Goal: Task Accomplishment & Management: Complete application form

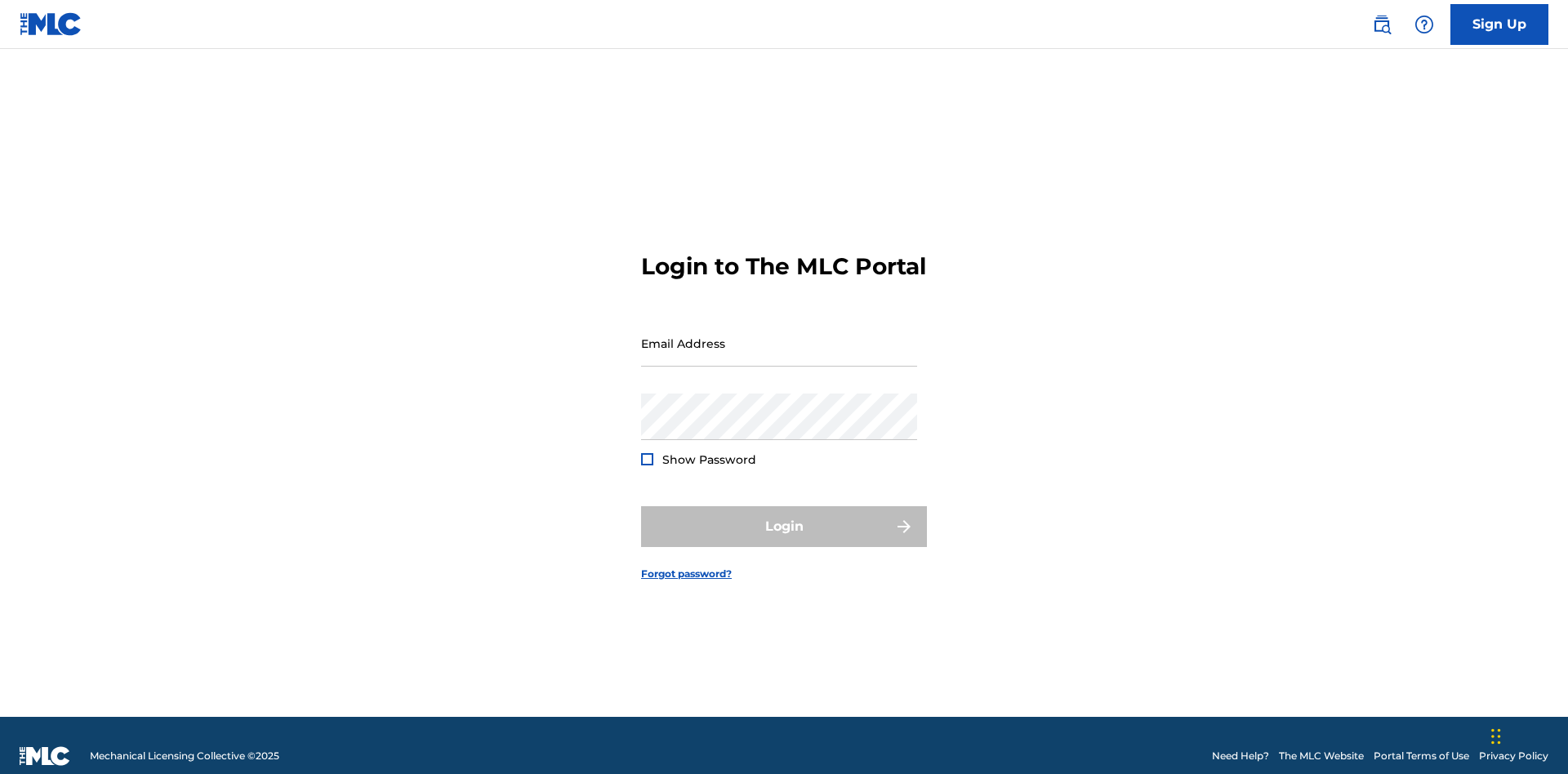
scroll to position [21, 0]
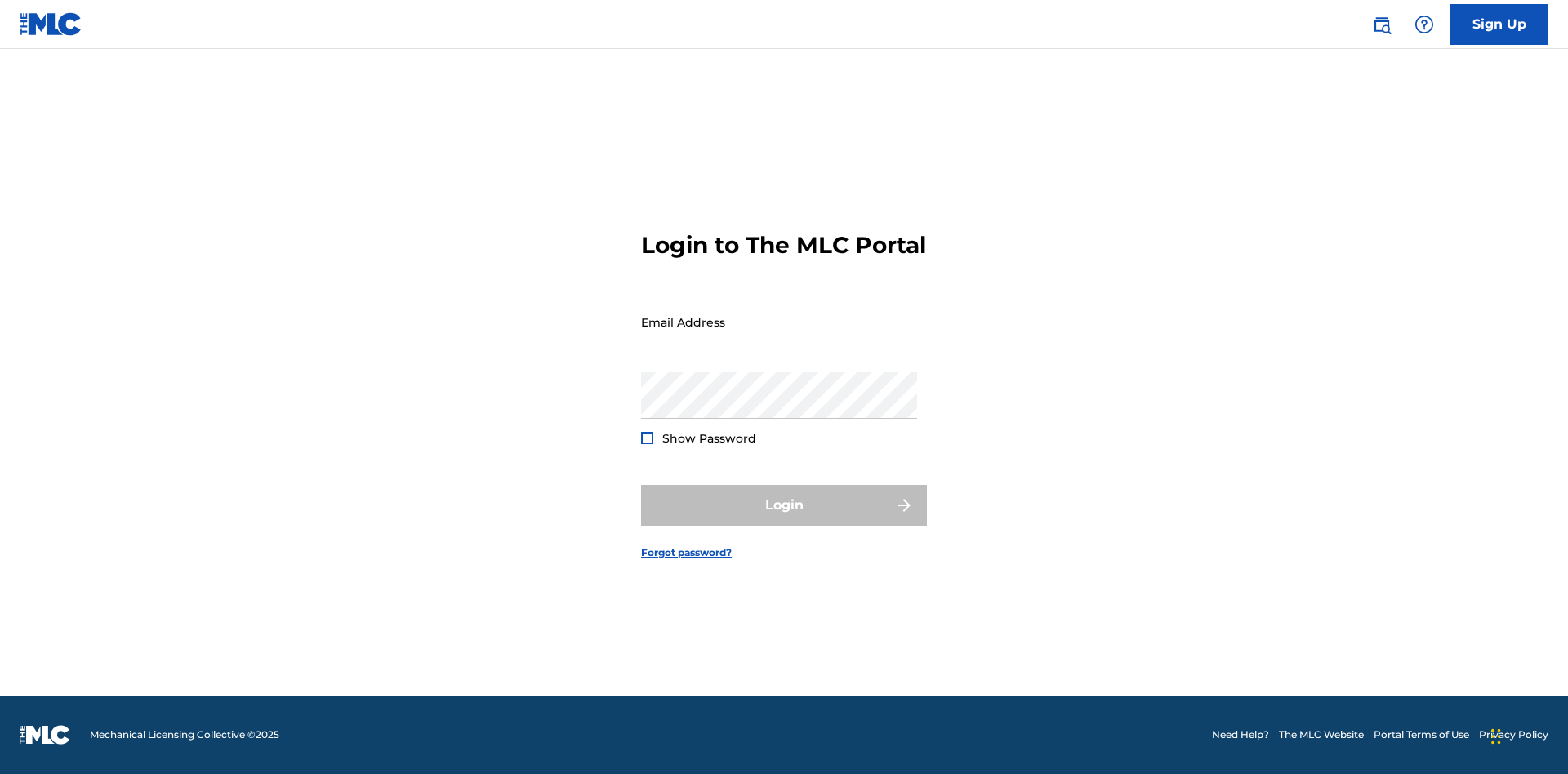
click at [779, 335] on input "Email Address" at bounding box center [779, 322] width 276 height 46
type input "[EMAIL_ADDRESS][DOMAIN_NAME]"
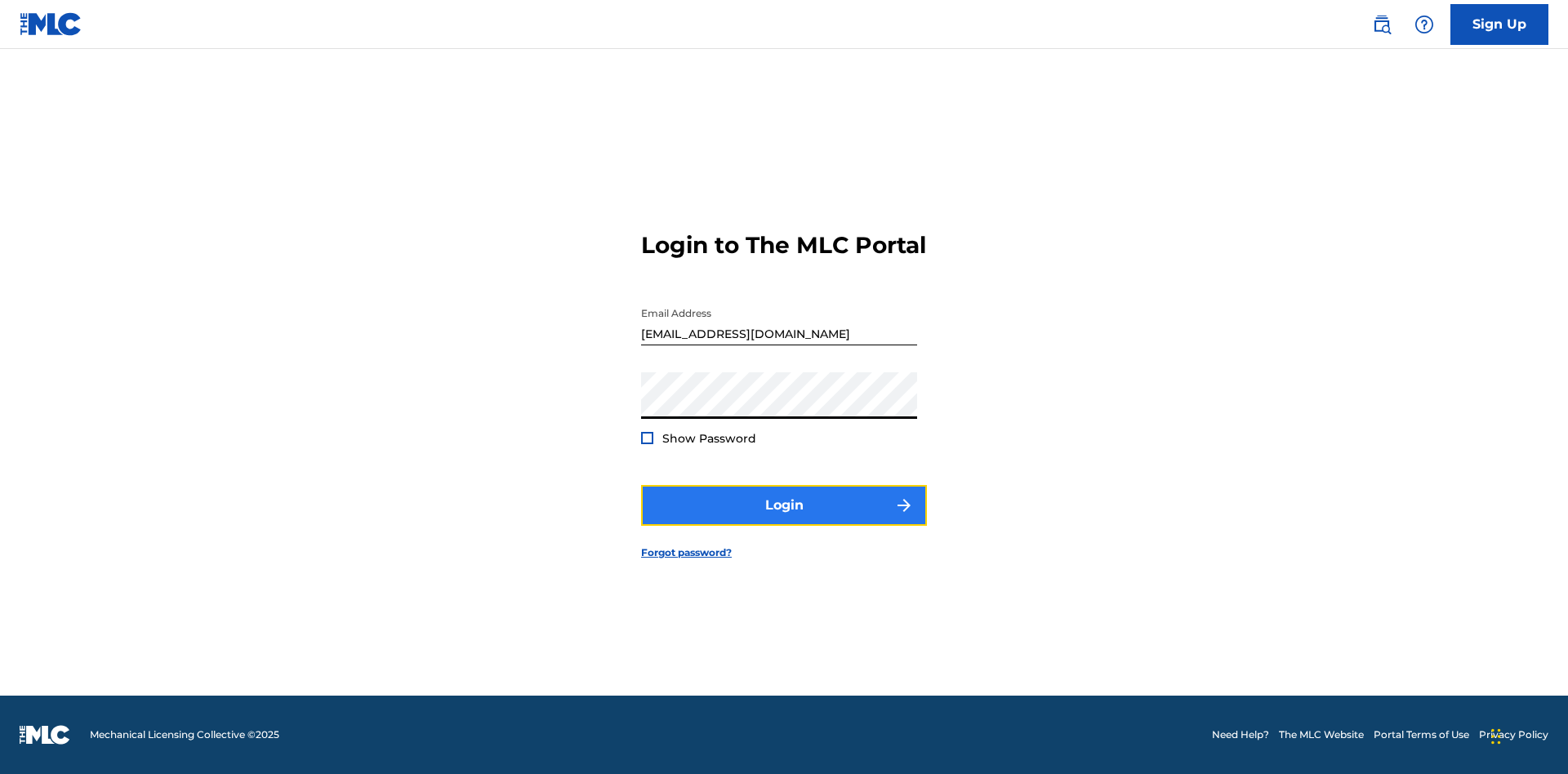
click at [784, 520] on button "Login" at bounding box center [784, 505] width 286 height 41
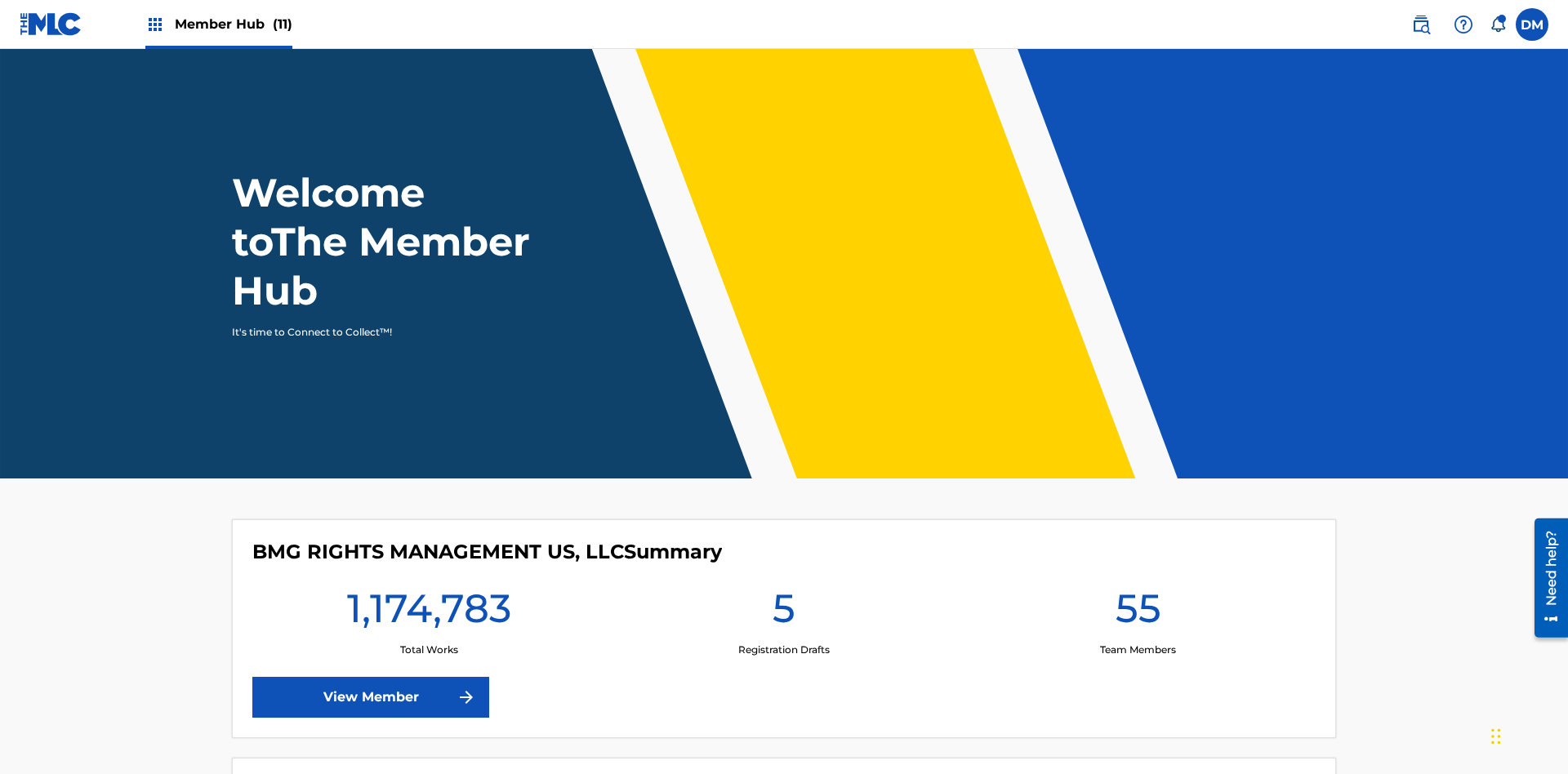
click at [232, 24] on span "Member Hub (11)" at bounding box center [233, 24] width 118 height 19
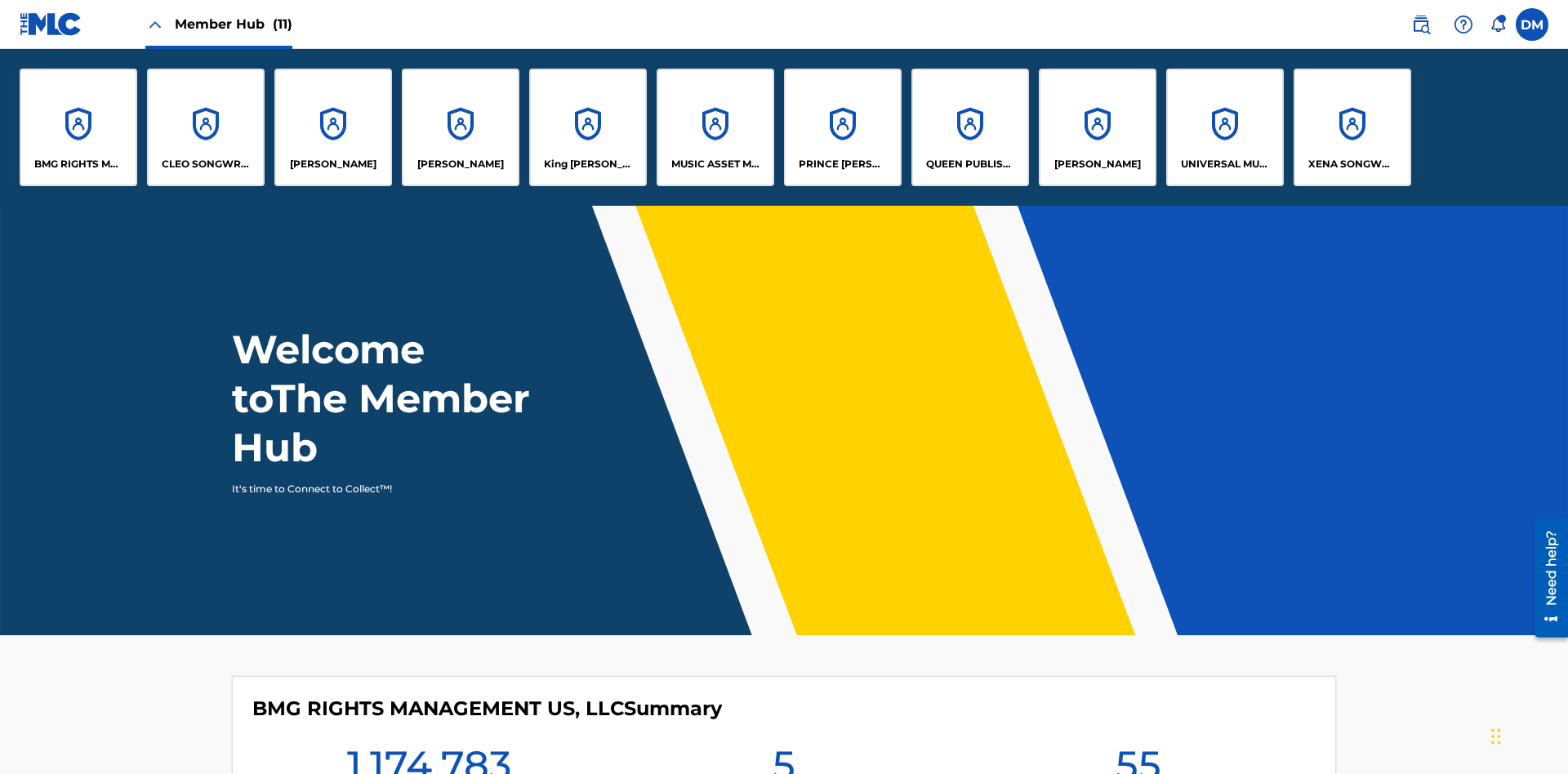
scroll to position [59, 0]
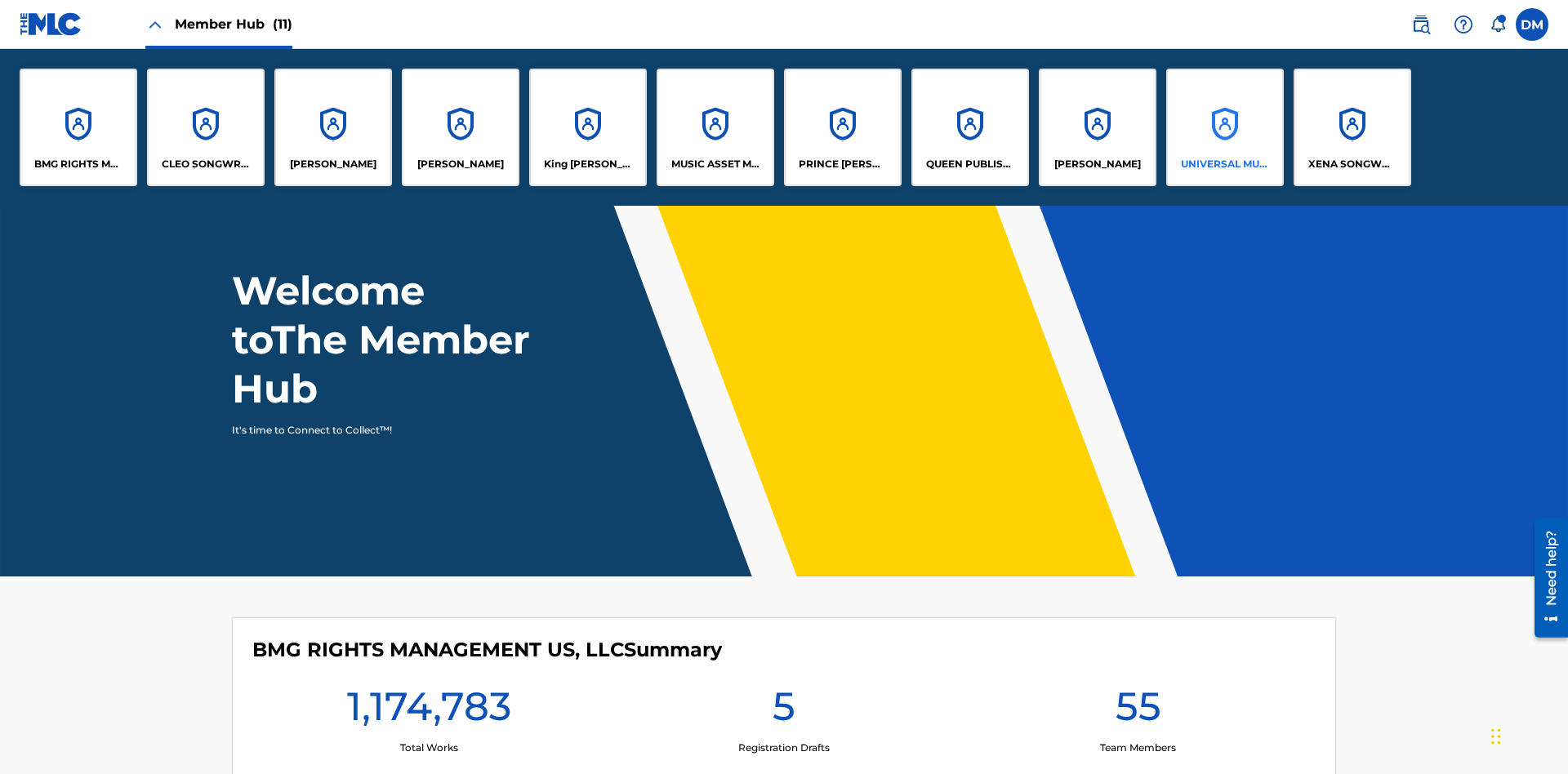
click at [1224, 164] on p "UNIVERSAL MUSIC PUB GROUP" at bounding box center [1226, 164] width 89 height 15
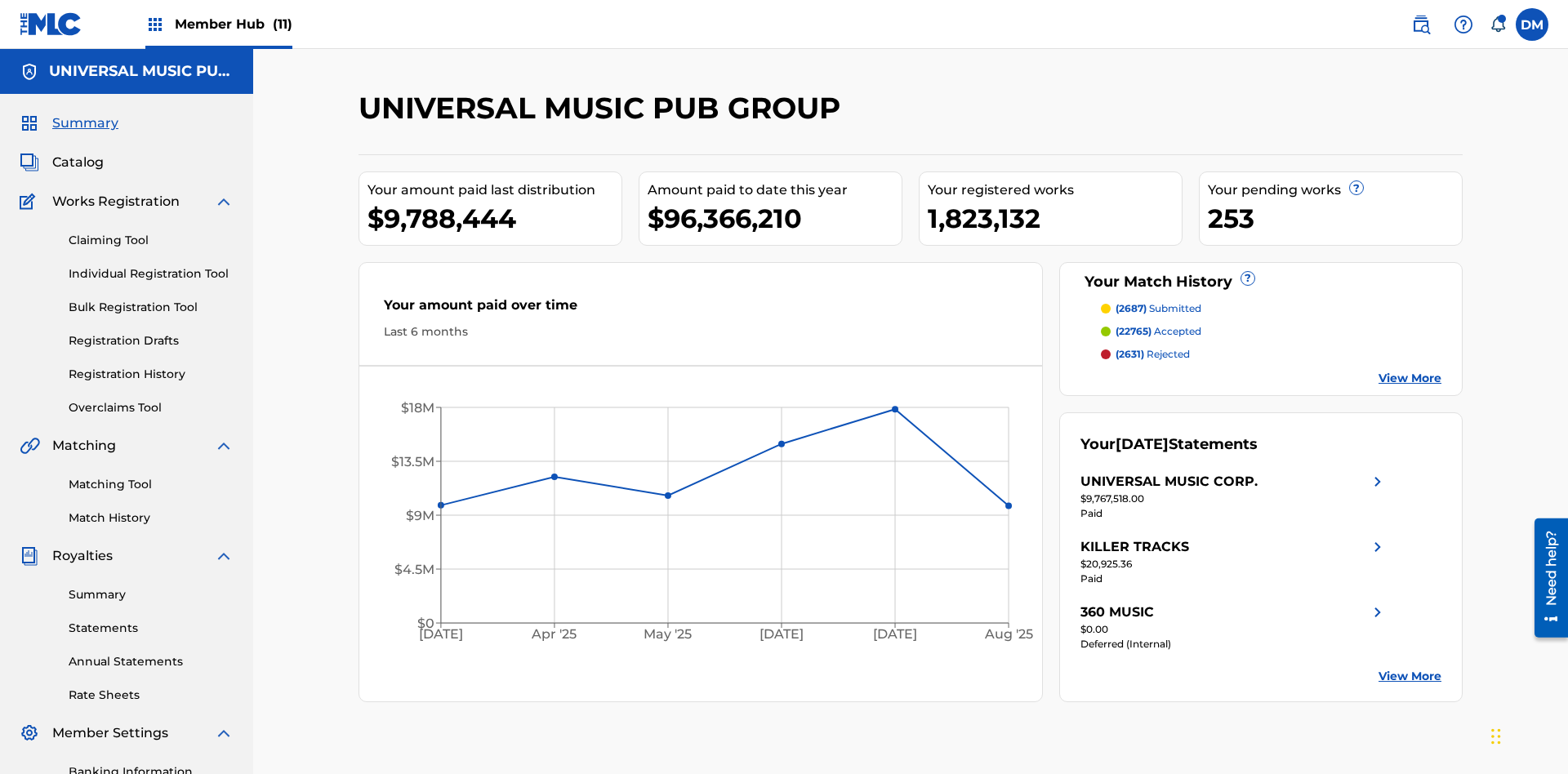
scroll to position [168, 0]
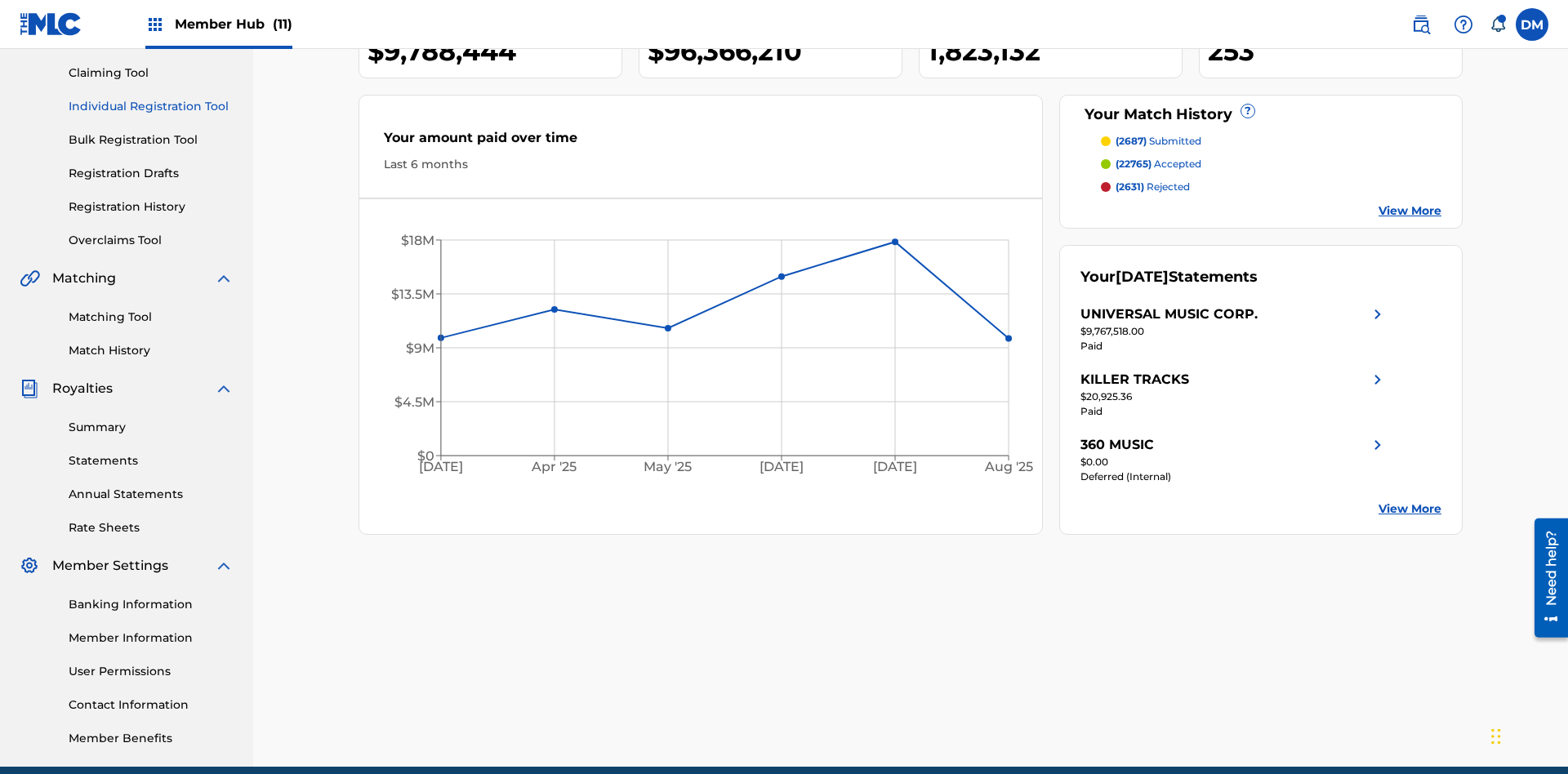
click at [151, 106] on link "Individual Registration Tool" at bounding box center [150, 107] width 165 height 17
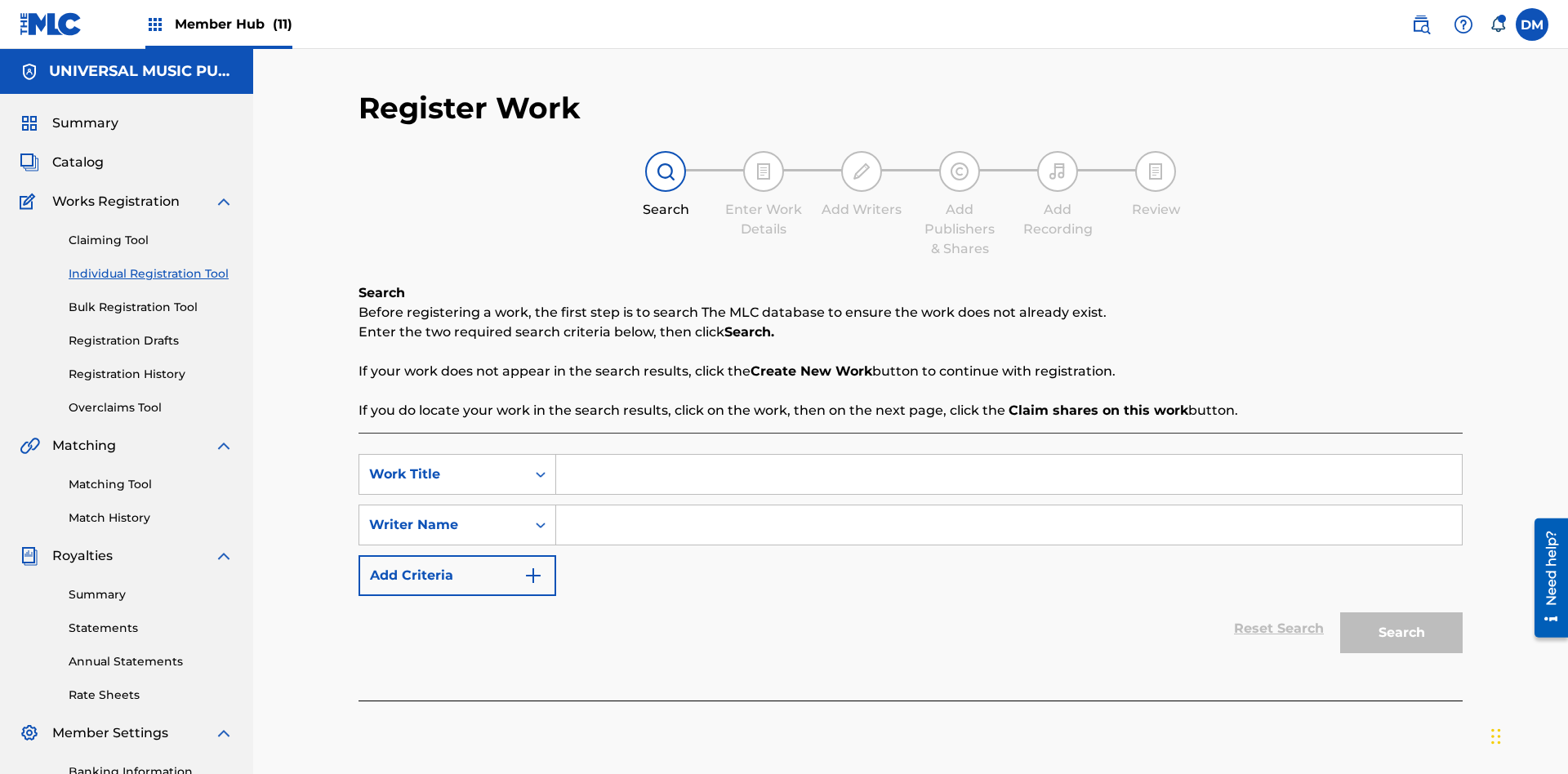
scroll to position [239, 0]
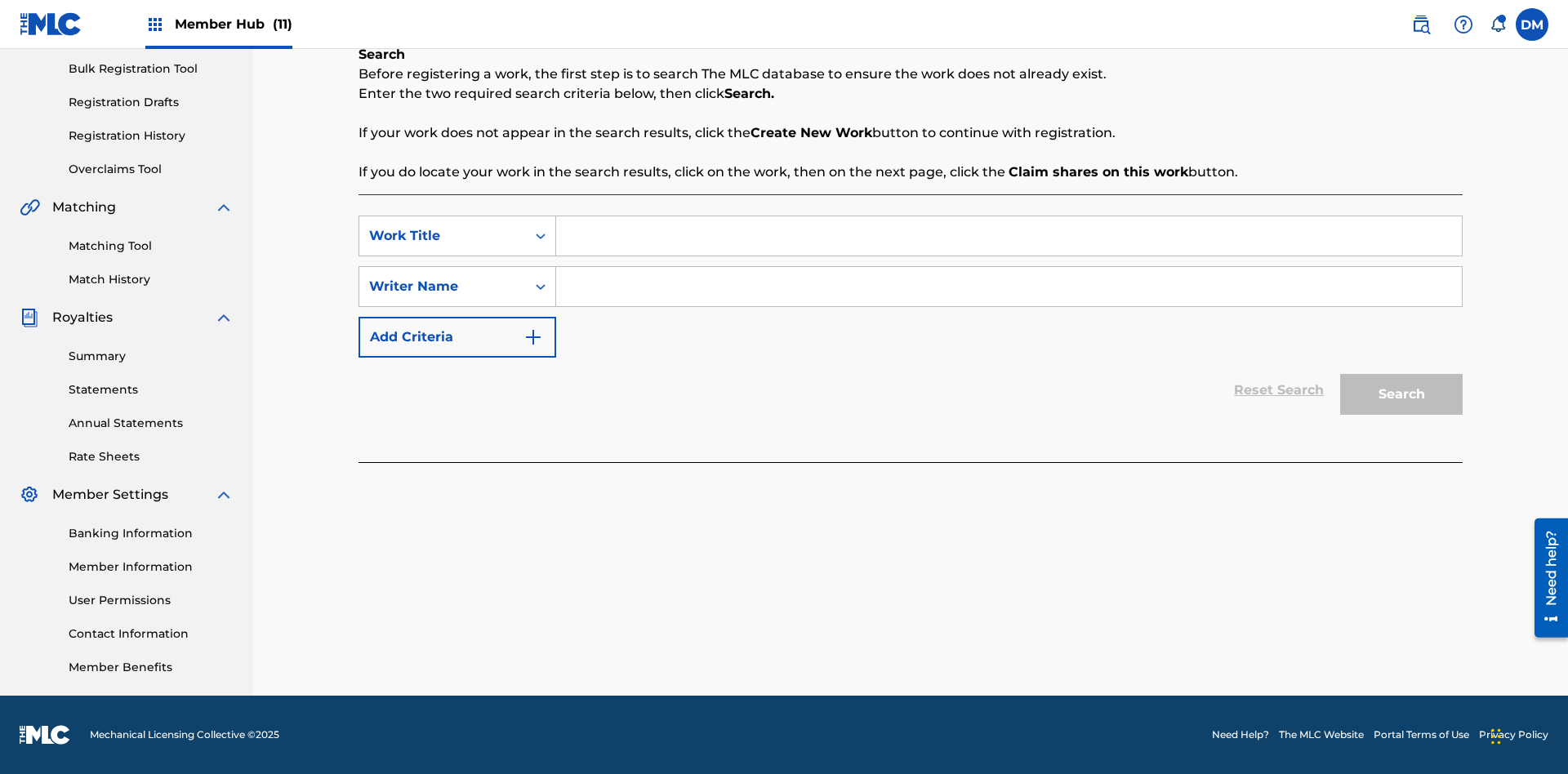
click at [1009, 236] on input "Search Form" at bounding box center [1009, 235] width 906 height 39
type input "Draft Saved At Work Details Page"
click at [1009, 286] on input "Search Form" at bounding box center [1009, 286] width 906 height 39
type input "QWERTYUIOP"
click at [1402, 395] on button "Search" at bounding box center [1401, 394] width 122 height 41
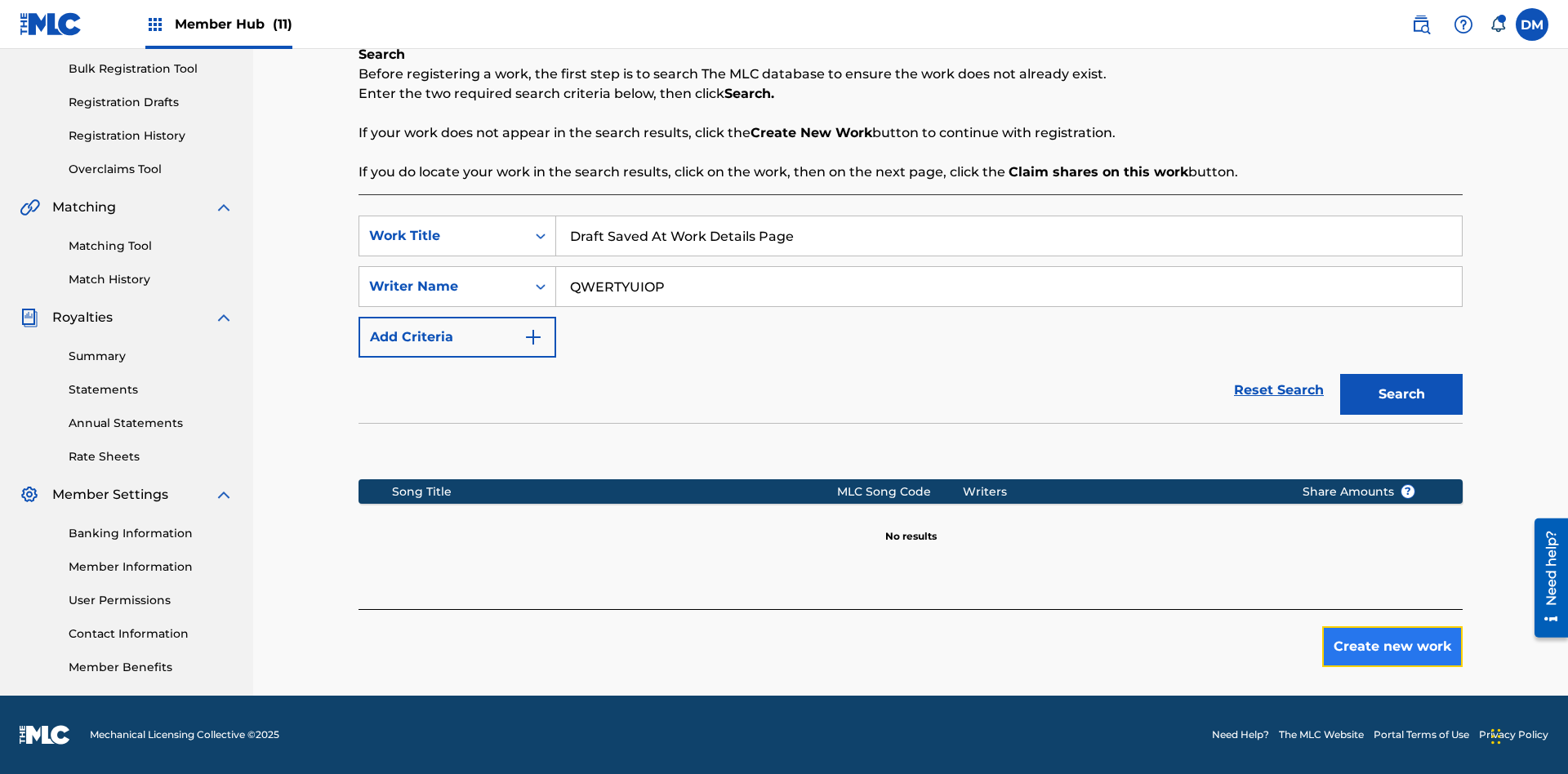
click at [1393, 647] on button "Create new work" at bounding box center [1393, 646] width 140 height 41
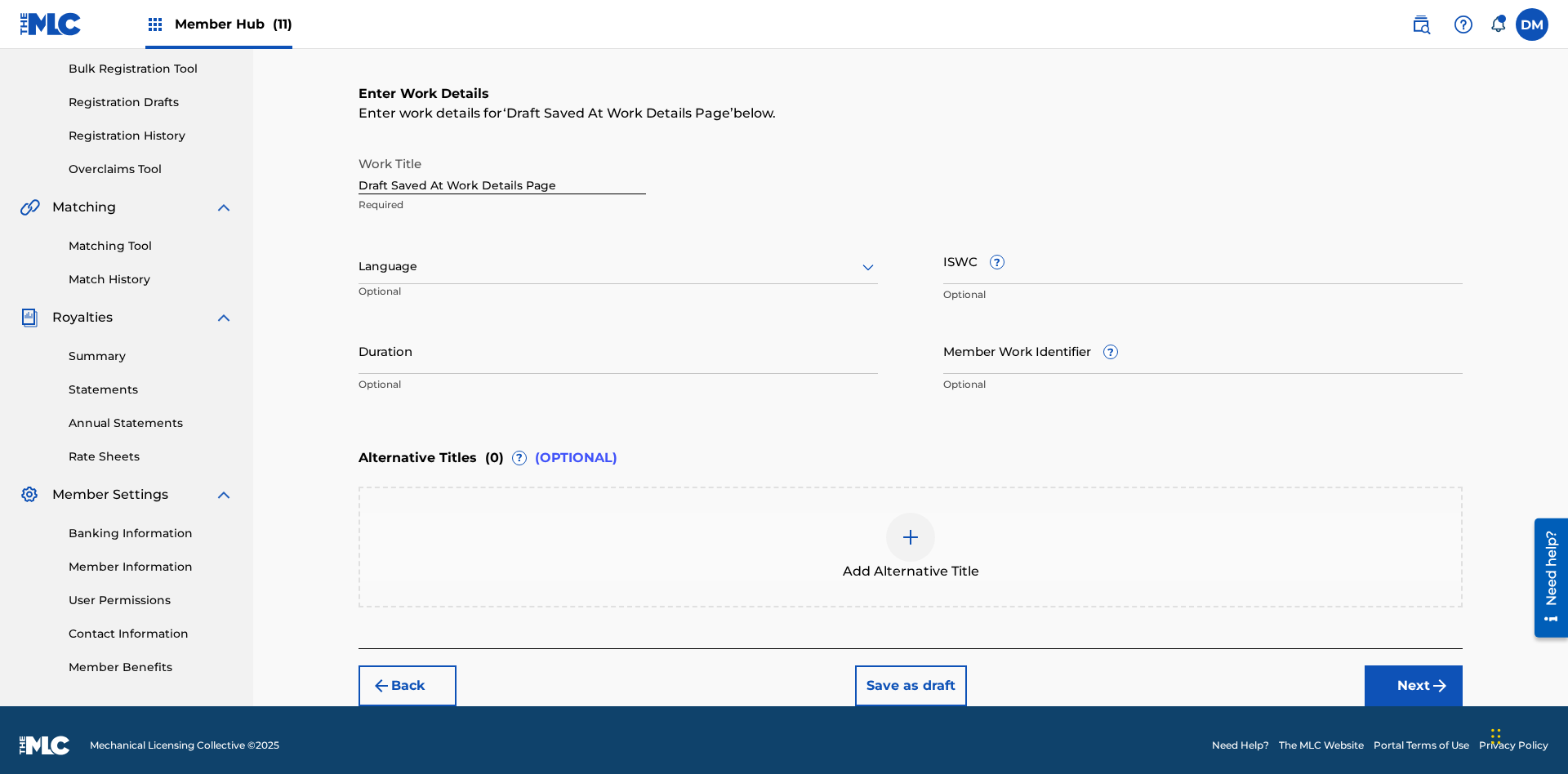
scroll to position [249, 0]
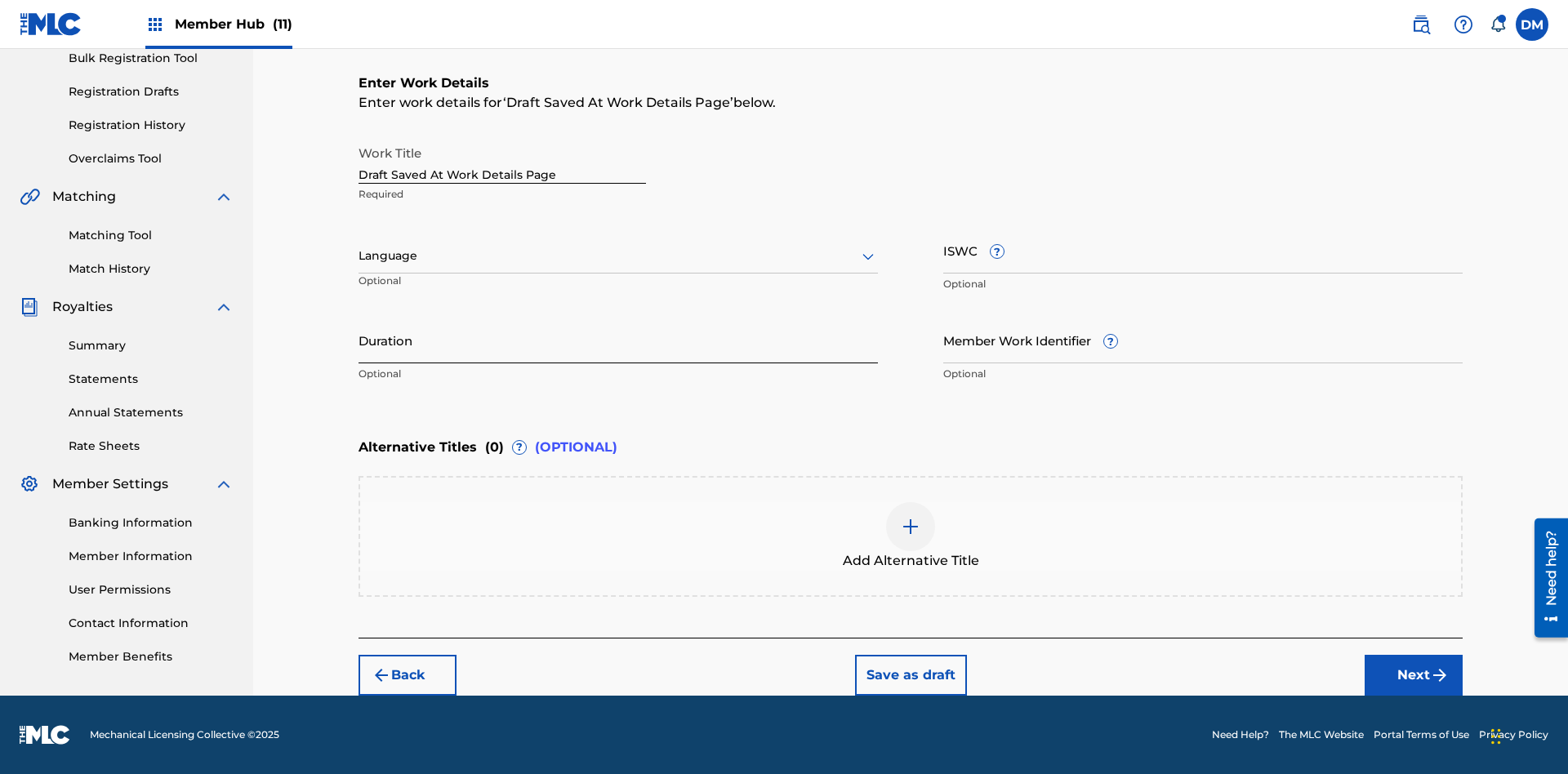
click at [618, 340] on input "Duration" at bounding box center [618, 340] width 520 height 46
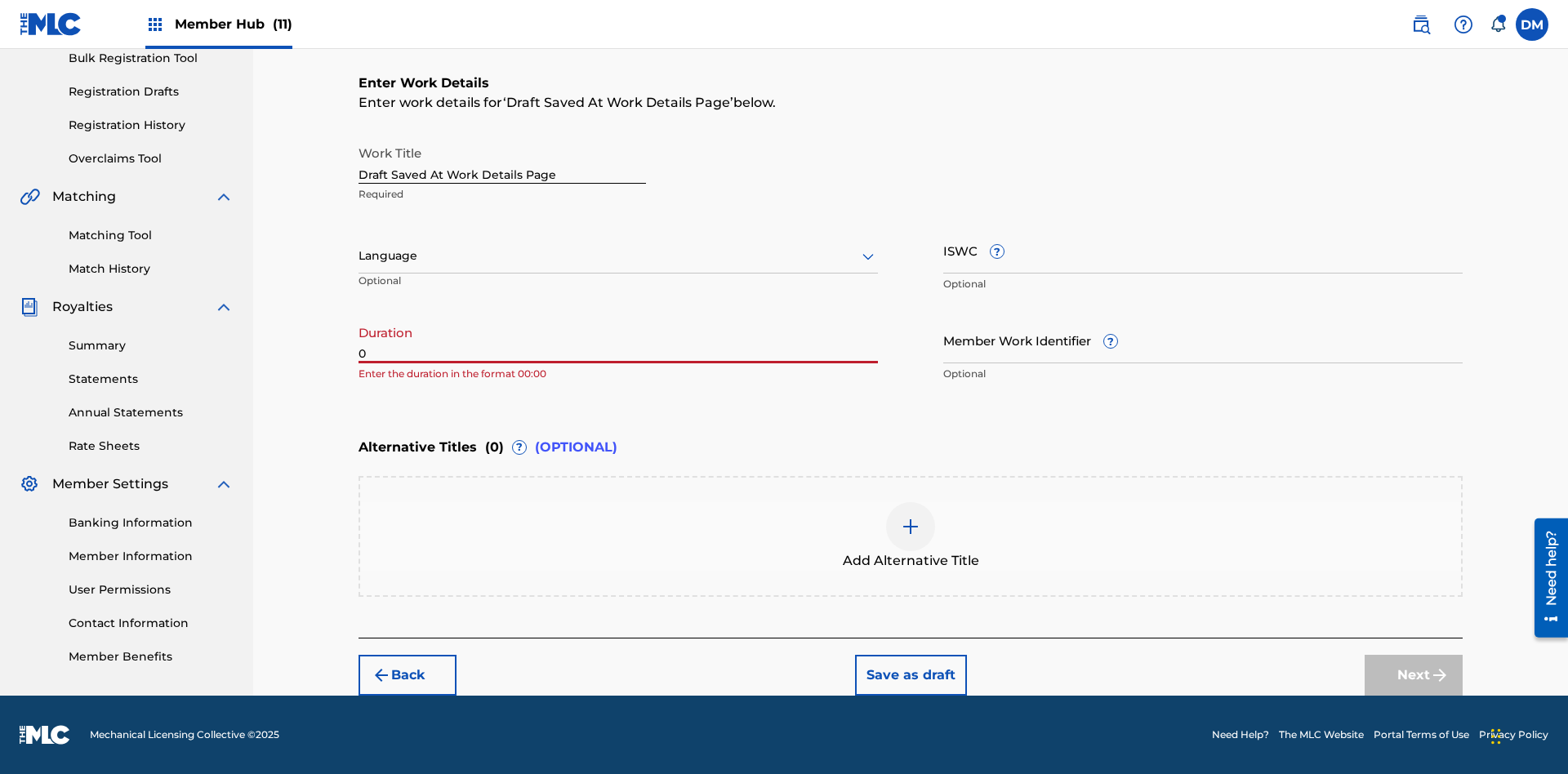
click at [618, 340] on input "0" at bounding box center [618, 340] width 520 height 46
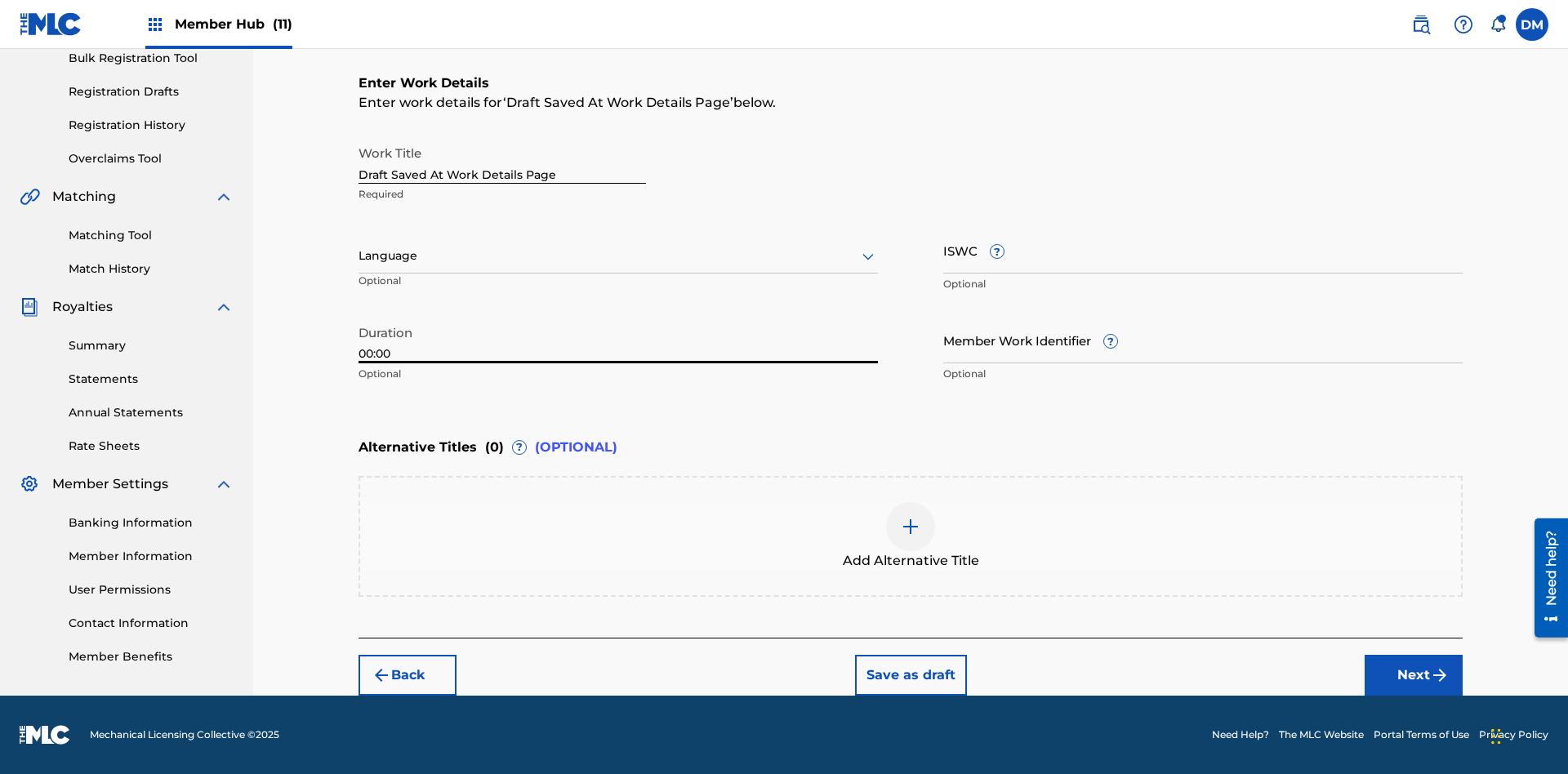
type input "00:00"
click at [868, 256] on icon at bounding box center [869, 257] width 20 height 20
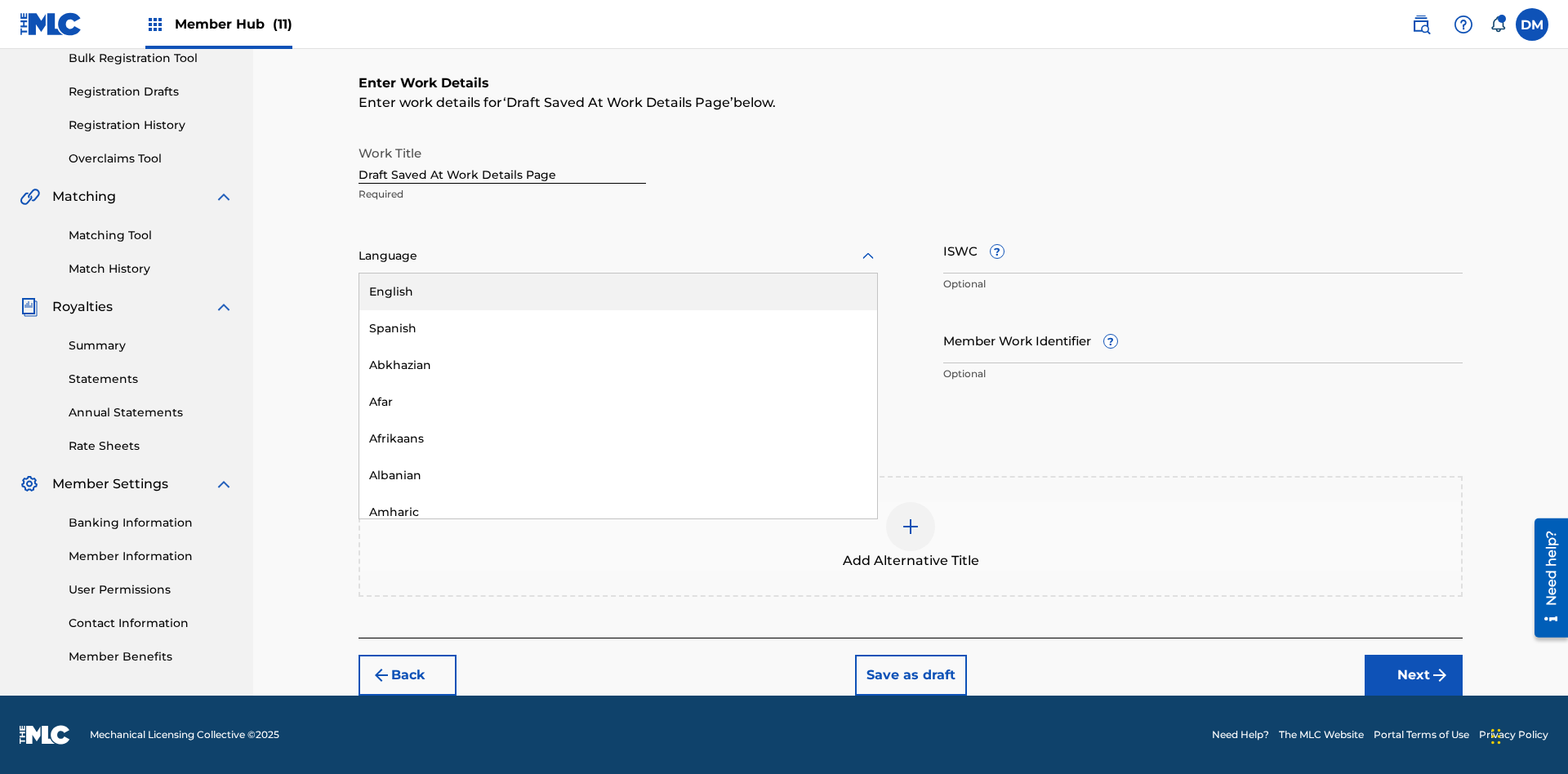
click at [618, 402] on div "Afar" at bounding box center [618, 402] width 518 height 36
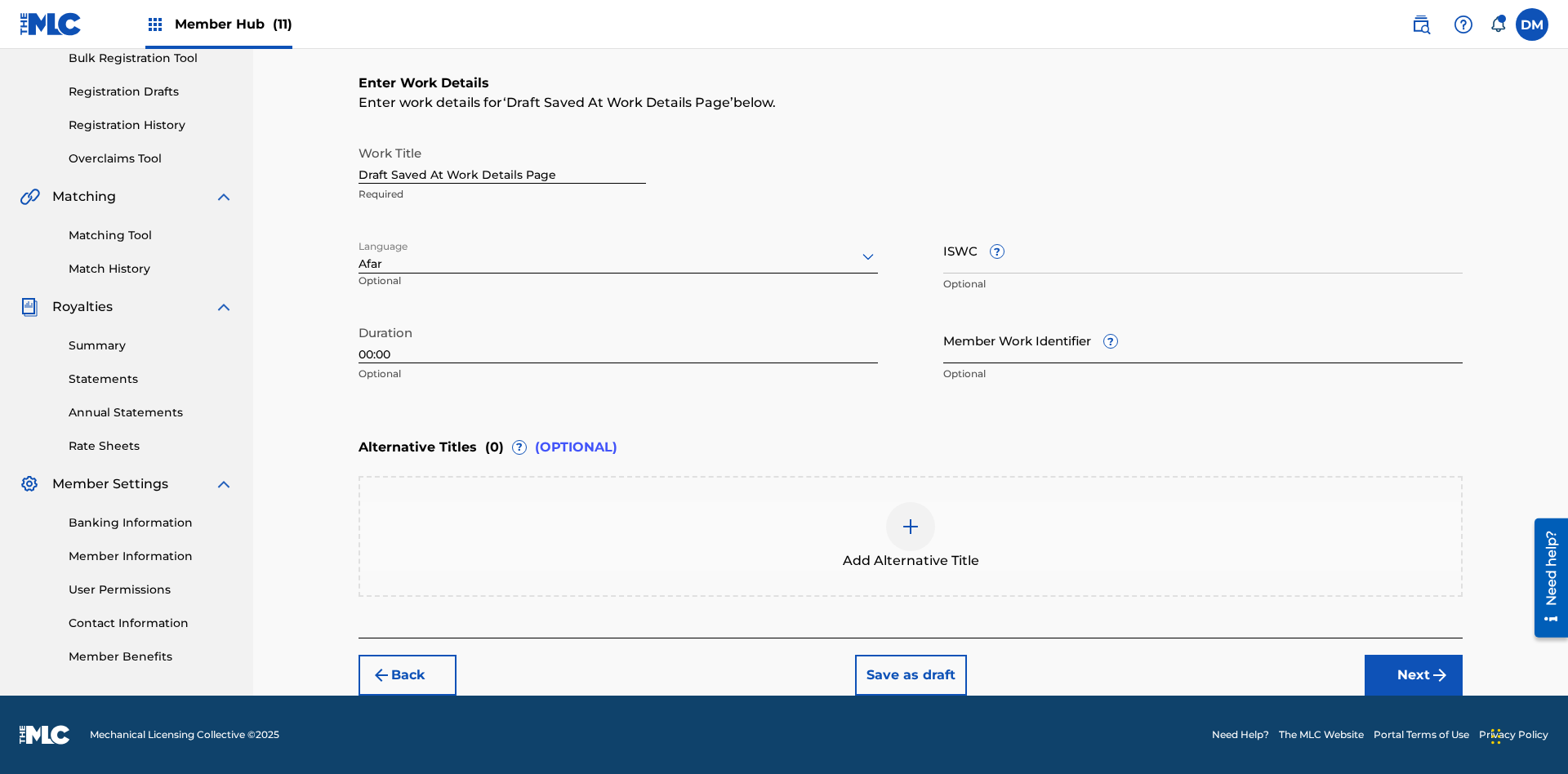
click at [1203, 340] on input "Member Work Identifier ?" at bounding box center [1203, 340] width 520 height 46
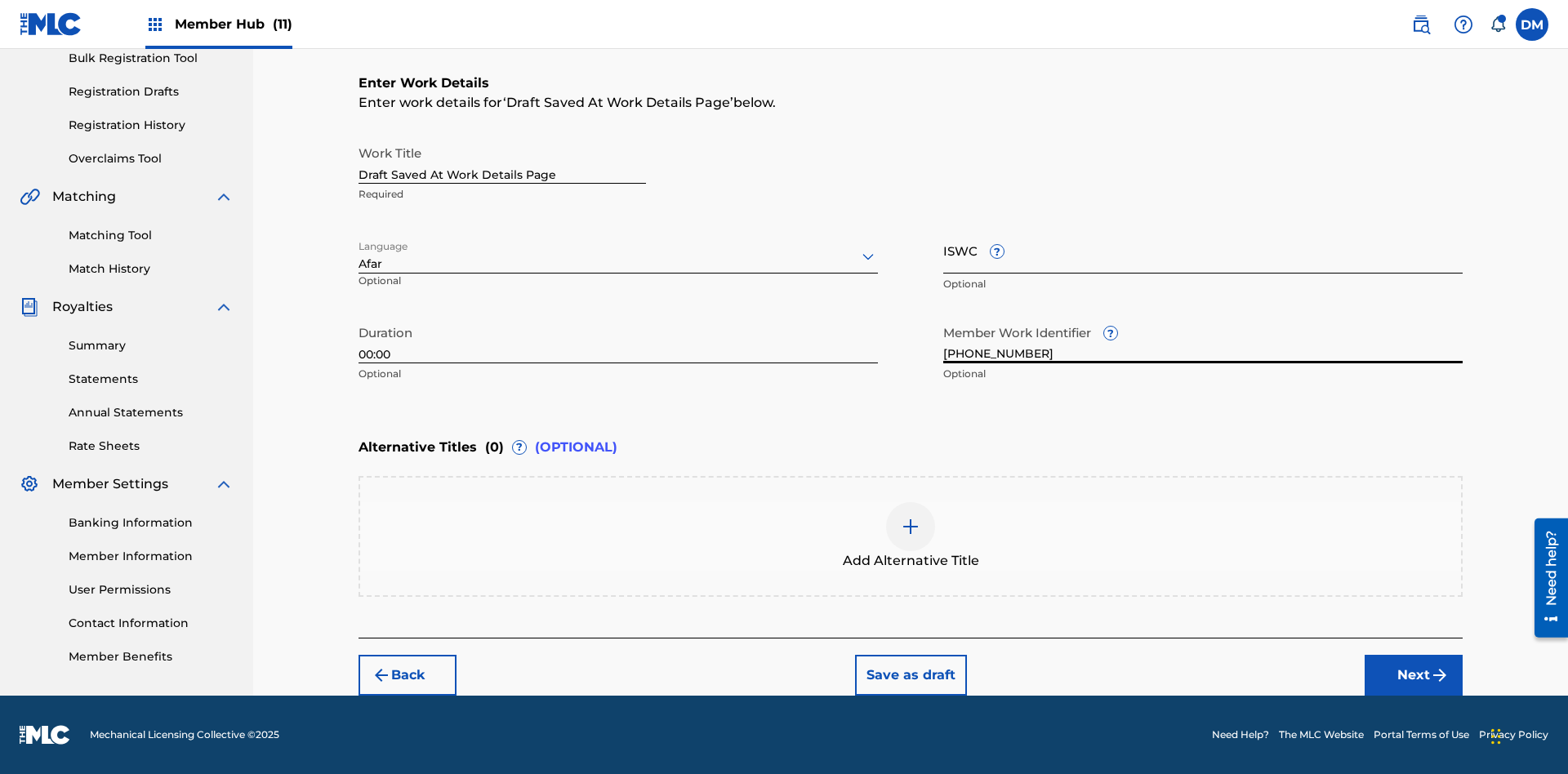
type input "[PHONE_NUMBER]"
click at [1203, 250] on input "ISWC ?" at bounding box center [1203, 250] width 520 height 46
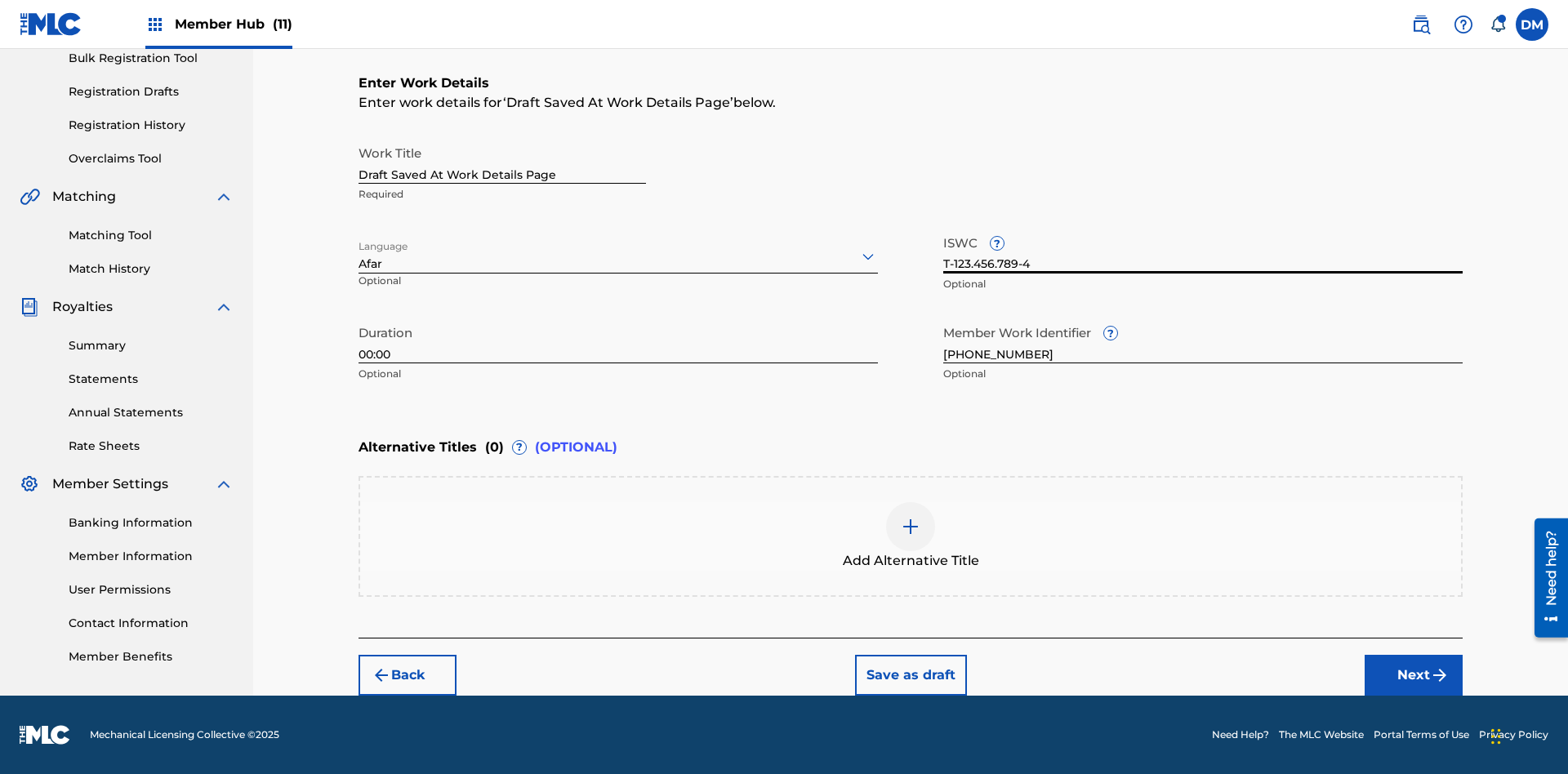
scroll to position [0, 0]
type input "T-123.456.789-4"
click at [911, 536] on img at bounding box center [911, 527] width 20 height 20
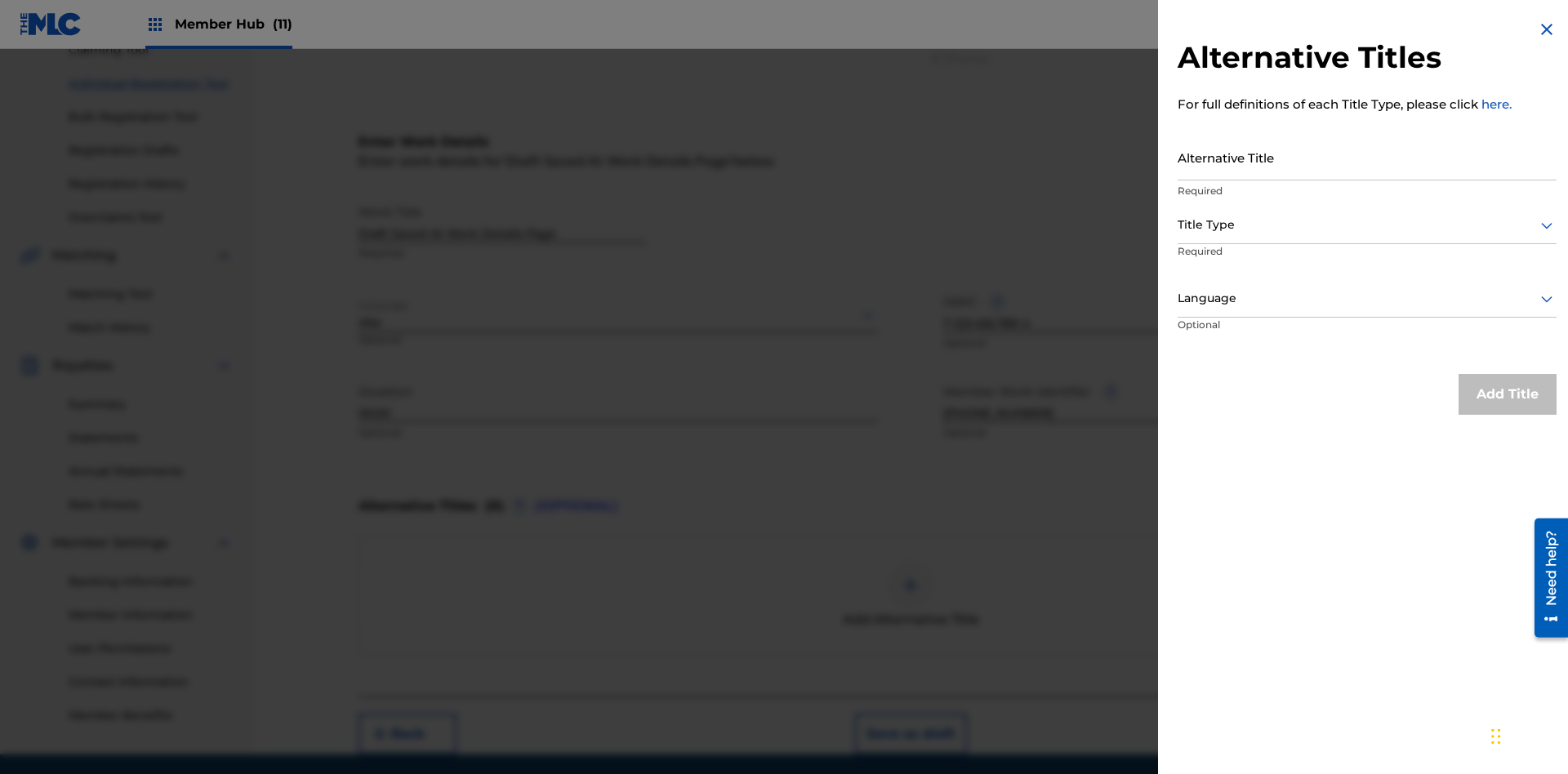
scroll to position [225, 0]
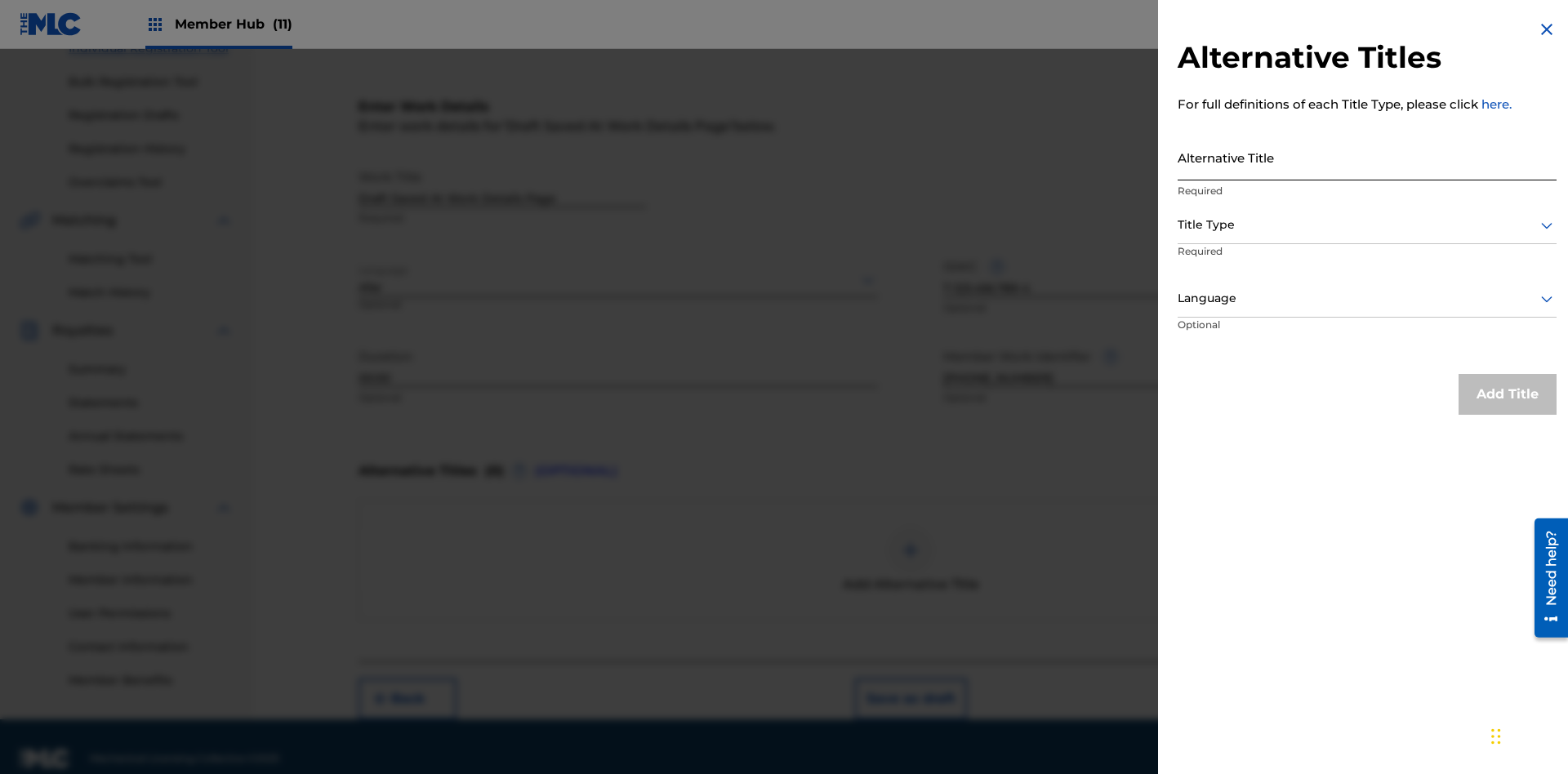
click at [1367, 157] on input "Alternative Title" at bounding box center [1367, 157] width 379 height 46
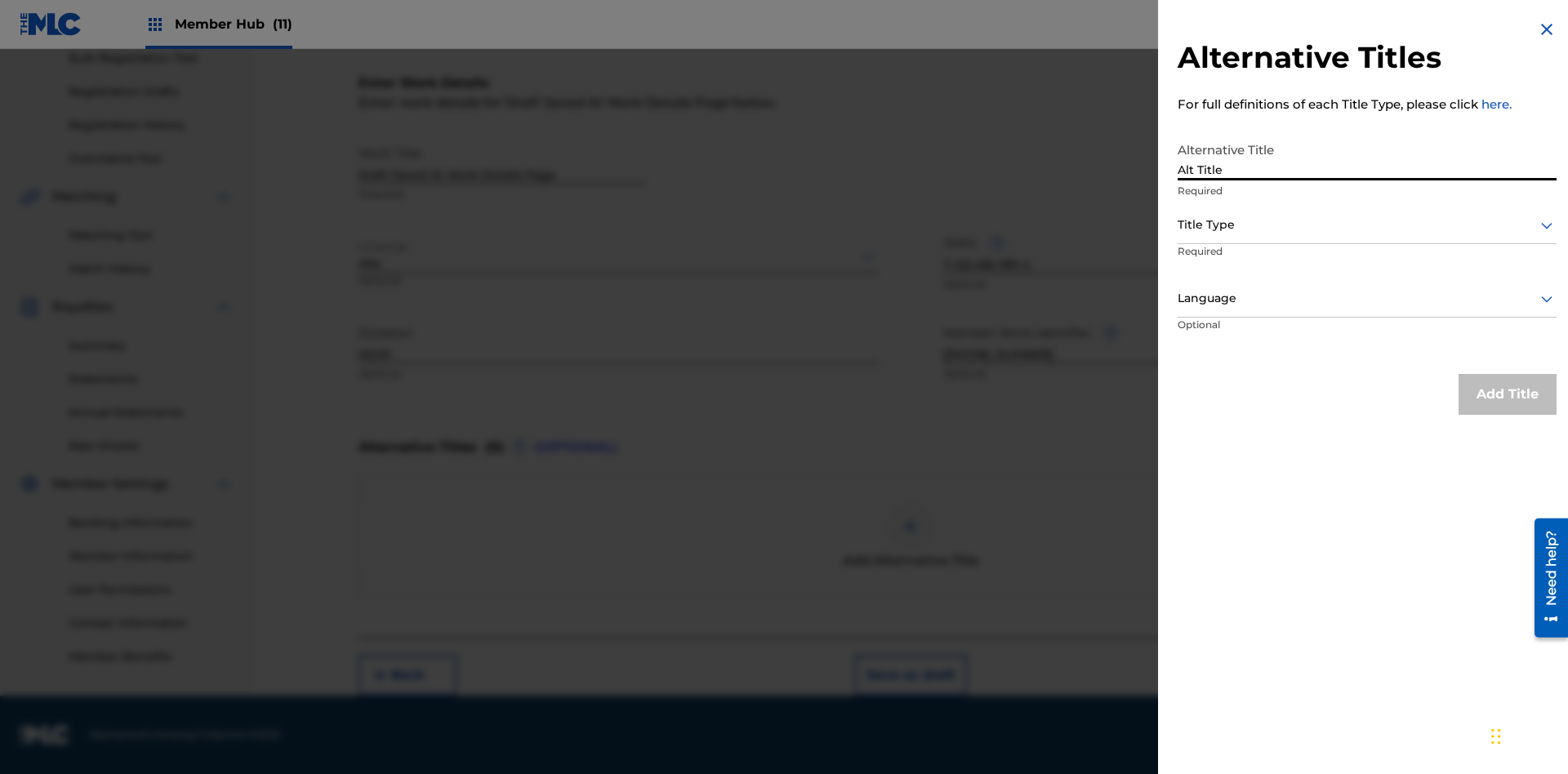
type input "Alt Title"
click at [1367, 224] on div at bounding box center [1367, 225] width 379 height 20
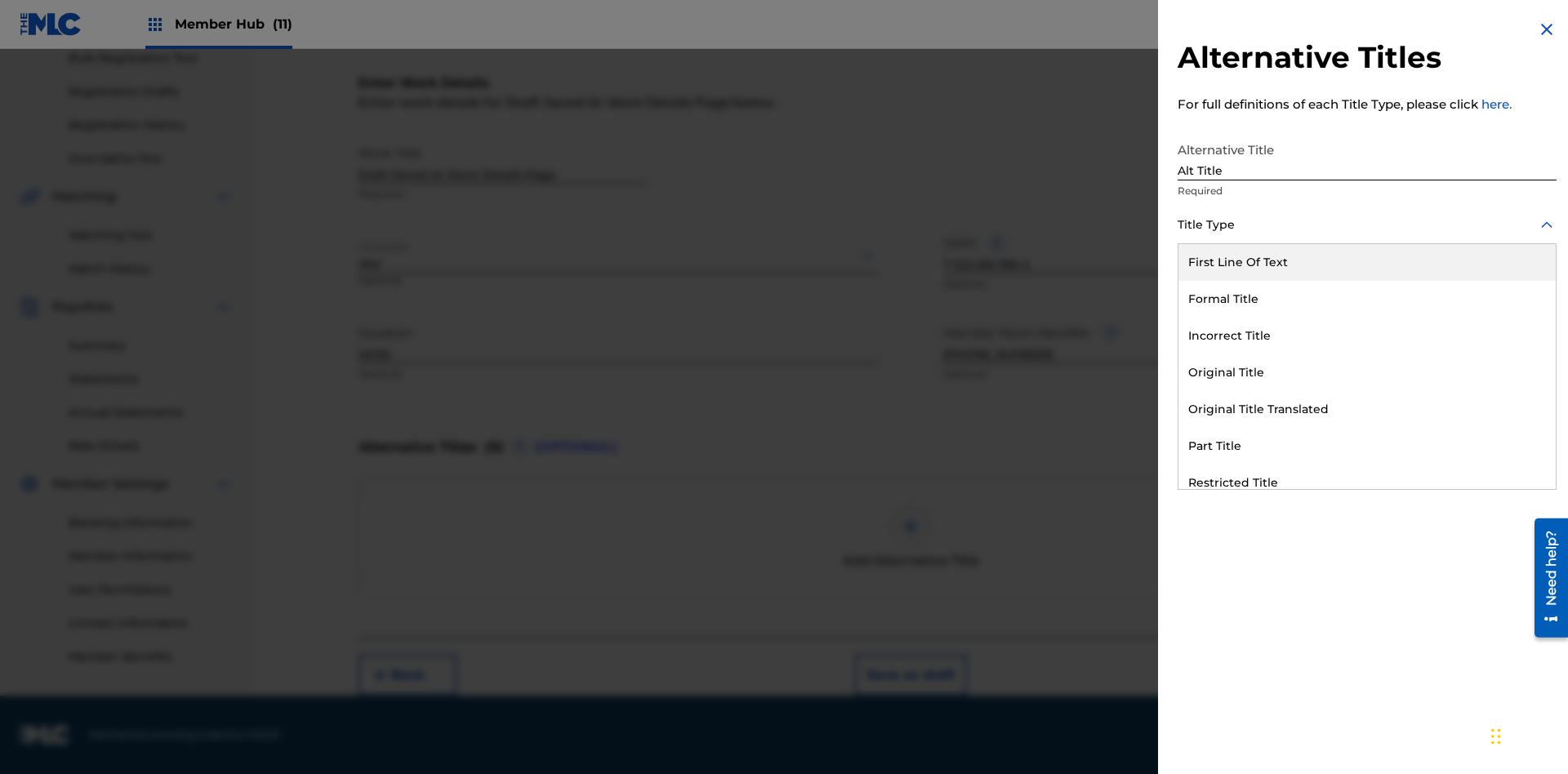
click at [1367, 373] on div "Original Title" at bounding box center [1367, 373] width 377 height 36
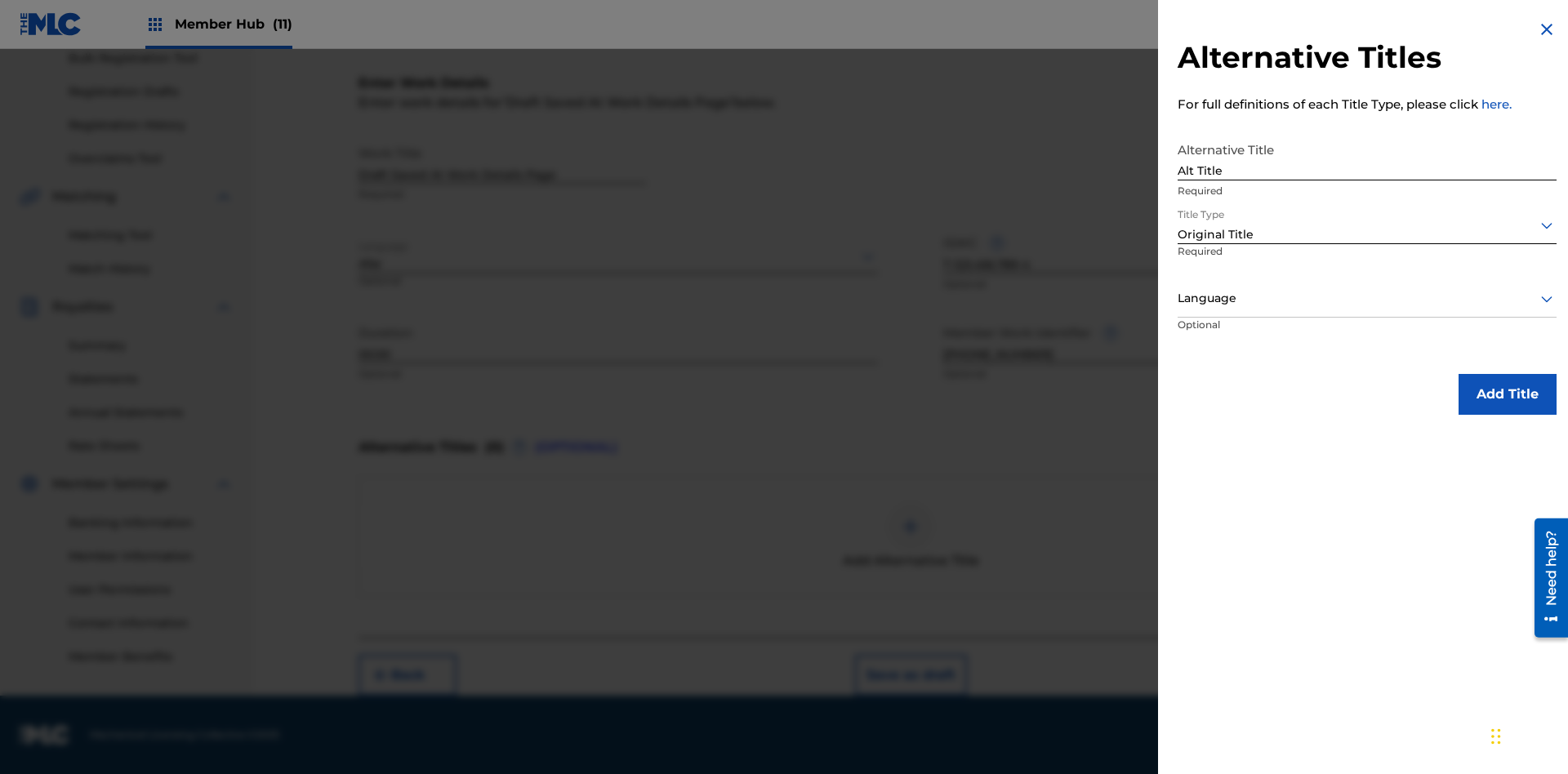
click at [1367, 298] on div at bounding box center [1367, 298] width 379 height 20
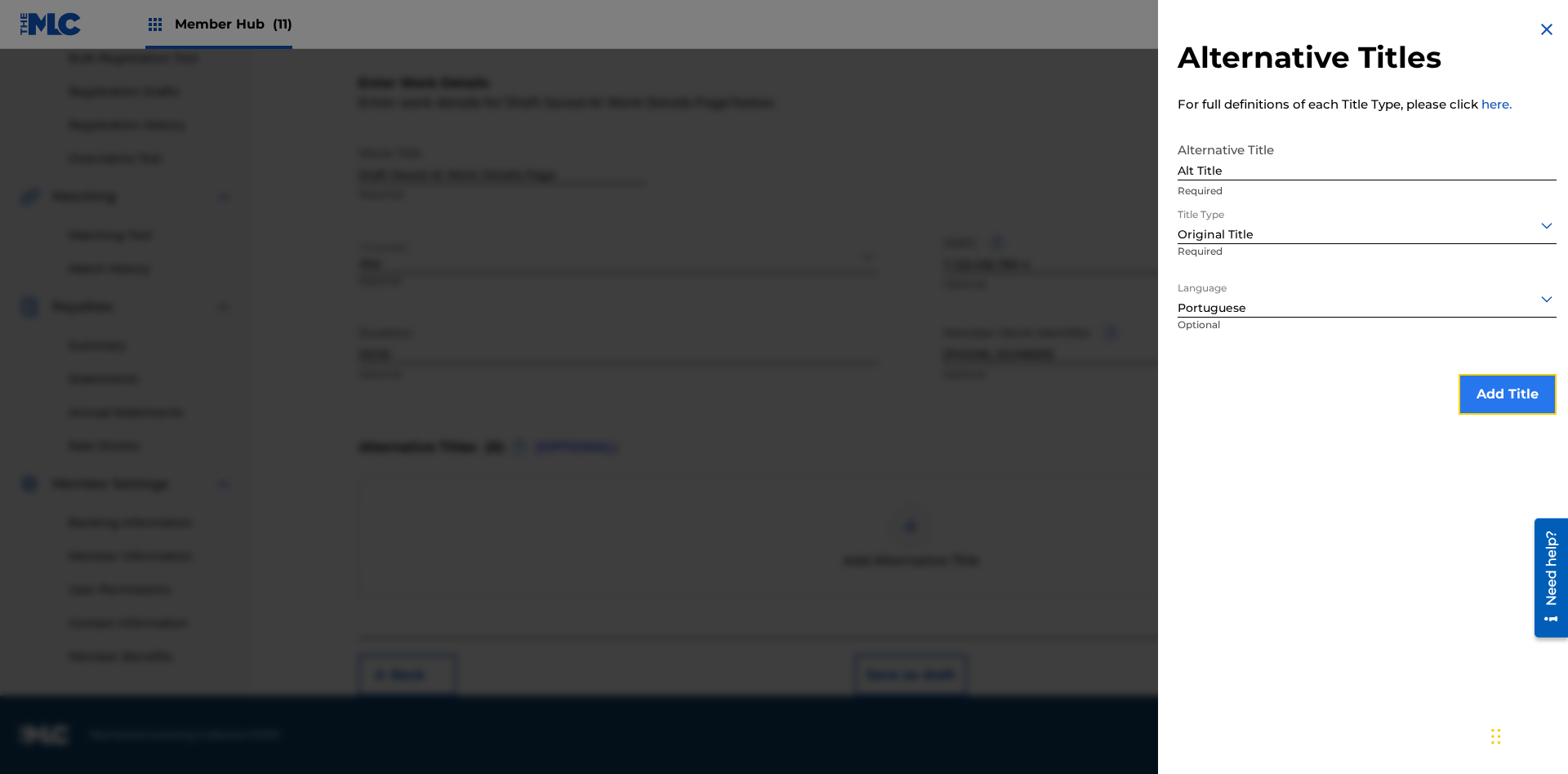
click at [1508, 394] on button "Add Title" at bounding box center [1508, 394] width 98 height 41
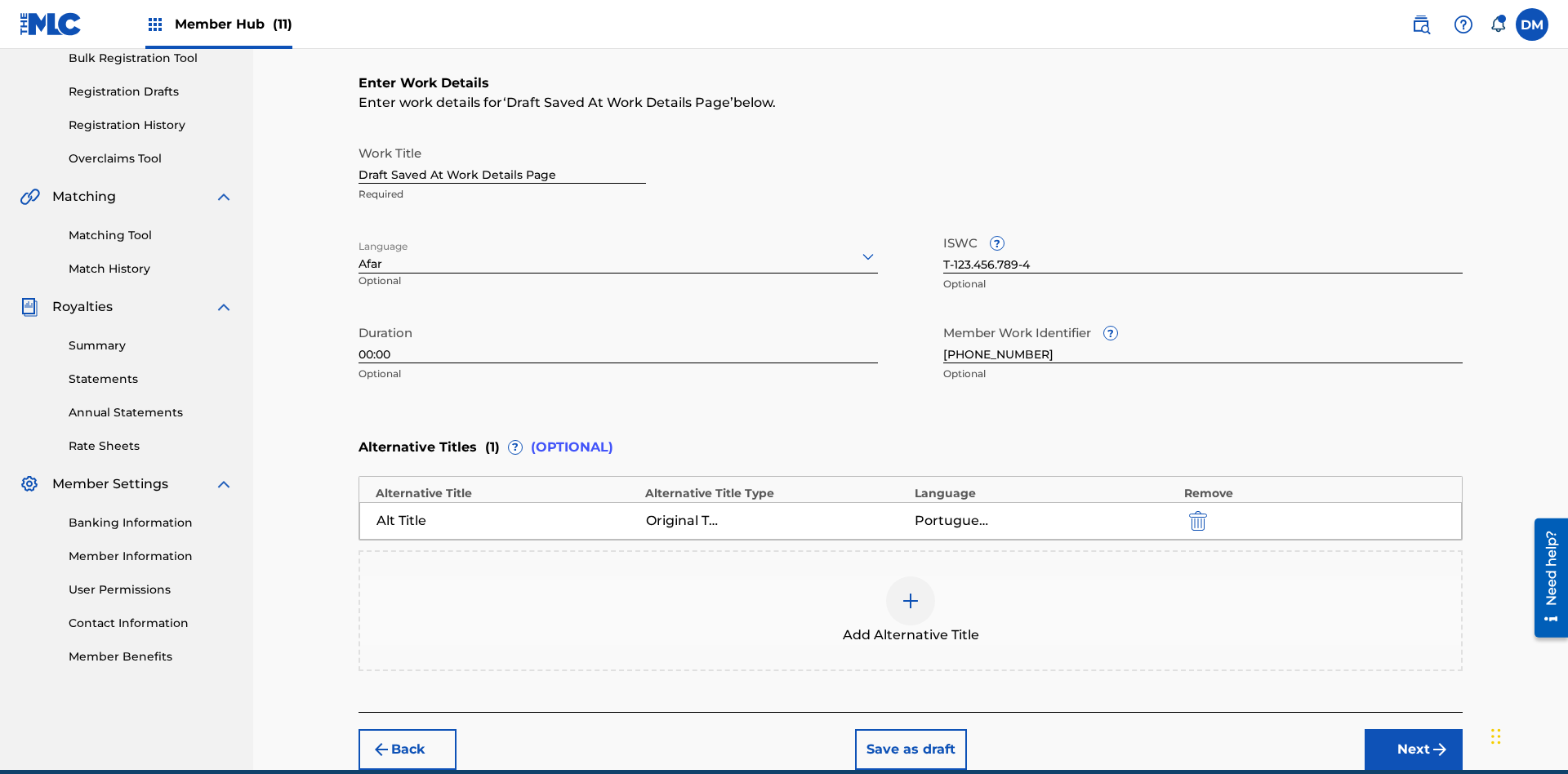
scroll to position [324, 0]
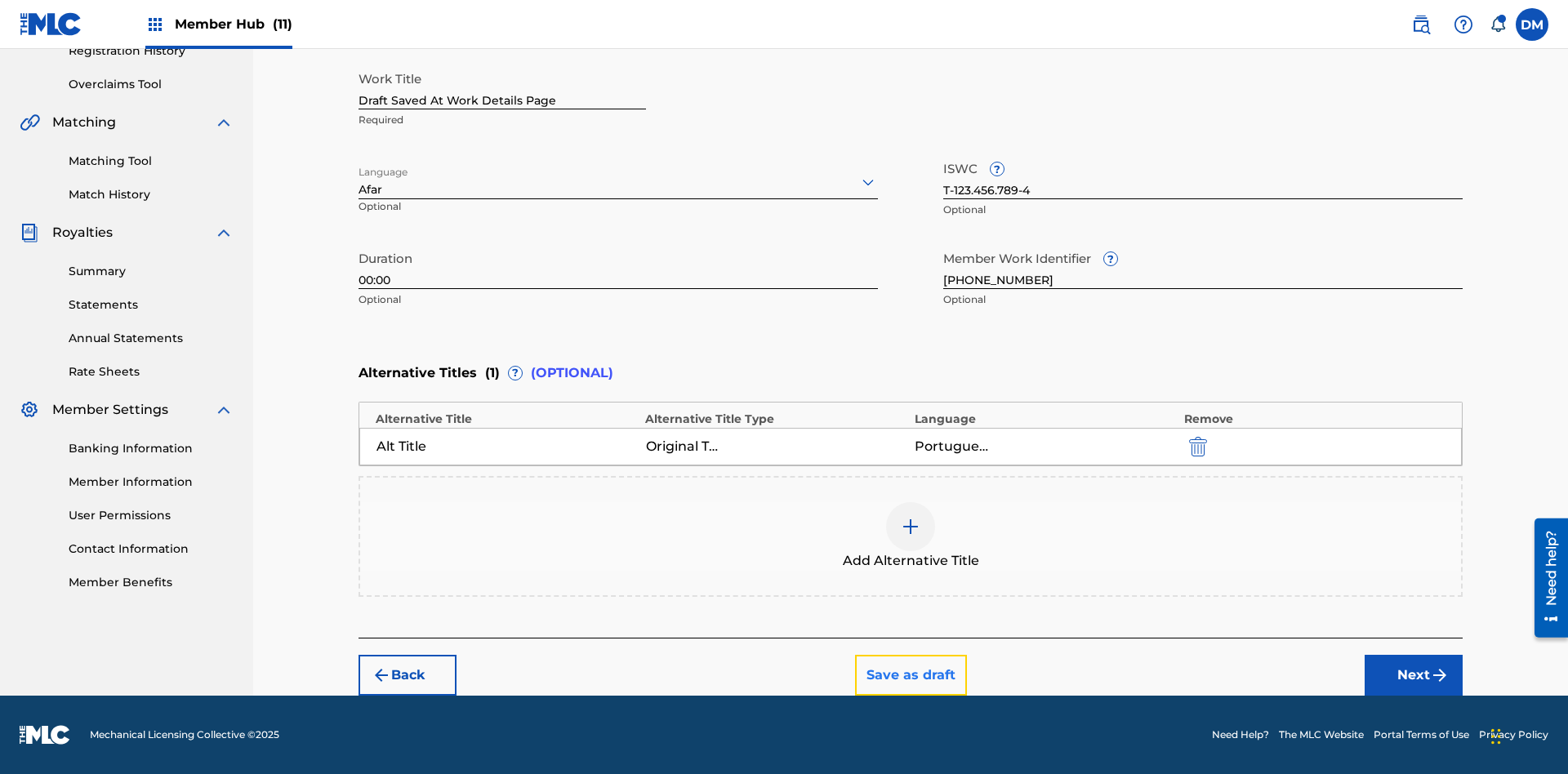
click at [910, 676] on button "Save as draft" at bounding box center [911, 676] width 112 height 41
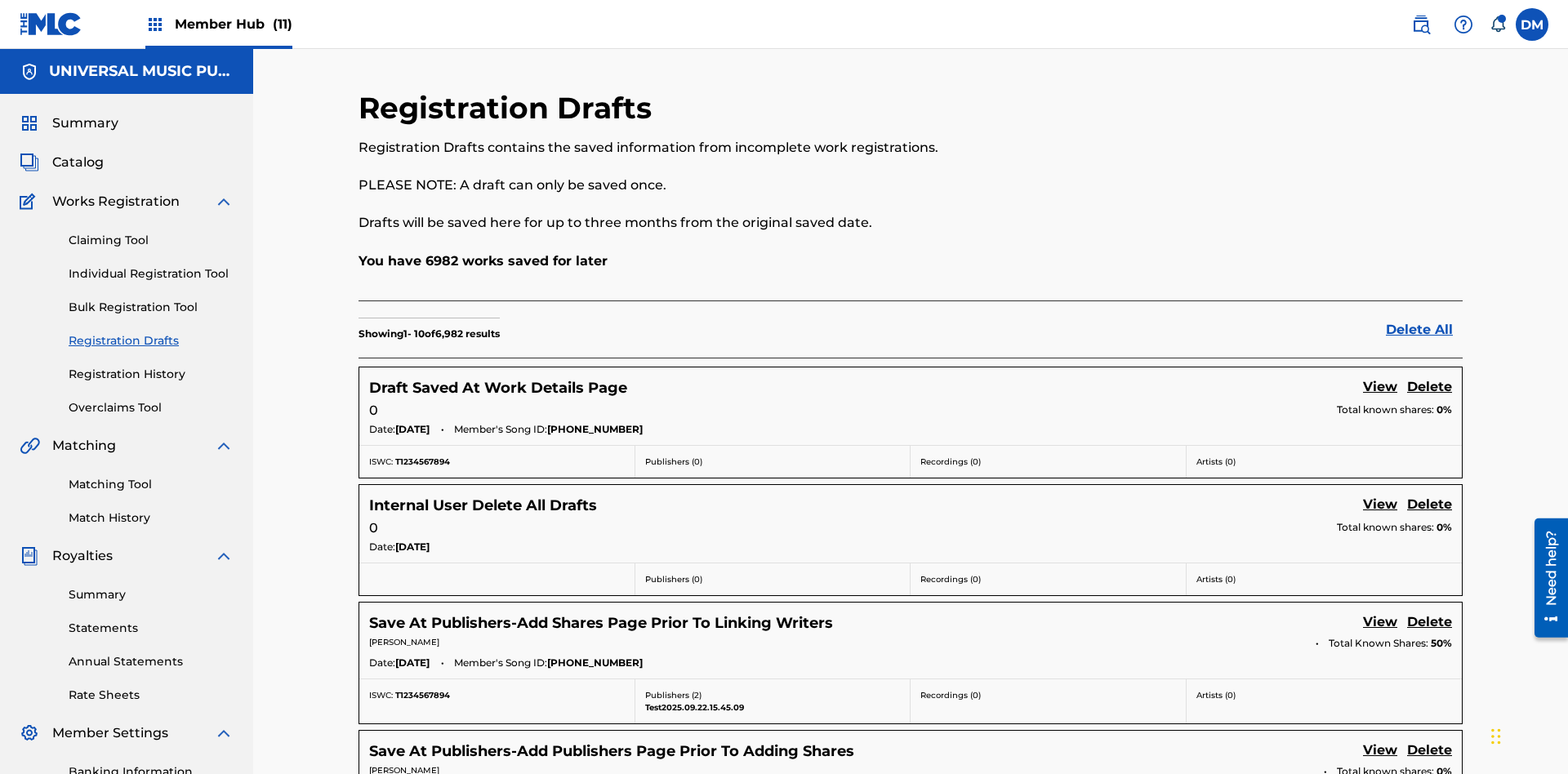
scroll to position [279, 0]
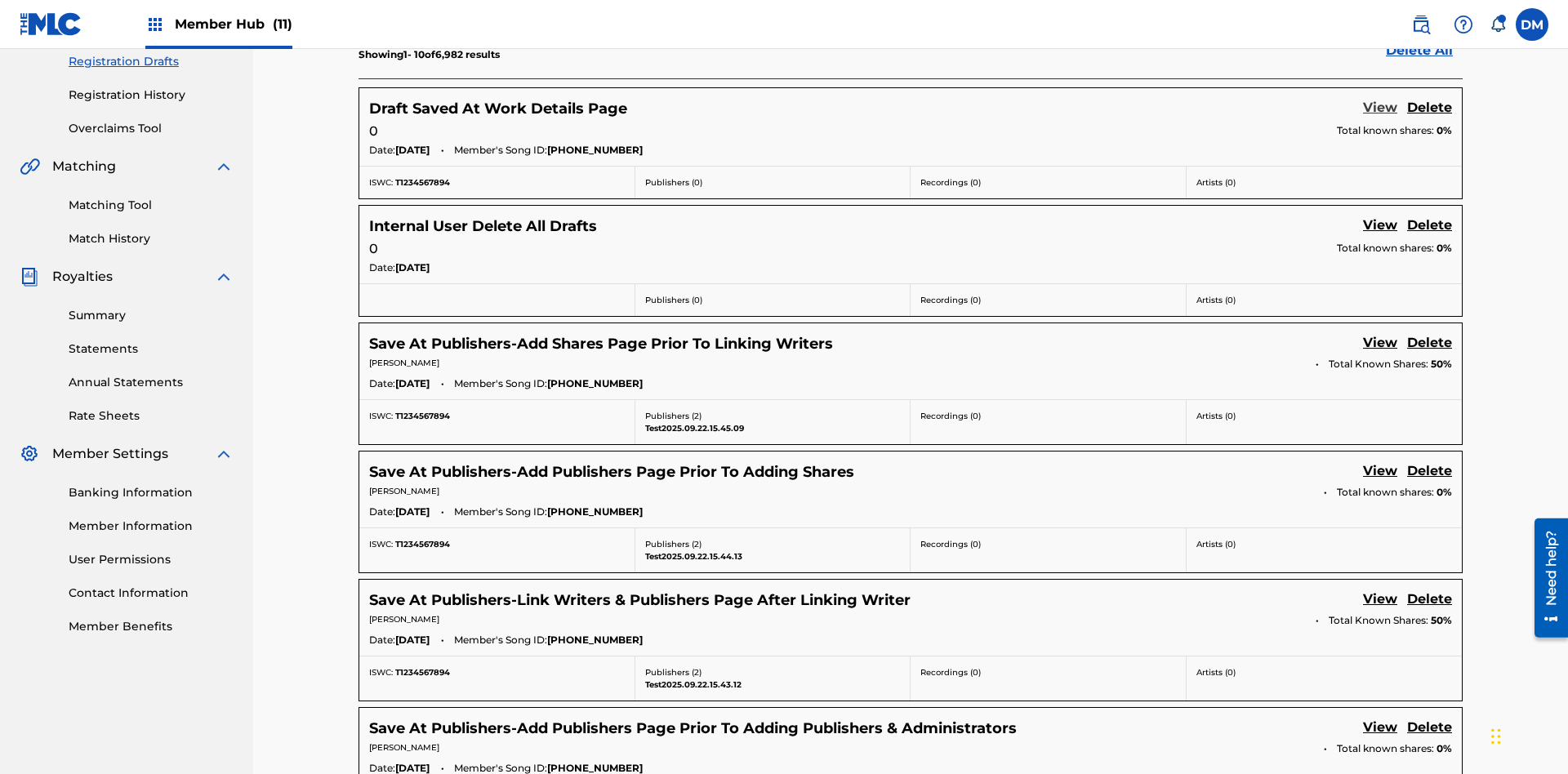
click at [1380, 108] on link "View" at bounding box center [1380, 109] width 35 height 22
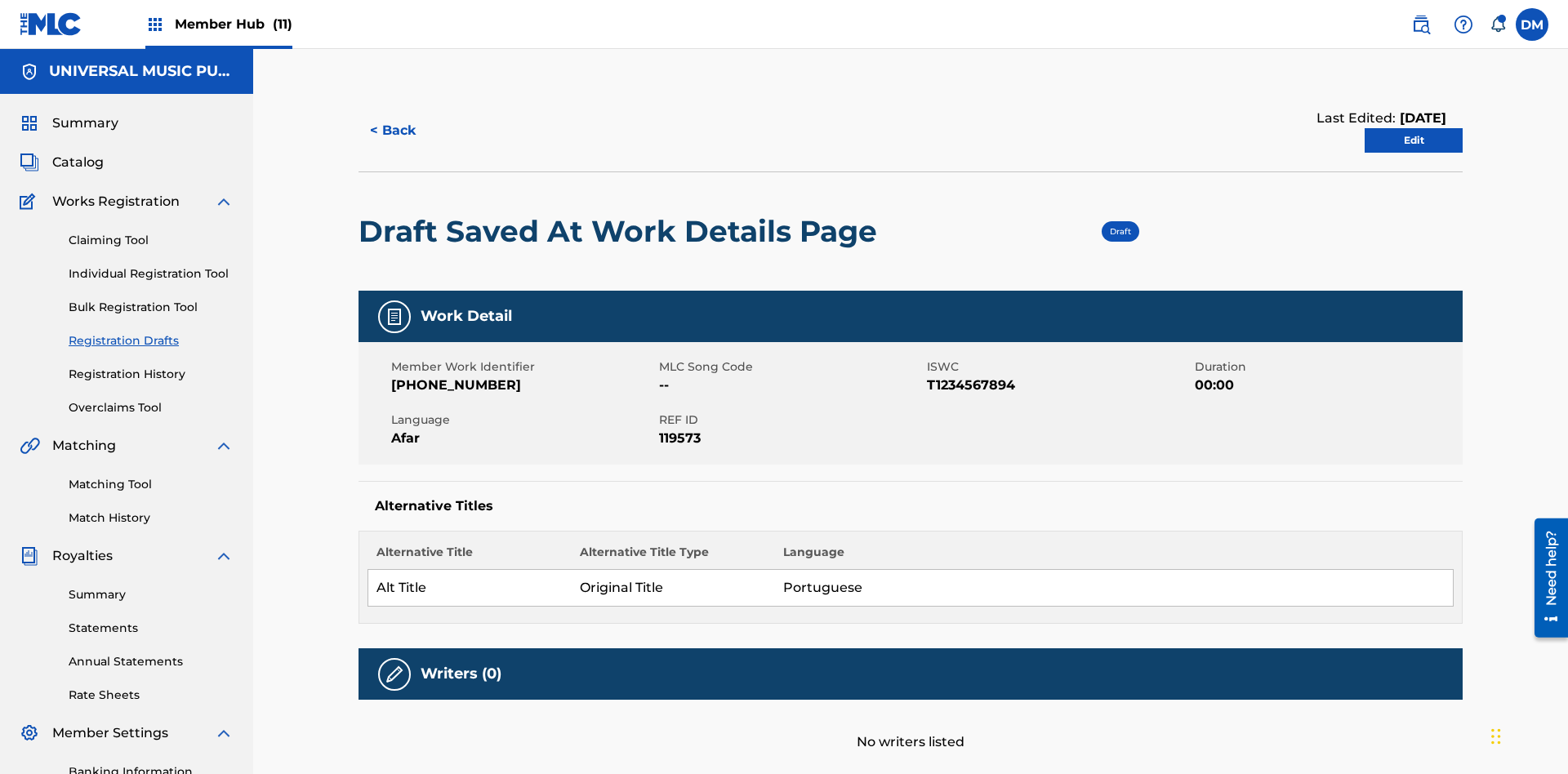
scroll to position [30, 0]
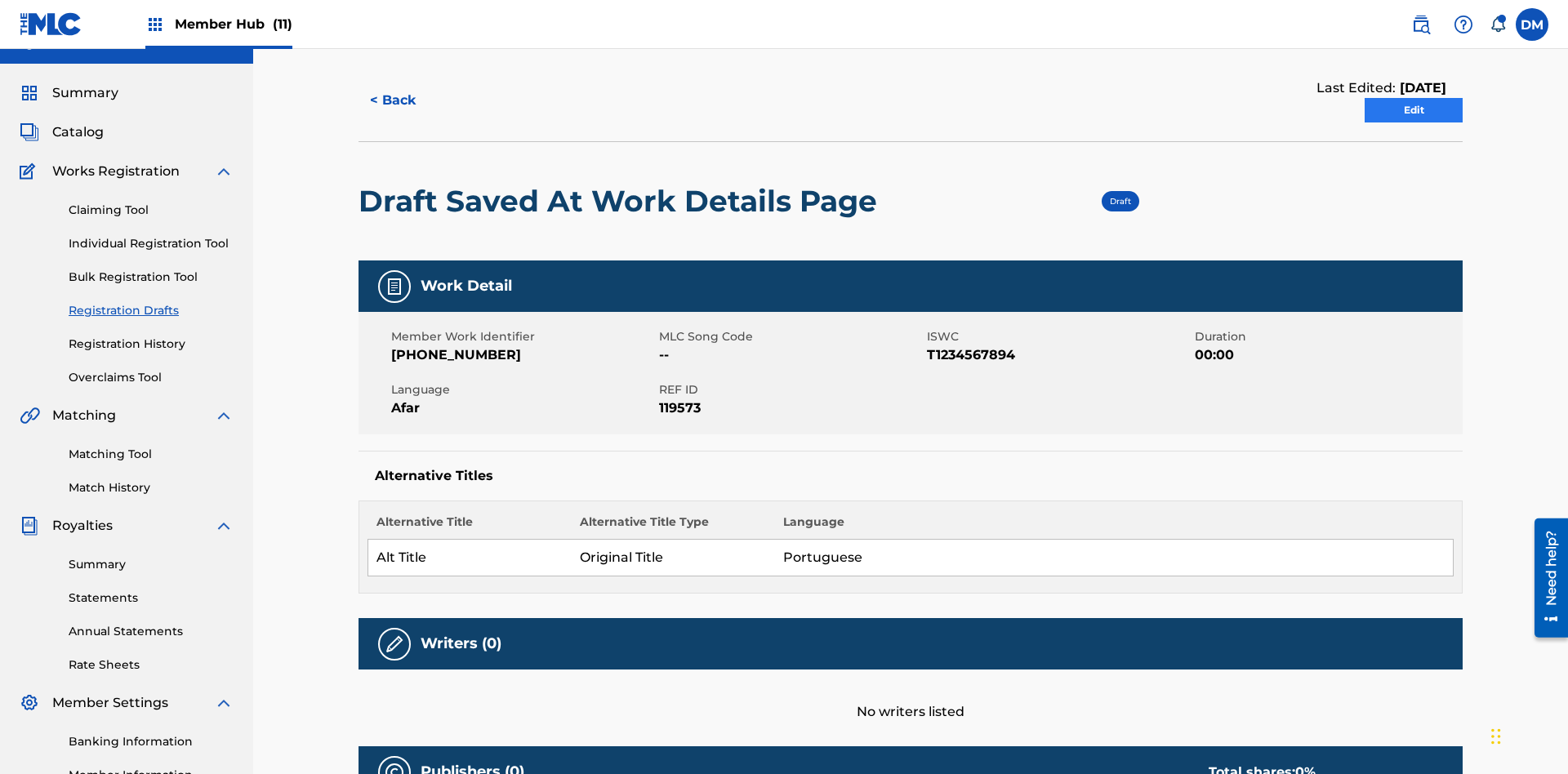
click at [1414, 110] on link "Edit" at bounding box center [1414, 110] width 98 height 25
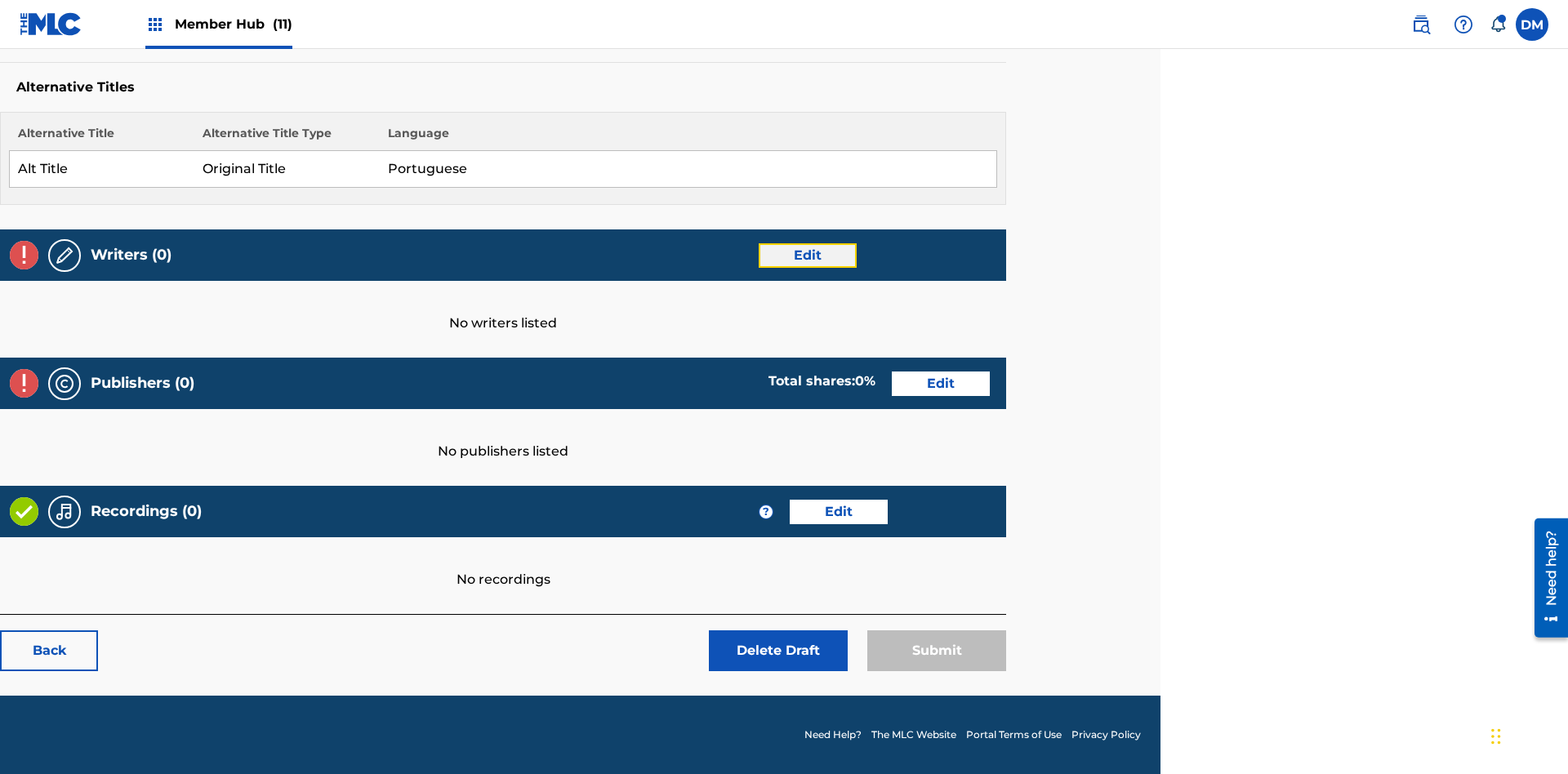
click at [807, 255] on link "Edit" at bounding box center [808, 255] width 98 height 25
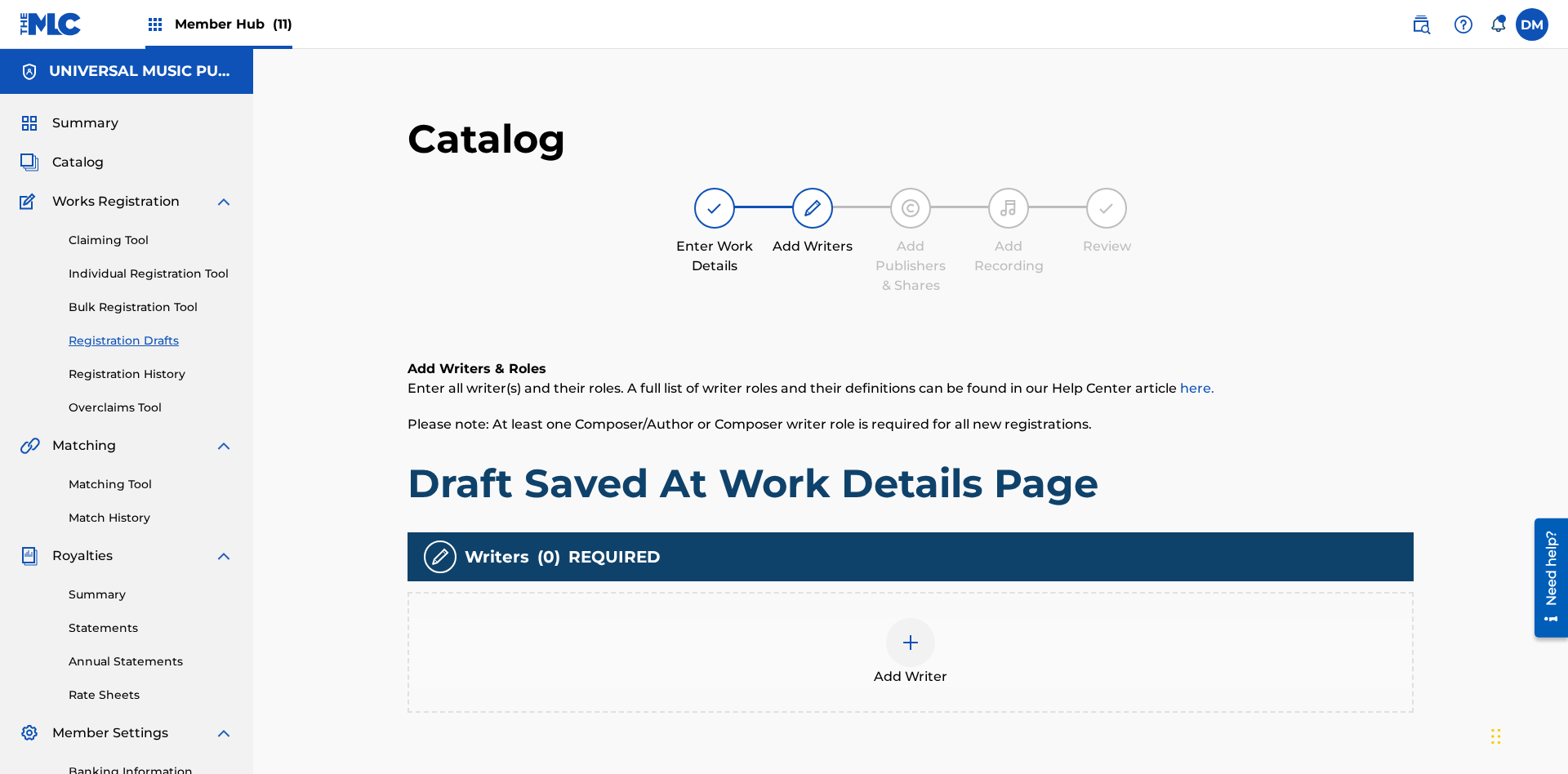
scroll to position [239, 407]
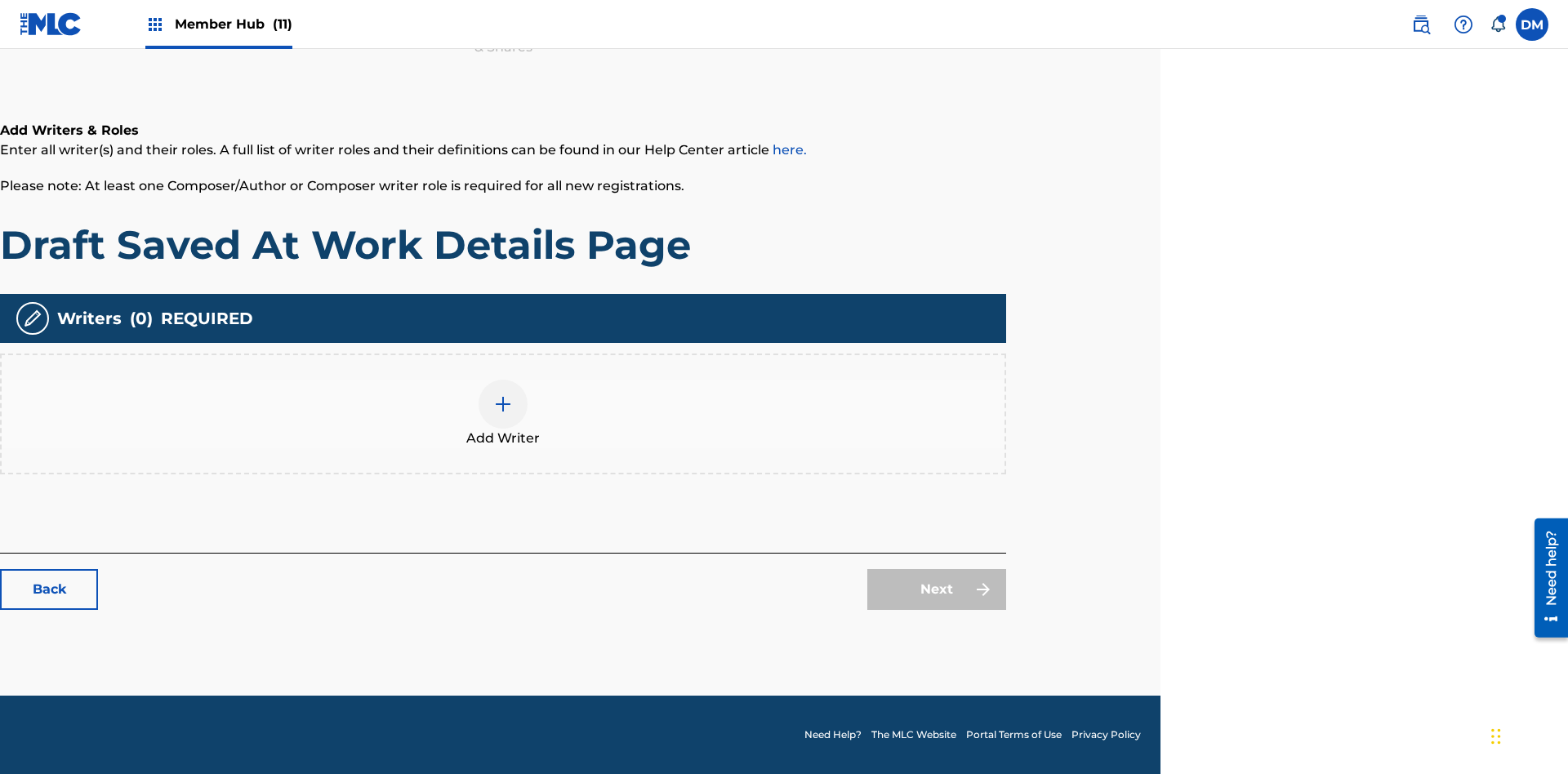
click at [503, 413] on img at bounding box center [503, 405] width 20 height 20
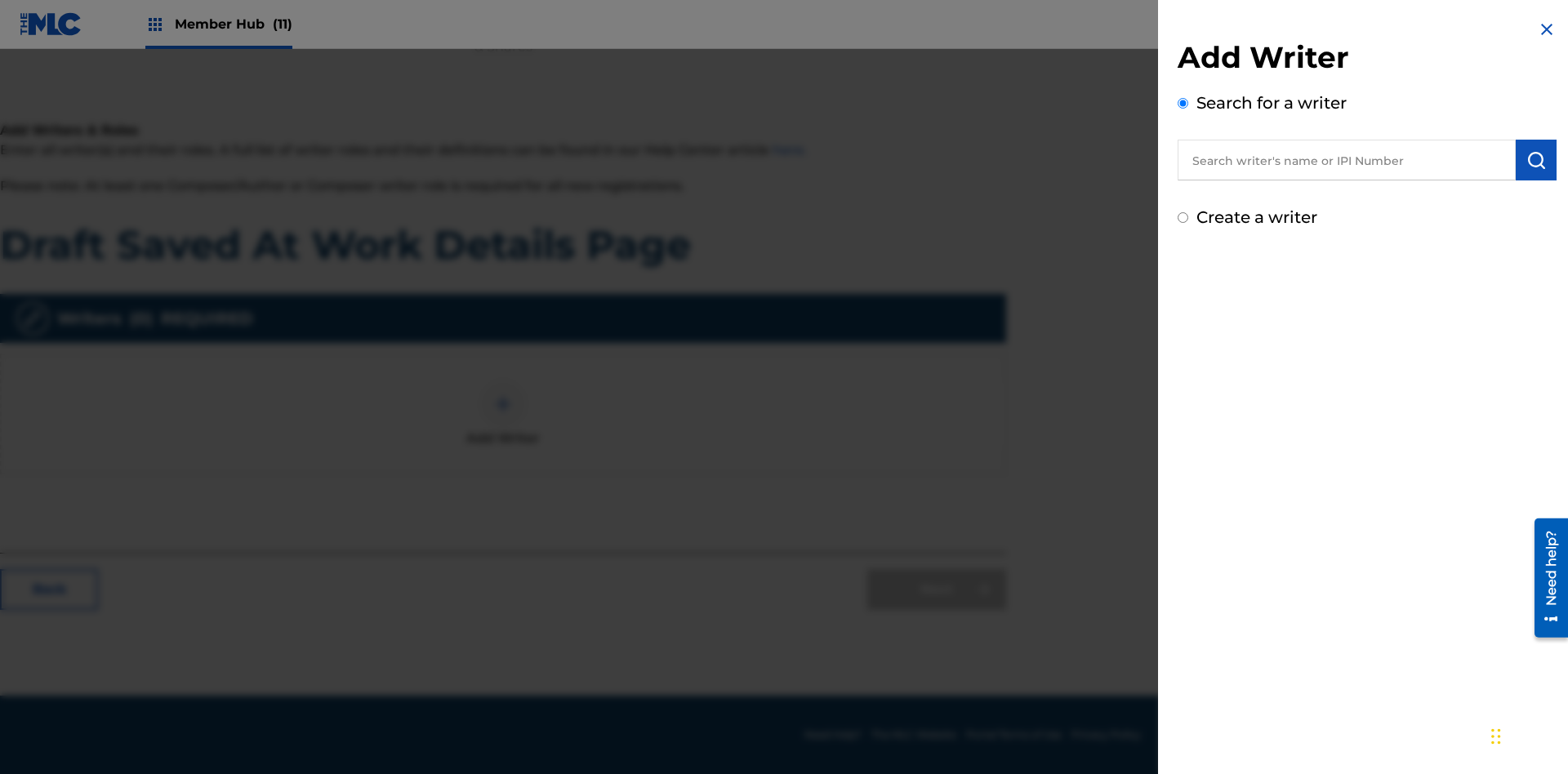
click at [1346, 160] on input "text" at bounding box center [1346, 160] width 338 height 41
type input "[PERSON_NAME]"
click at [1536, 160] on img "submit" at bounding box center [1537, 160] width 20 height 20
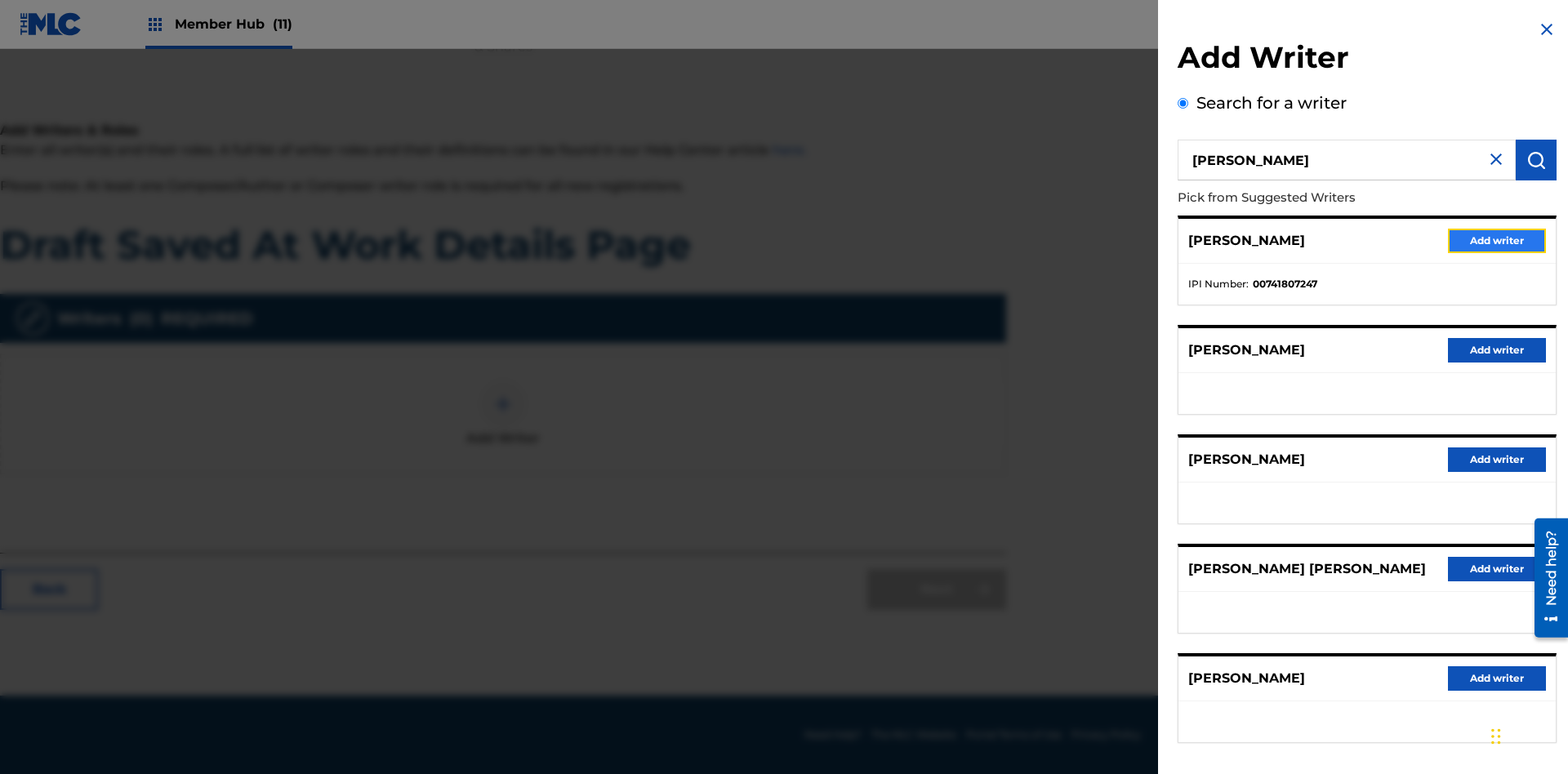
click at [1497, 240] on button "Add writer" at bounding box center [1498, 241] width 98 height 25
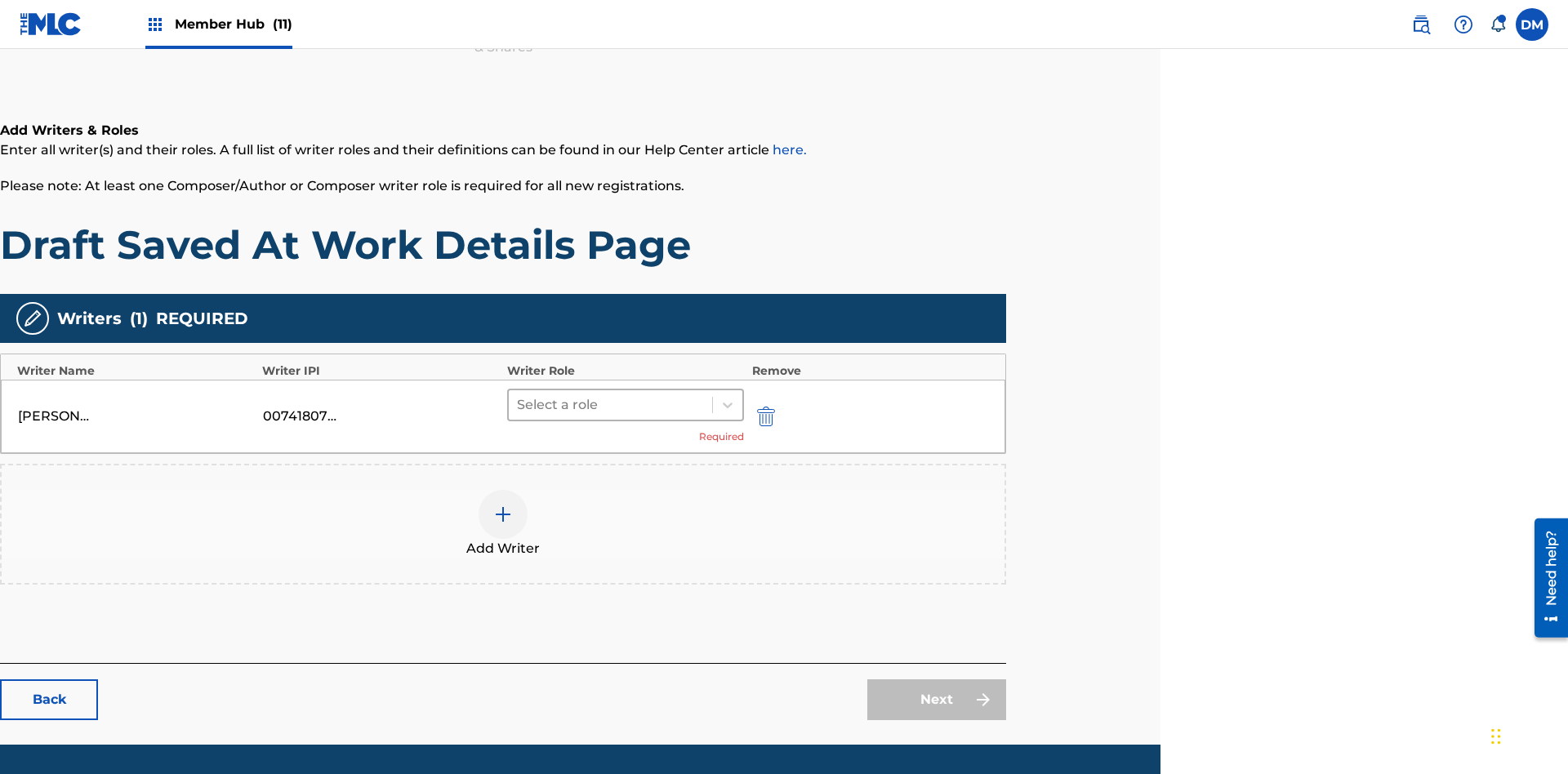
click at [518, 396] on input "text" at bounding box center [519, 406] width 4 height 20
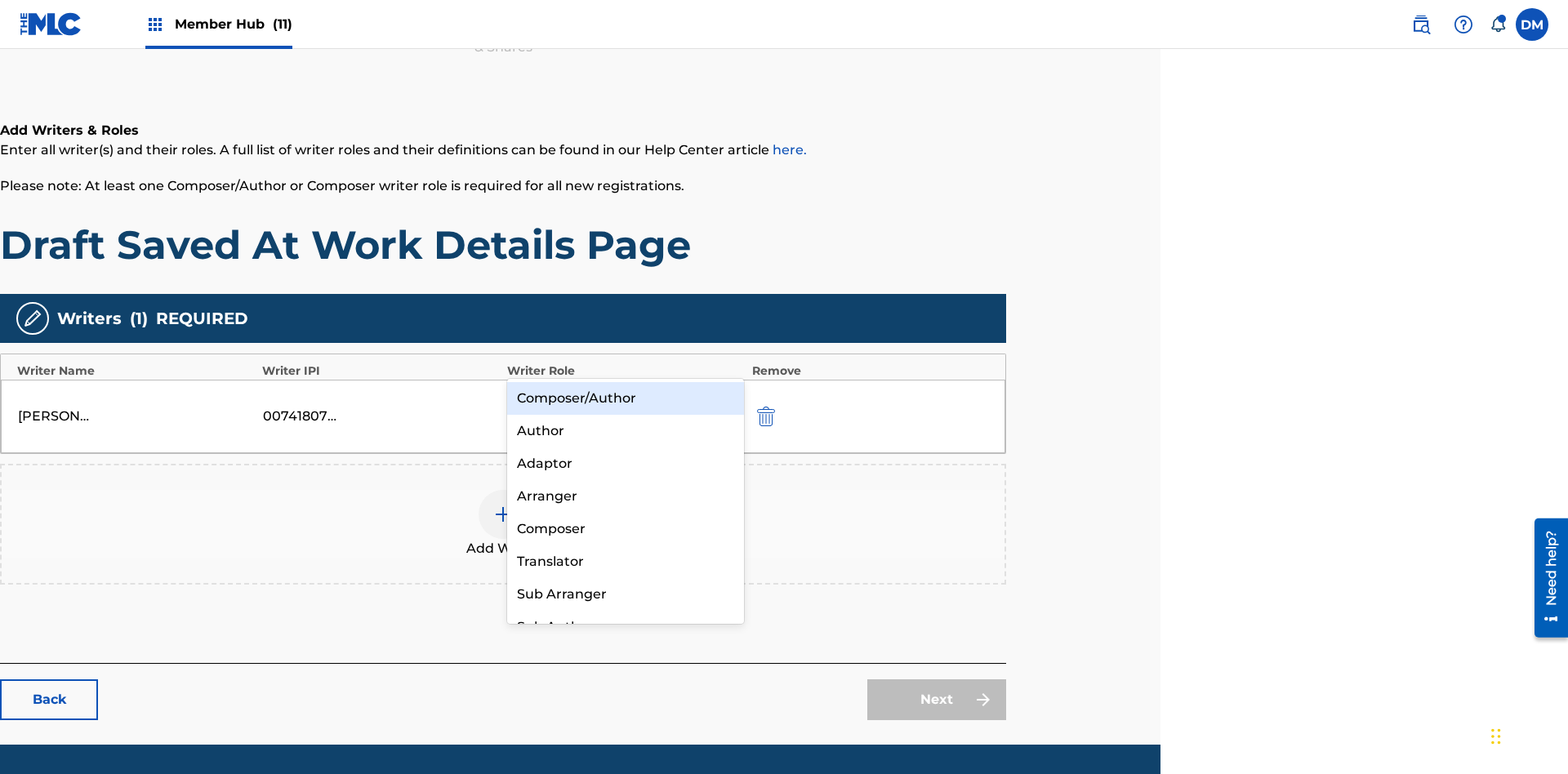
scroll to position [286, 407]
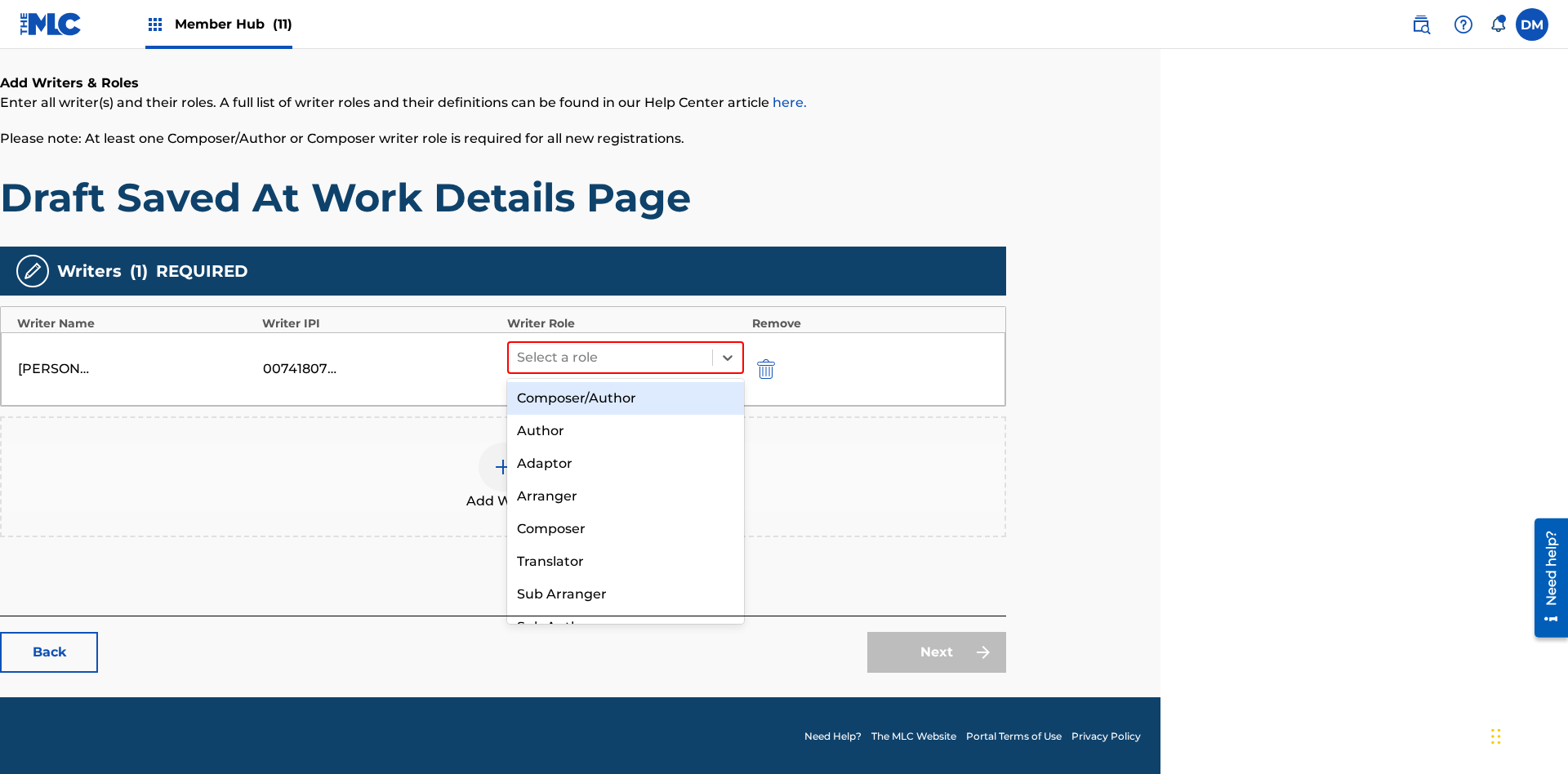
click at [624, 529] on div "Composer" at bounding box center [625, 530] width 237 height 33
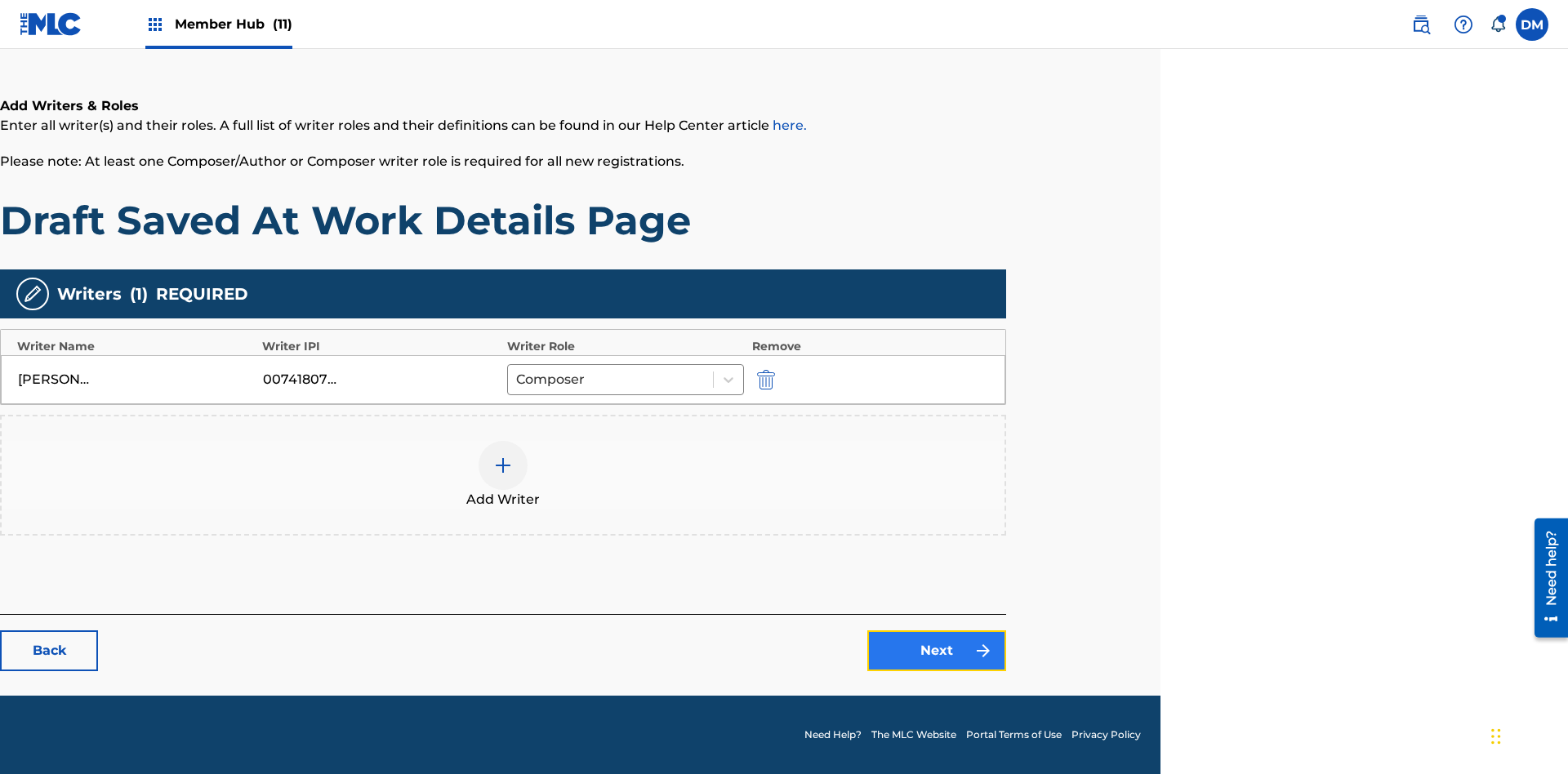
click at [937, 651] on link "Next" at bounding box center [937, 651] width 139 height 41
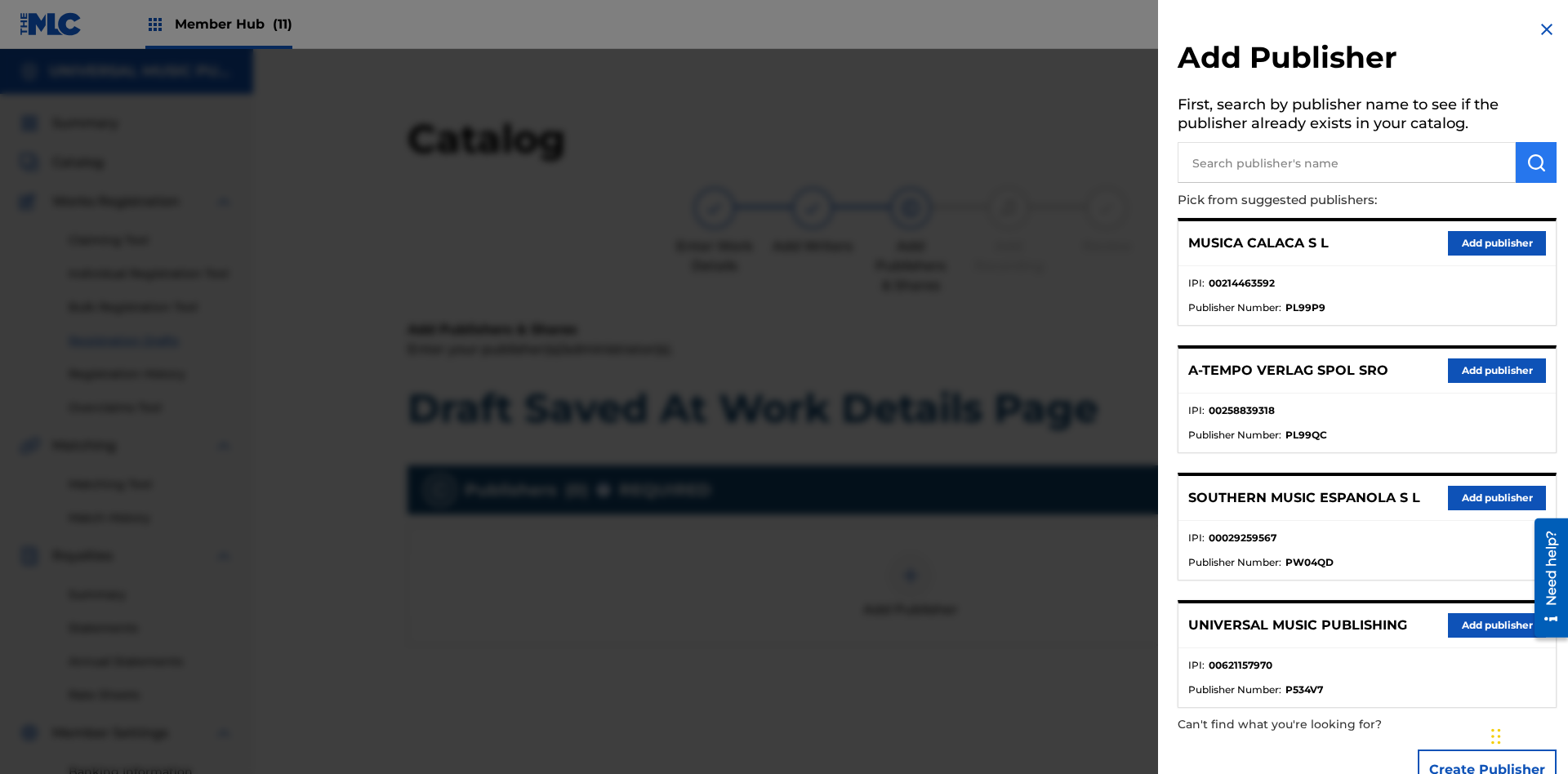
click at [1346, 162] on input "text" at bounding box center [1346, 162] width 338 height 41
click at [1536, 162] on img "submit" at bounding box center [1537, 163] width 20 height 20
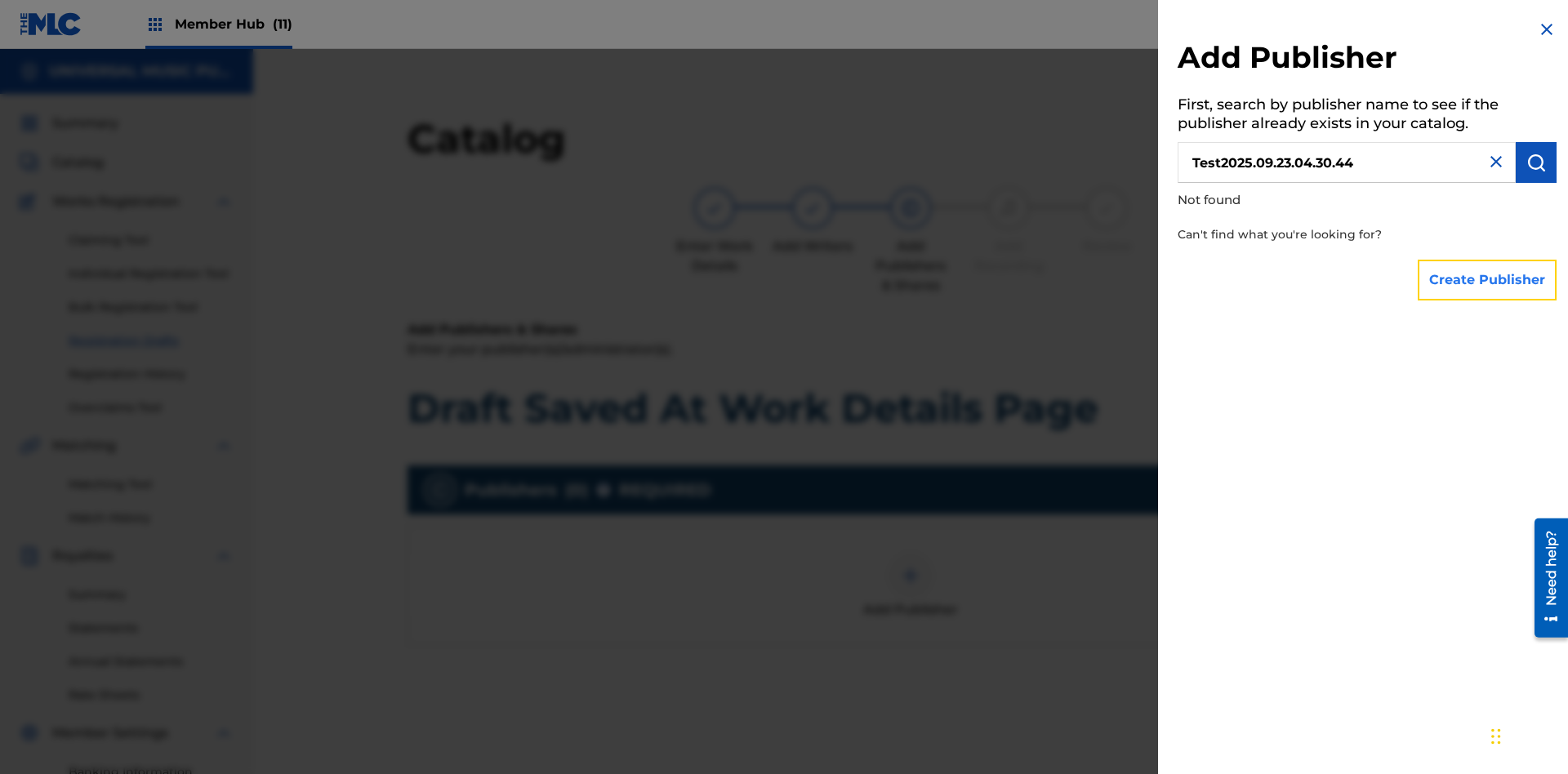
click at [1488, 279] on button "Create Publisher" at bounding box center [1487, 280] width 139 height 41
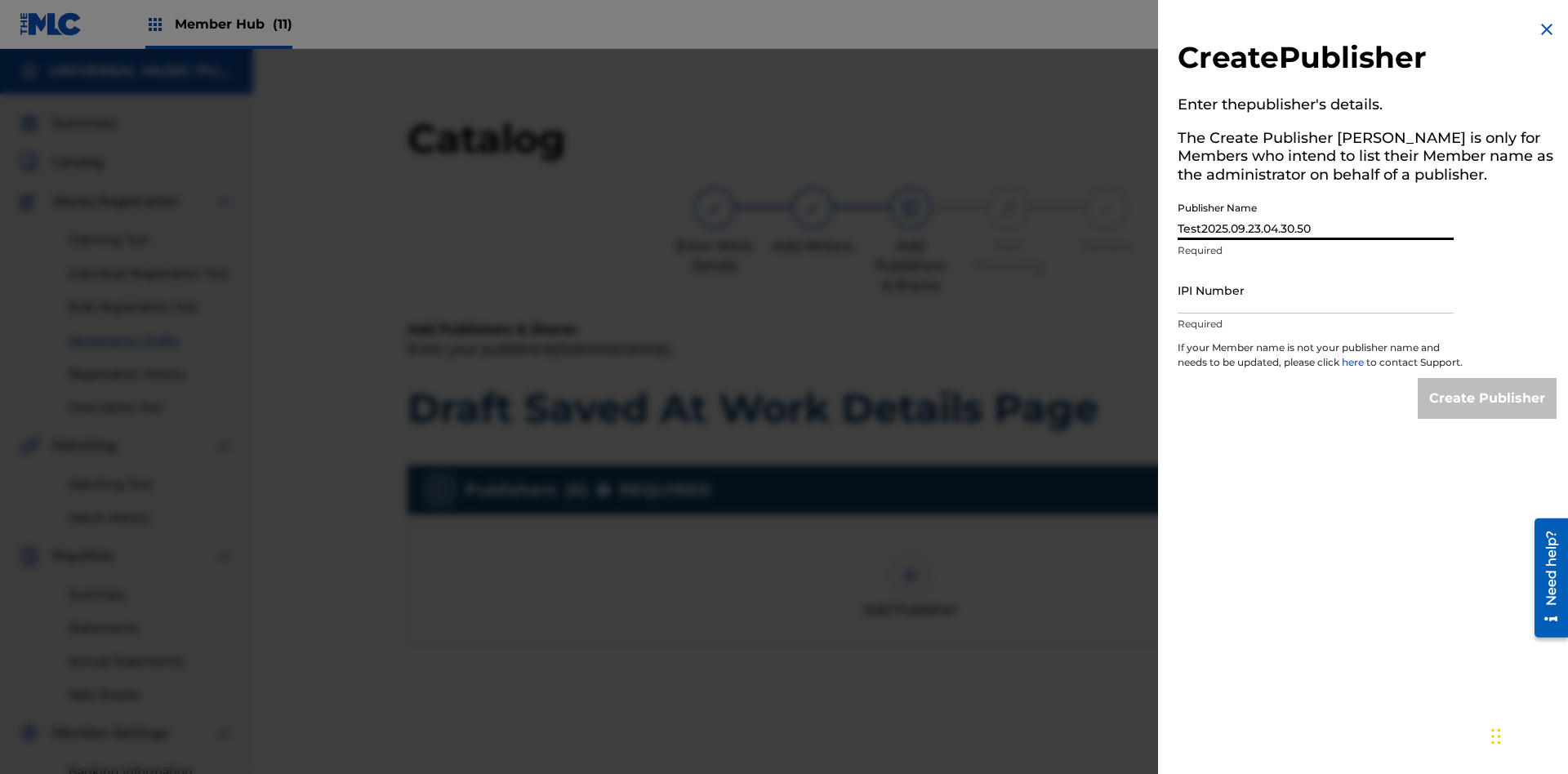
click at [1315, 290] on input "IPI Number" at bounding box center [1315, 290] width 276 height 46
click at [1488, 413] on input "Create Publisher" at bounding box center [1487, 398] width 139 height 41
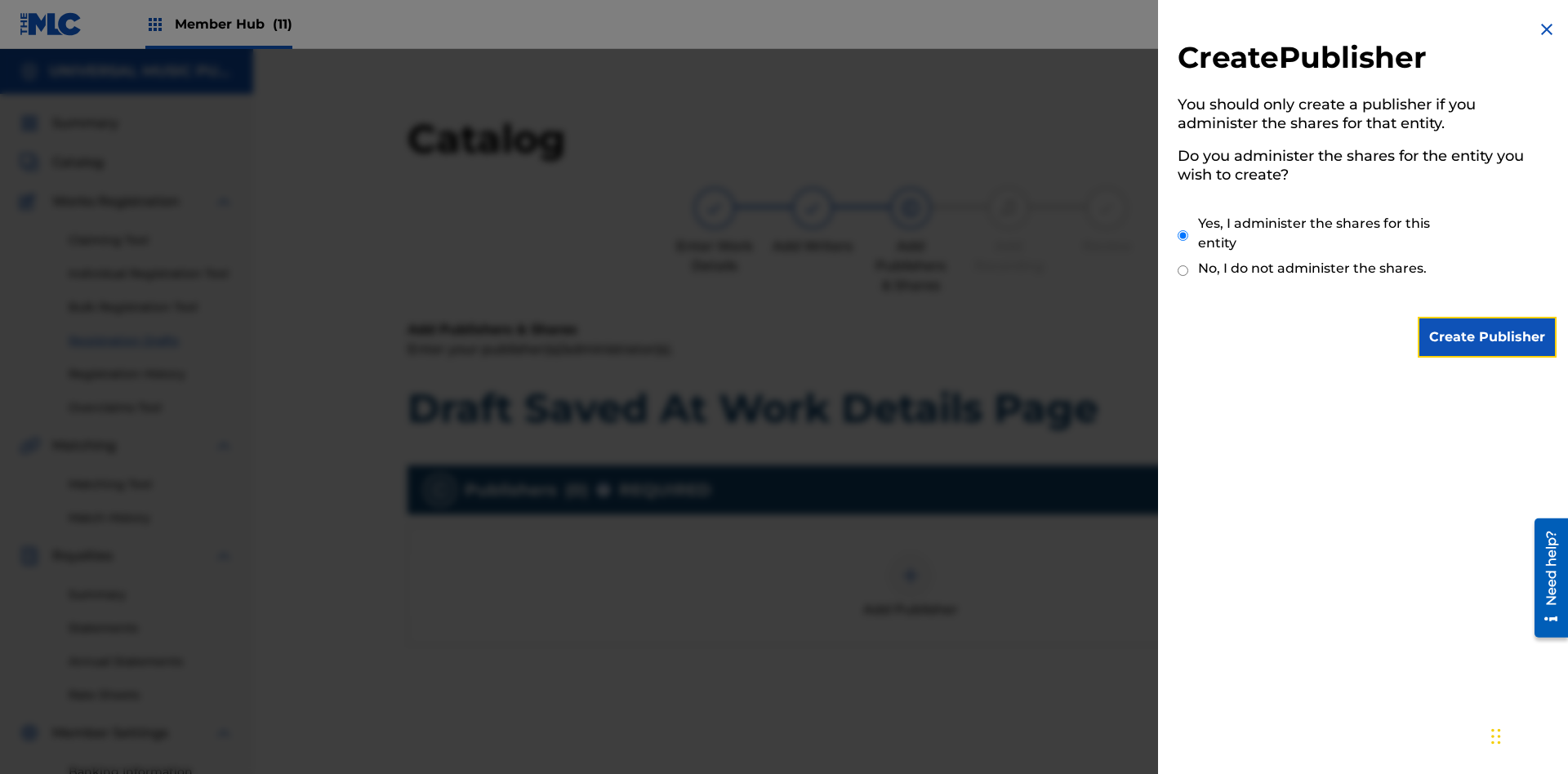
click at [1183, 235] on input "Yes, I administer the shares for this entity" at bounding box center [1183, 235] width 11 height 36
click at [1488, 337] on input "Create Publisher" at bounding box center [1487, 337] width 139 height 41
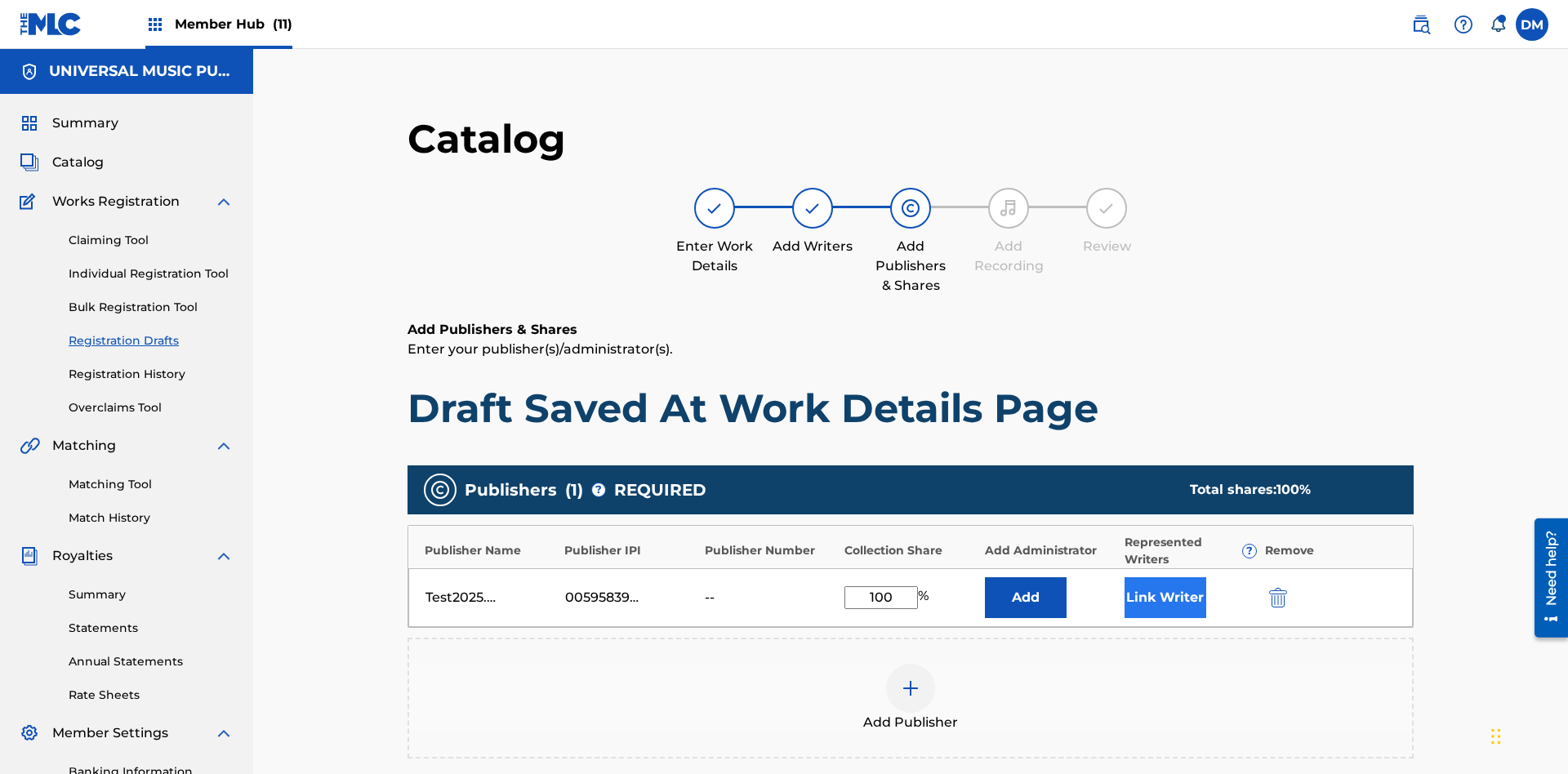
type input "100"
click at [1125, 577] on button "Link Writer" at bounding box center [1166, 597] width 82 height 41
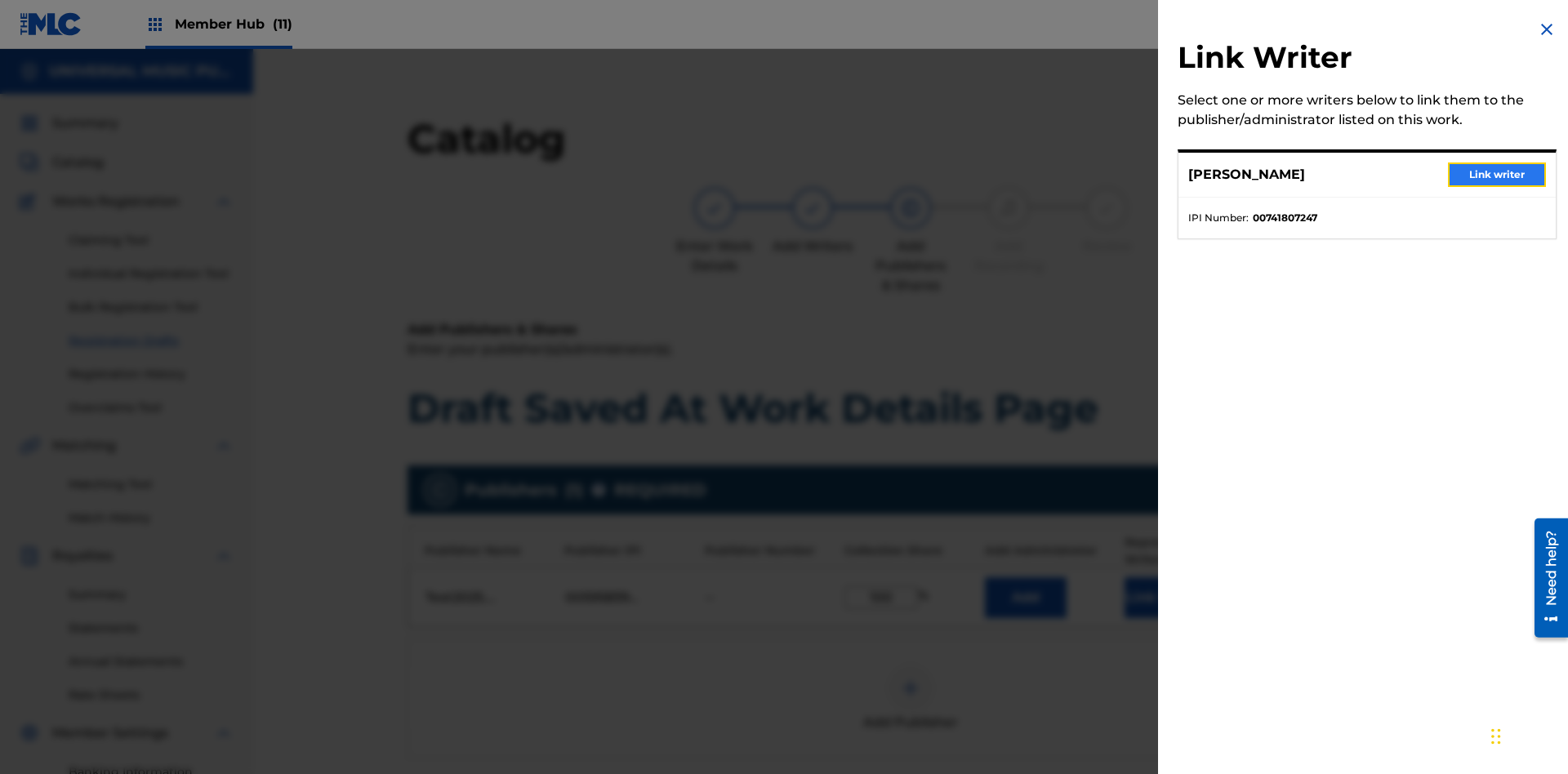
click at [1497, 175] on button "Link writer" at bounding box center [1498, 174] width 98 height 25
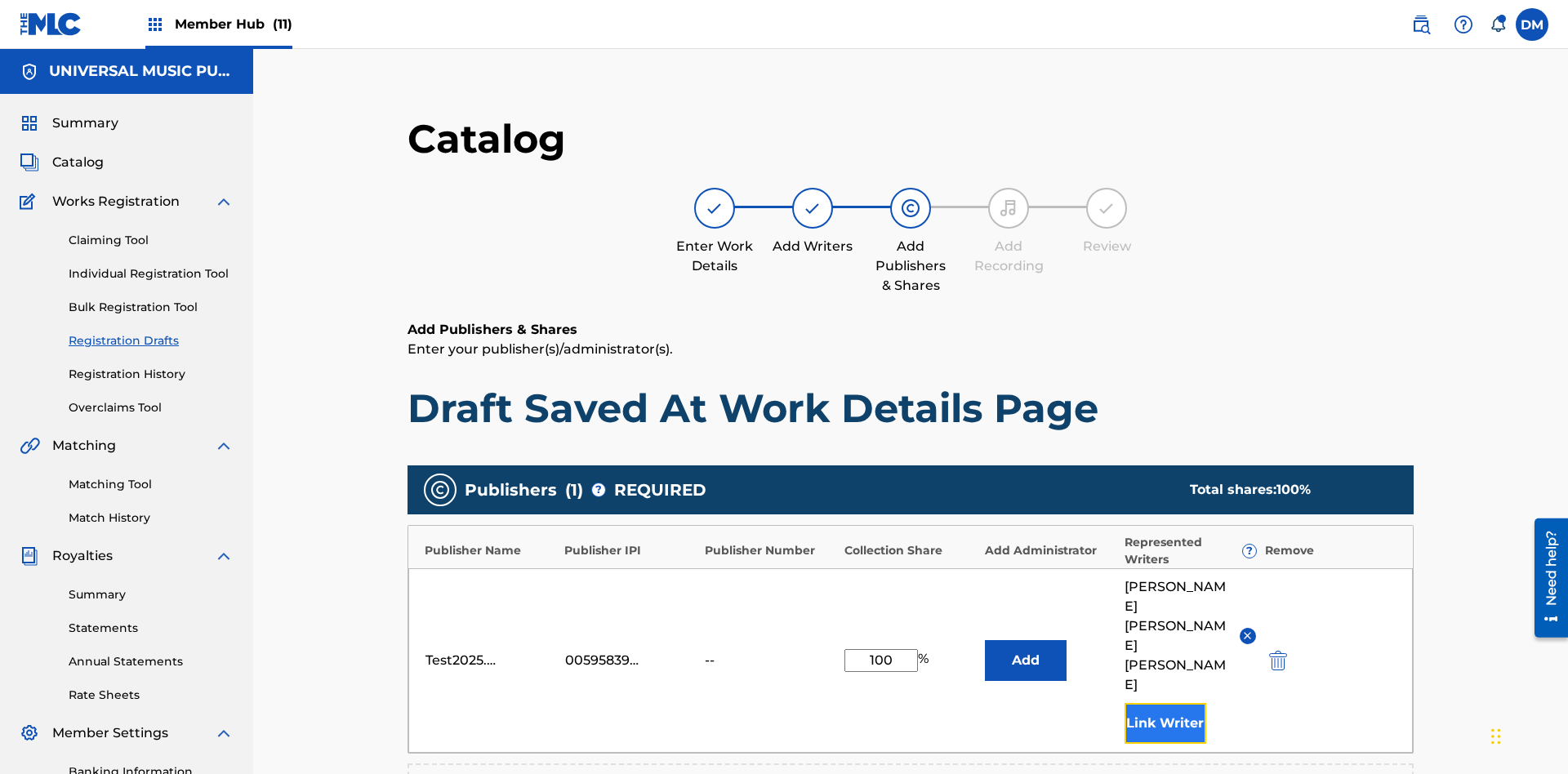
click at [1125, 703] on button "Link Writer" at bounding box center [1166, 723] width 82 height 41
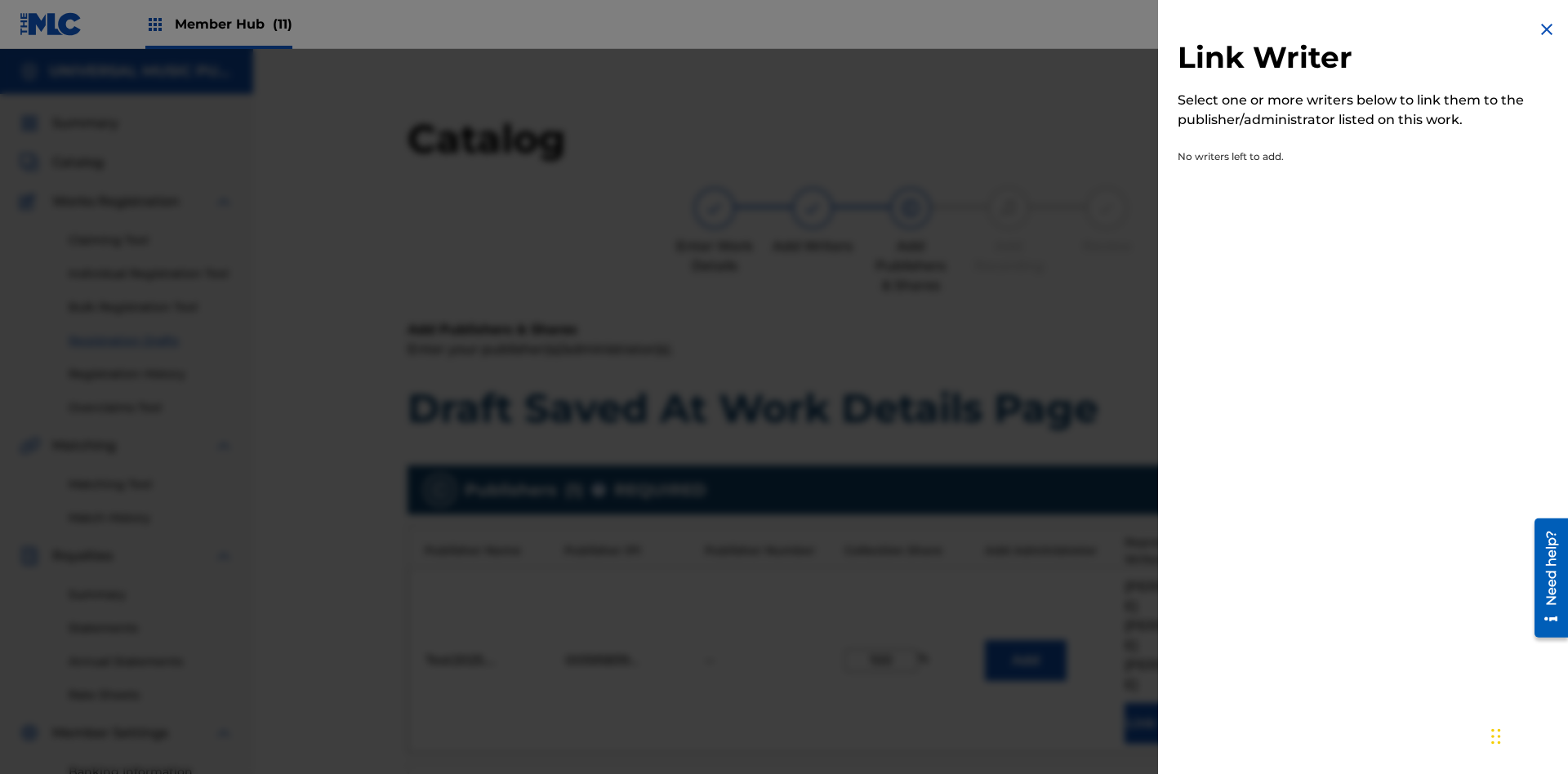
click at [1547, 29] on img at bounding box center [1547, 30] width 20 height 20
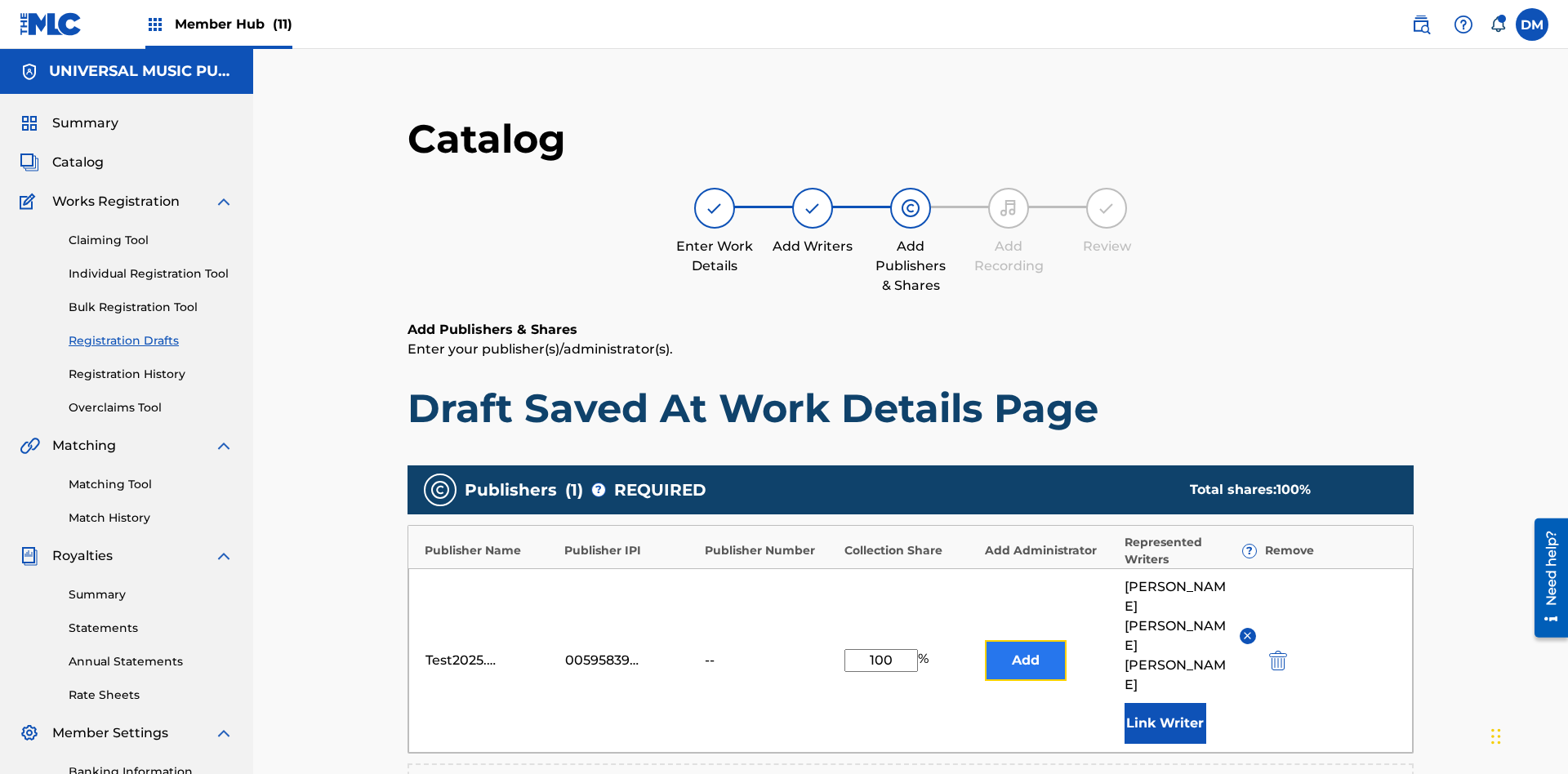
click at [985, 640] on button "Add" at bounding box center [1026, 660] width 82 height 41
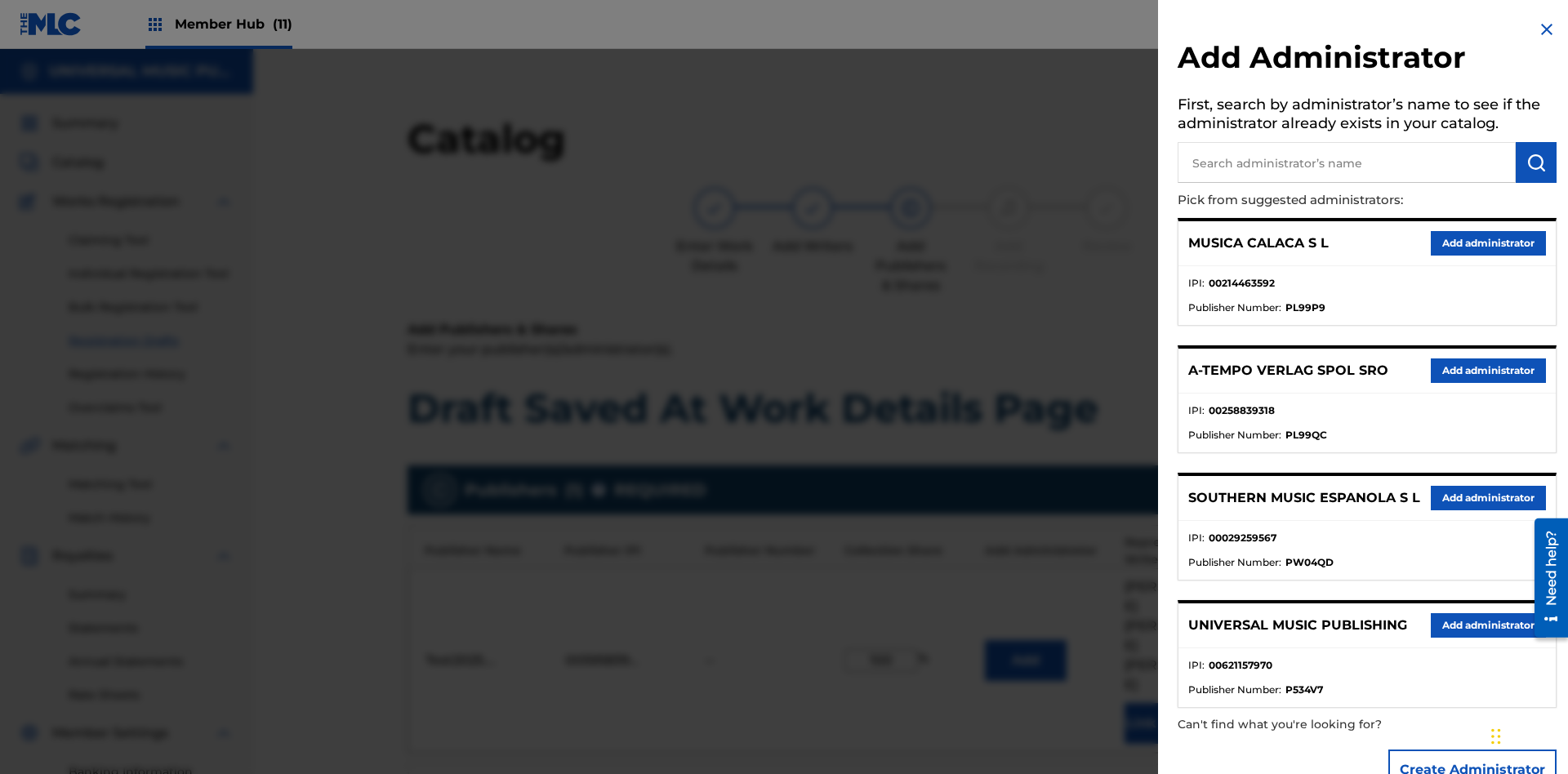
click at [1346, 162] on input "text" at bounding box center [1346, 162] width 338 height 41
type input "Test2025.09.23.04.31.20"
click at [1536, 162] on img "submit" at bounding box center [1537, 163] width 20 height 20
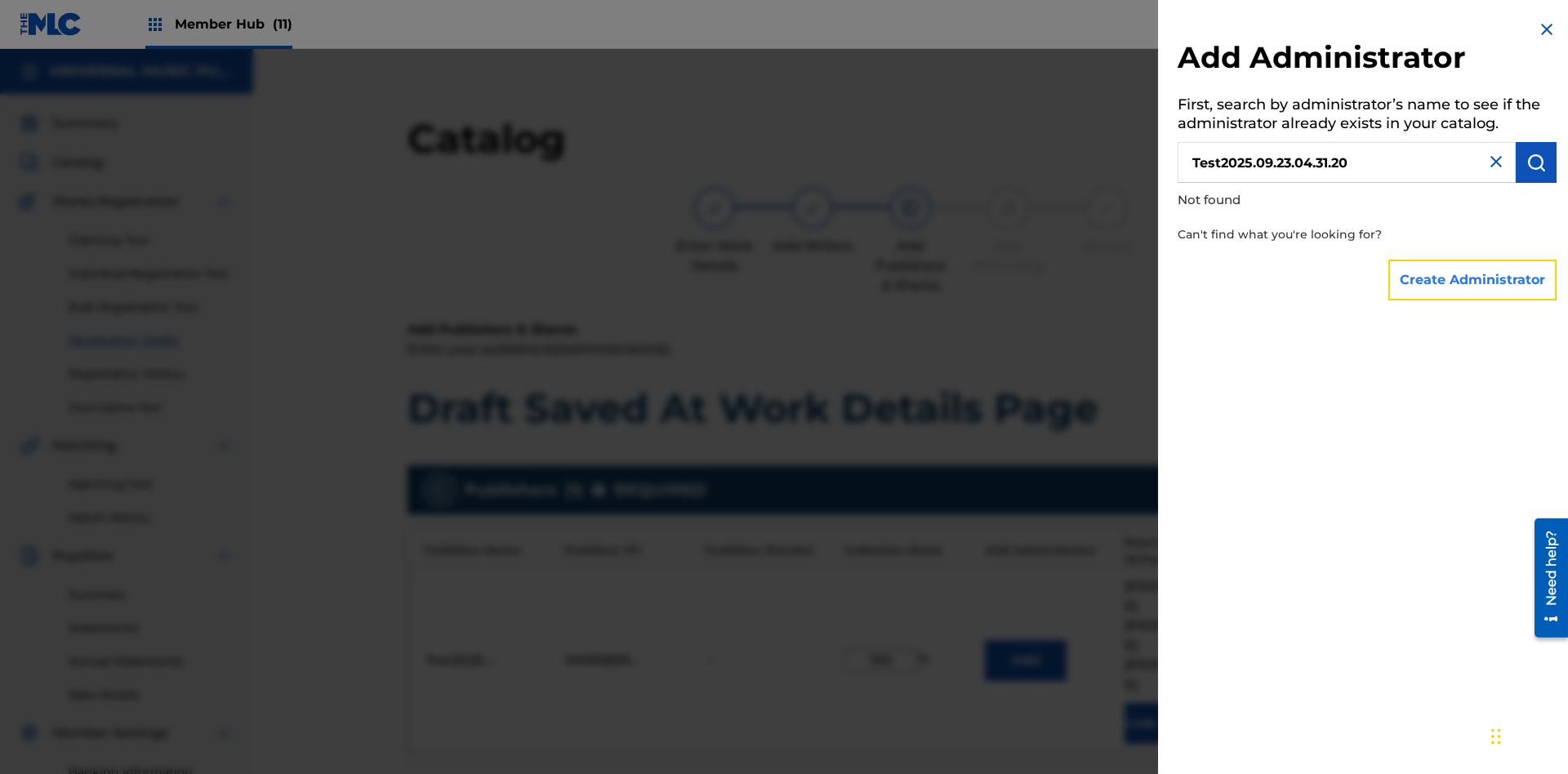
click at [1473, 279] on button "Create Administrator" at bounding box center [1472, 280] width 169 height 41
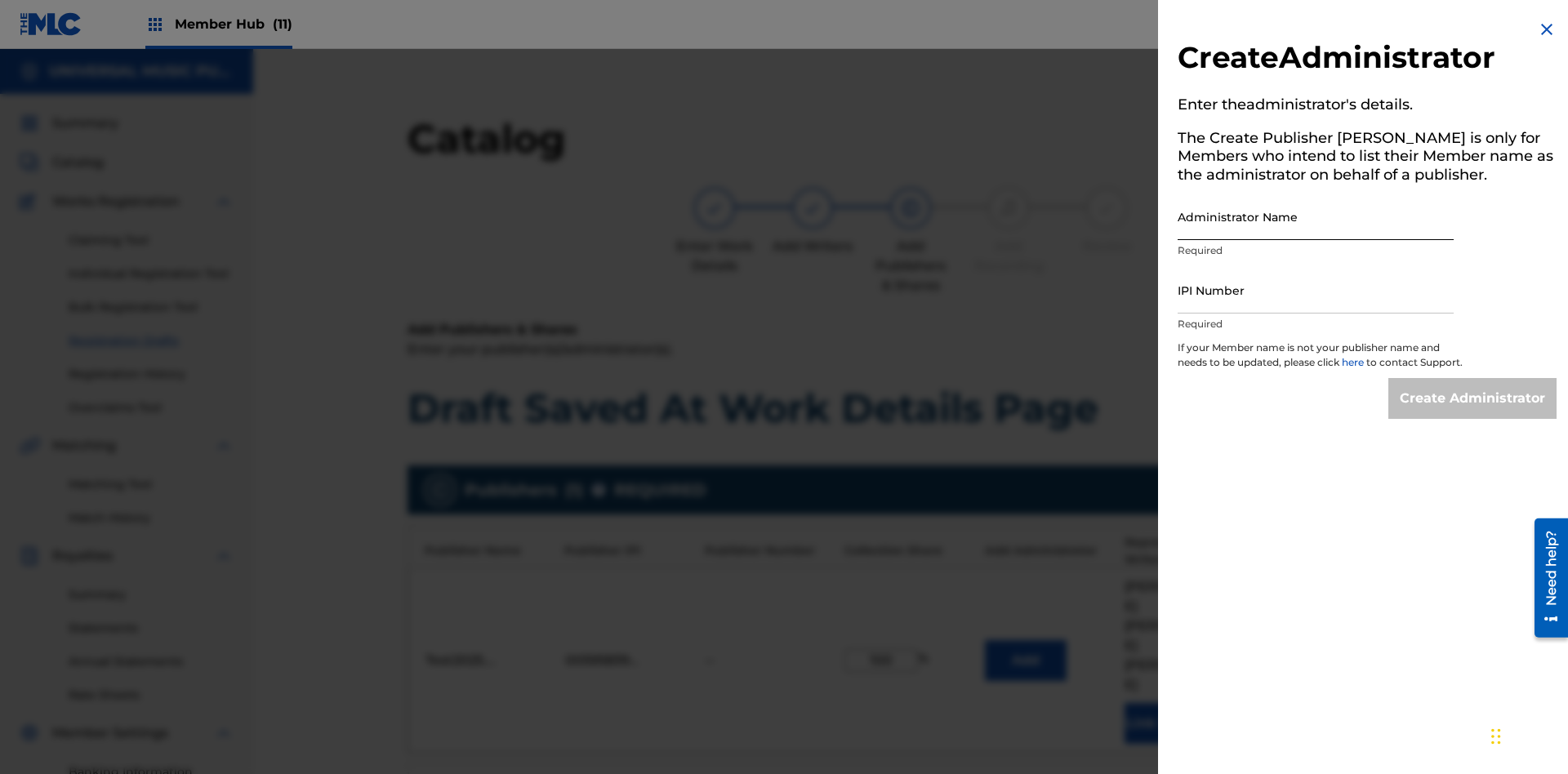
click at [1315, 216] on input "Administrator Name" at bounding box center [1315, 216] width 276 height 46
click at [1315, 290] on input "IPI Number" at bounding box center [1315, 290] width 276 height 46
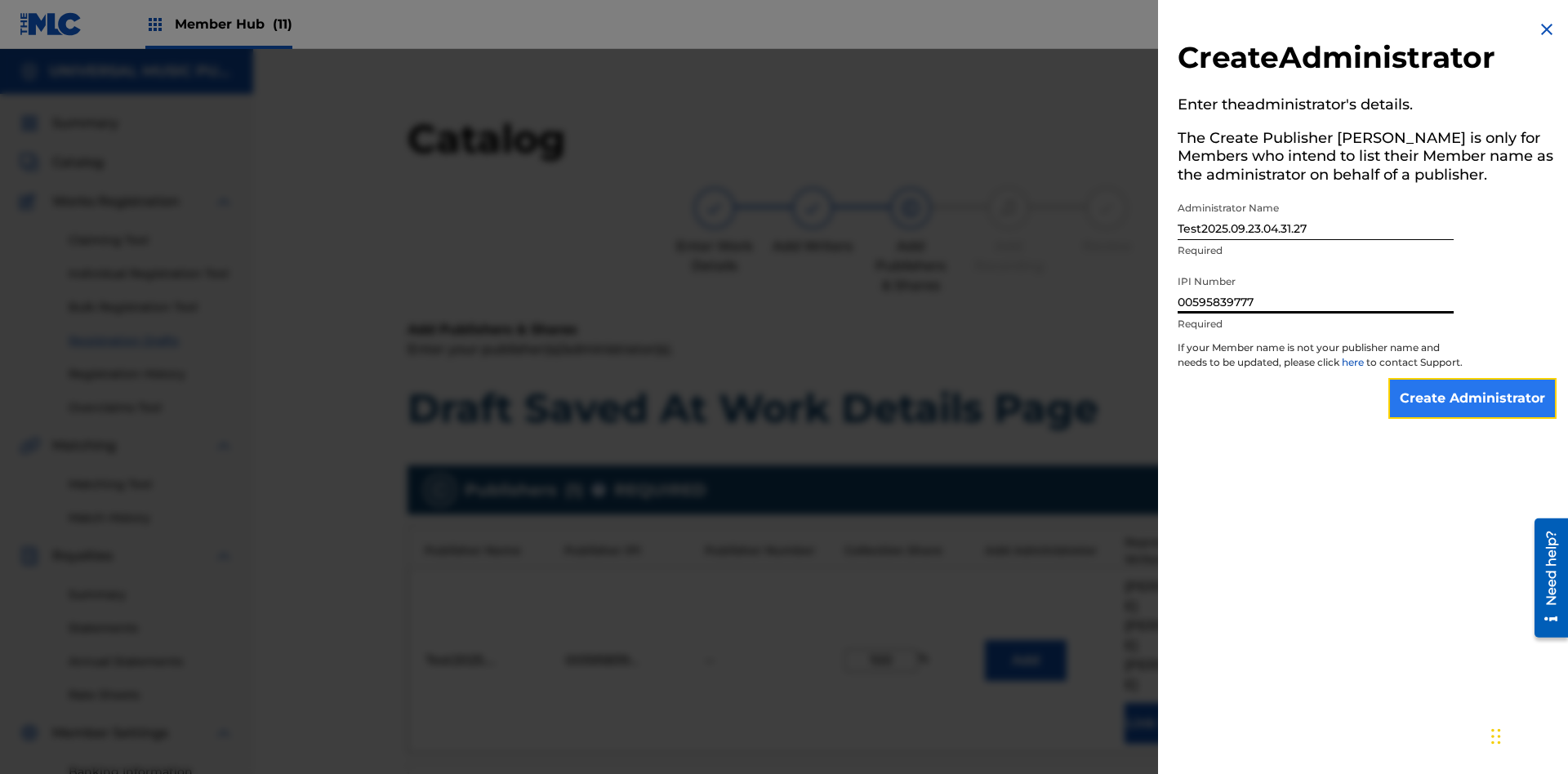
click at [1473, 413] on input "Create Administrator" at bounding box center [1472, 398] width 169 height 41
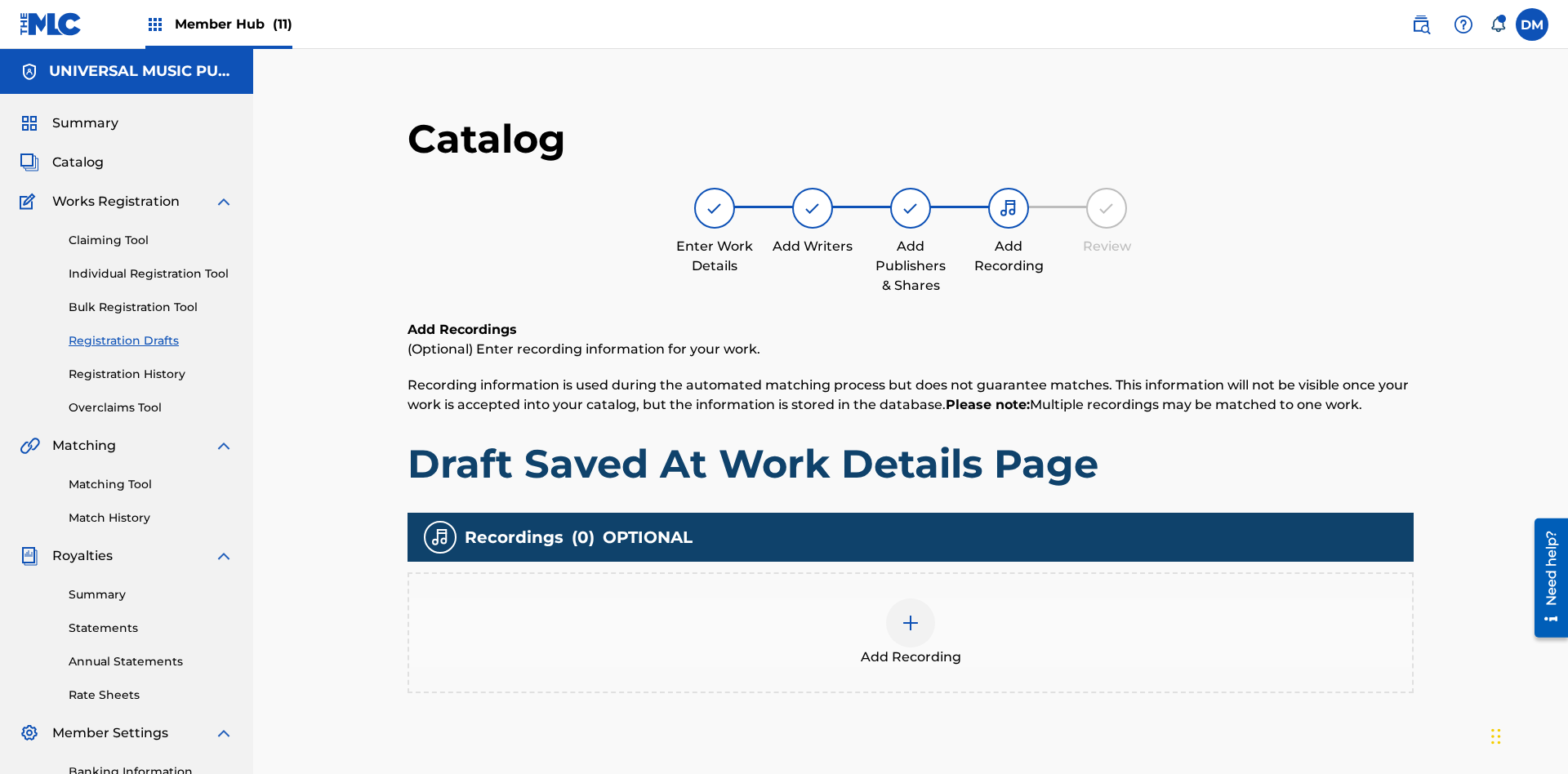
click at [901, 614] on img at bounding box center [911, 624] width 20 height 20
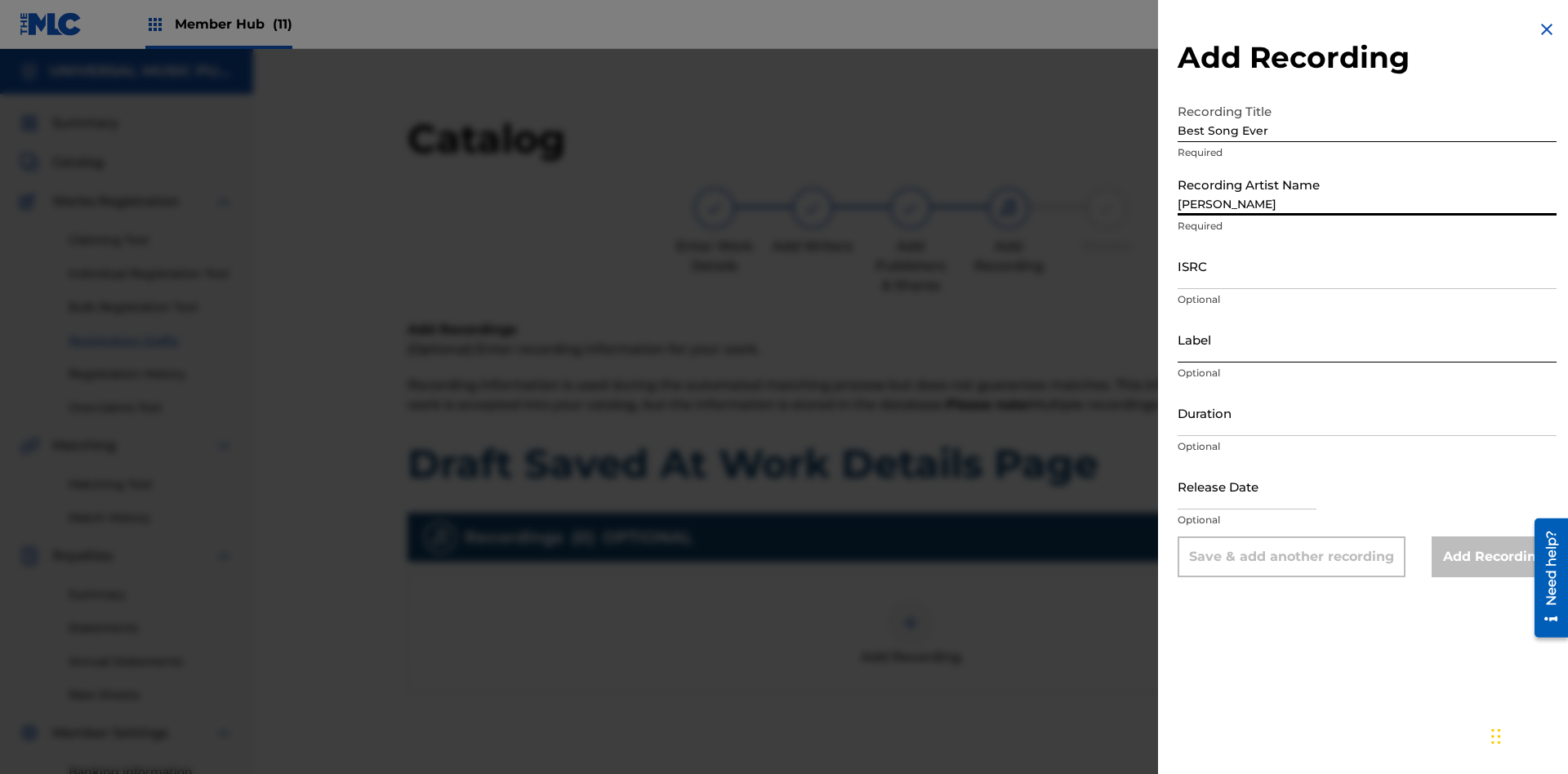
type input "[PERSON_NAME]"
click at [1367, 265] on input "ISRC" at bounding box center [1367, 265] width 379 height 46
type input "AA3123123123"
click at [1367, 339] on input "Label" at bounding box center [1367, 339] width 379 height 46
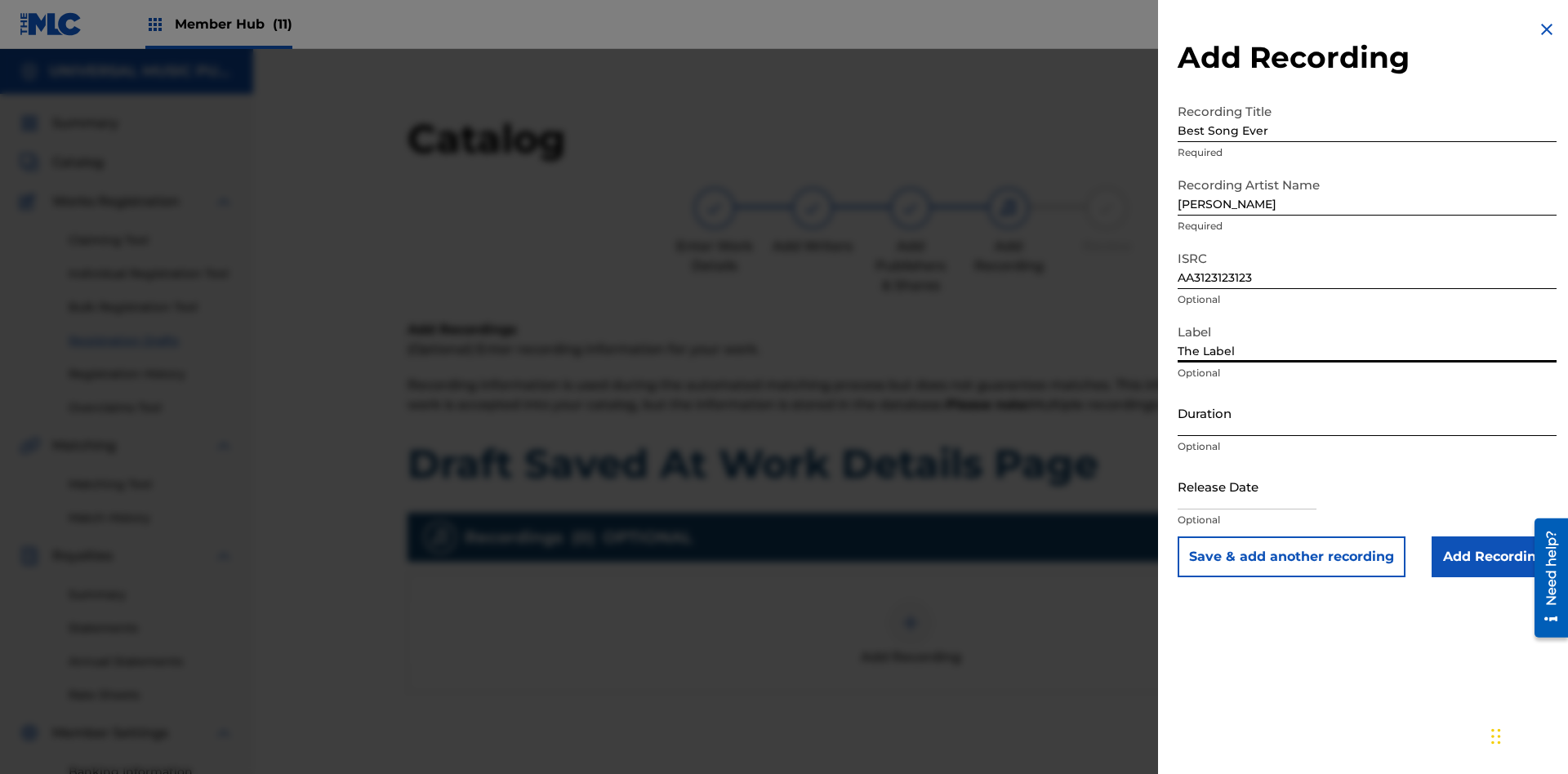
type input "The Label"
click at [1367, 412] on input "Duration" at bounding box center [1367, 412] width 379 height 46
type input "1"
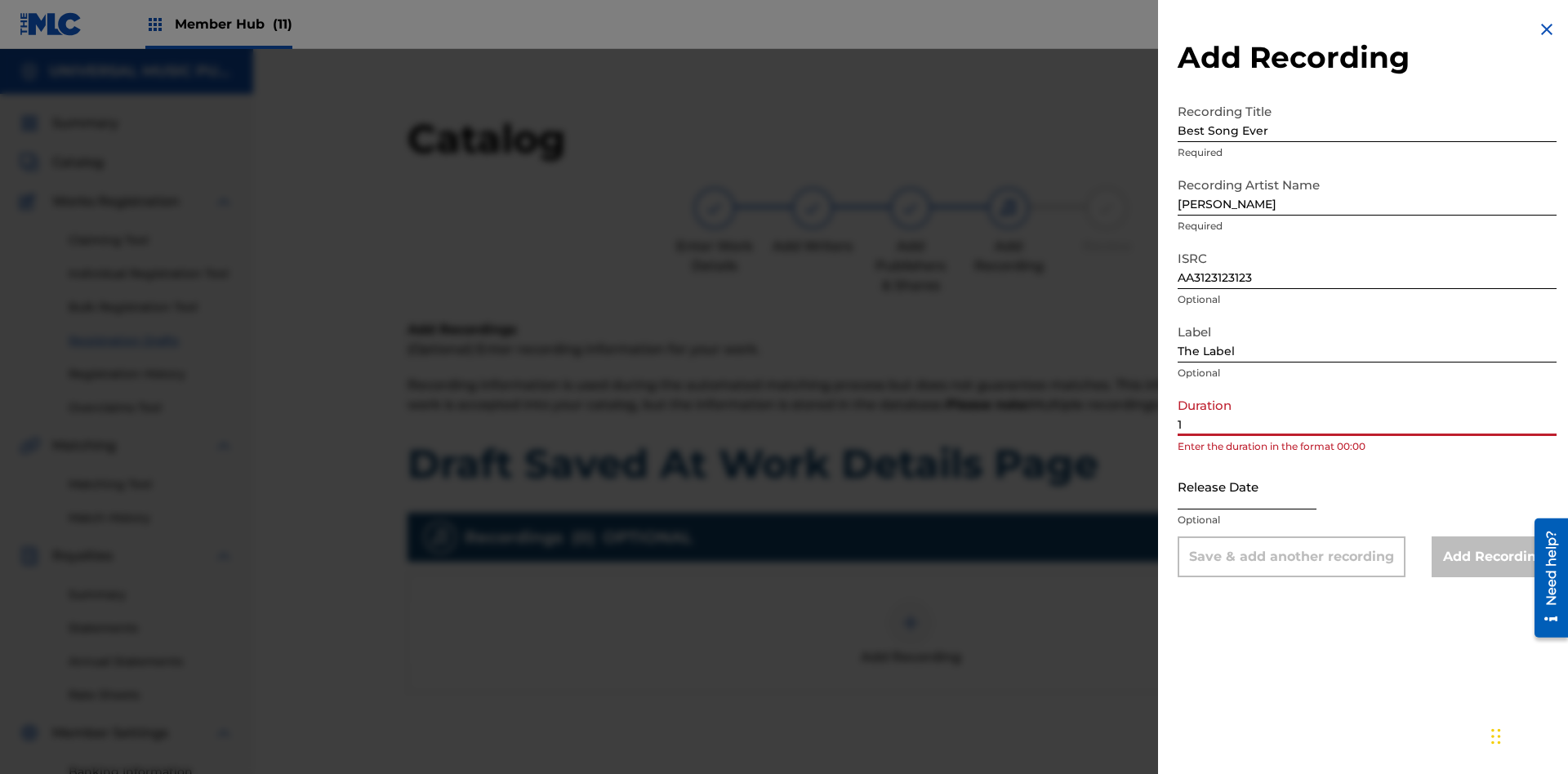
click at [1367, 412] on input "1" at bounding box center [1367, 412] width 379 height 46
click at [1261, 488] on input "text" at bounding box center [1247, 486] width 139 height 46
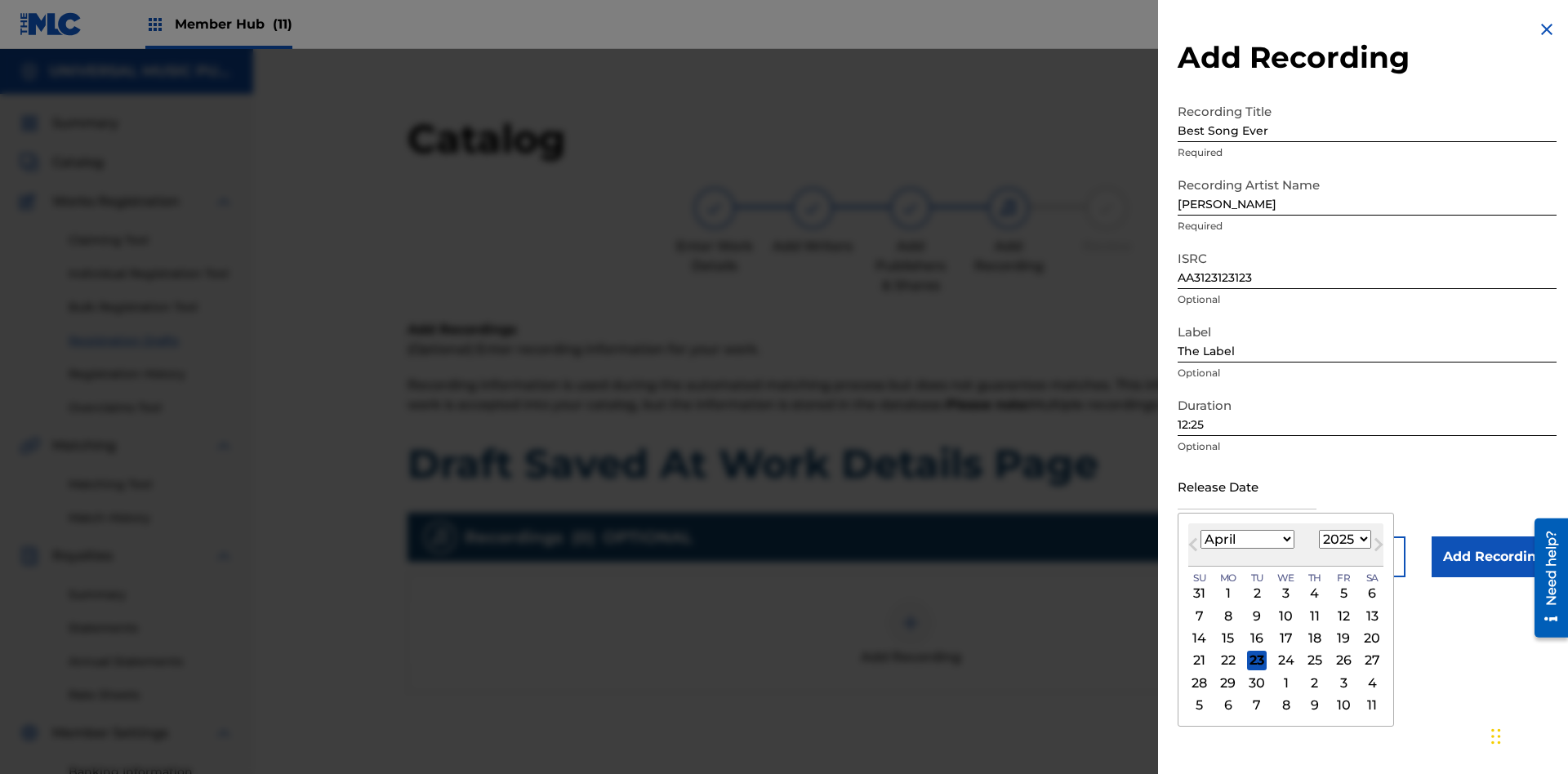
click at [1343, 540] on select "1900 1901 1902 1903 1904 1905 1906 1907 1908 1909 1910 1911 1912 1913 1914 1915…" at bounding box center [1345, 539] width 52 height 19
click at [1313, 593] on div "1" at bounding box center [1315, 594] width 20 height 20
click at [1494, 557] on input "Add Recording" at bounding box center [1494, 557] width 125 height 41
